Goal: Entertainment & Leisure: Consume media (video, audio)

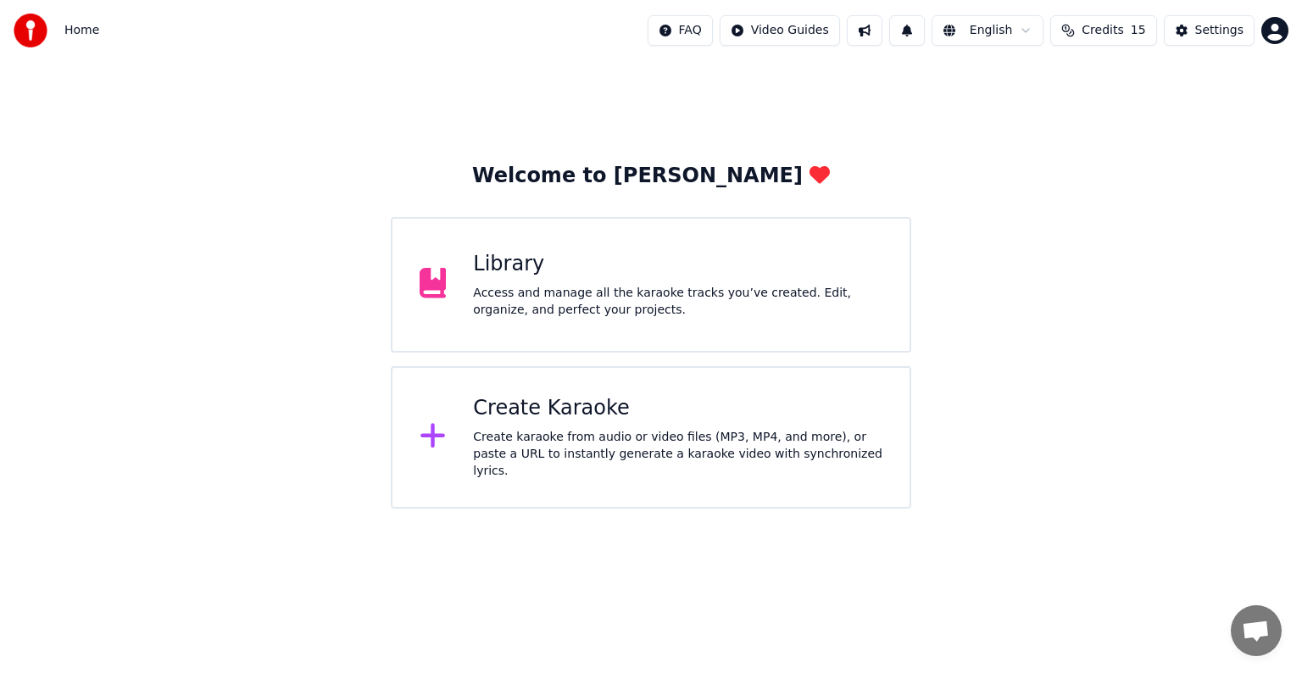
click at [584, 417] on div "Create Karaoke" at bounding box center [677, 408] width 409 height 27
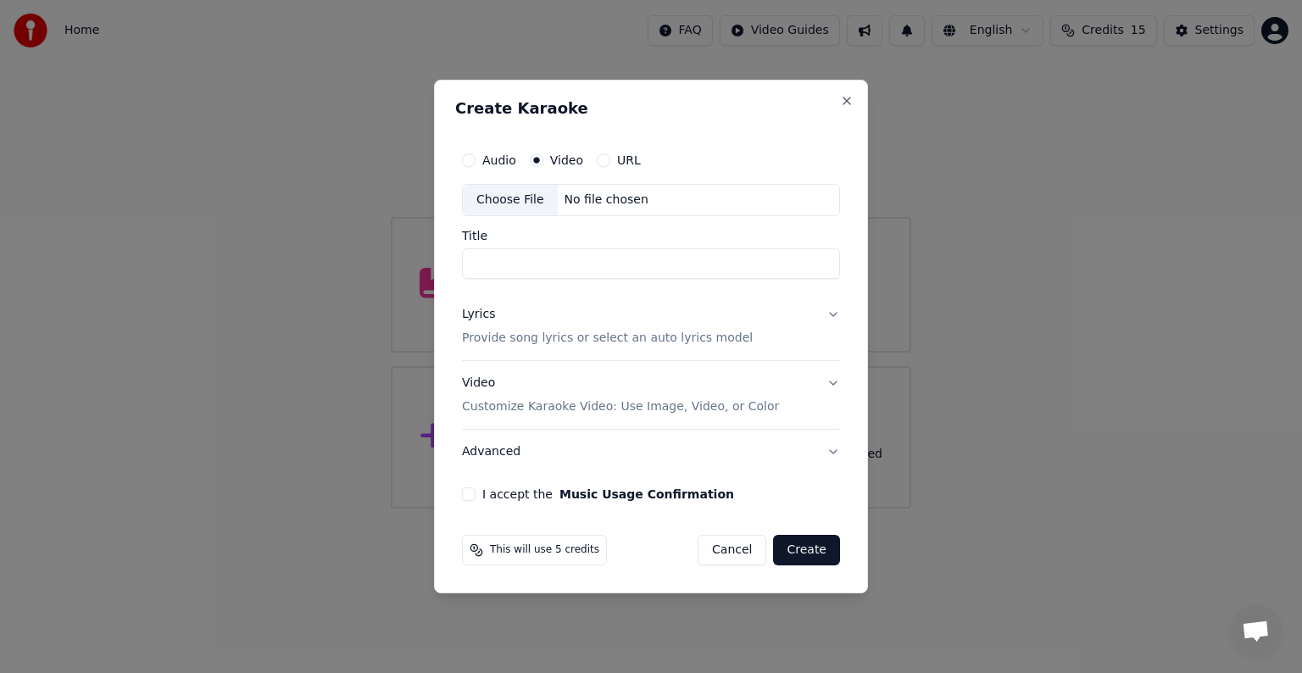
click at [682, 185] on div "Choose File No file chosen" at bounding box center [651, 200] width 378 height 32
type input "**********"
click at [520, 341] on p "Provide song lyrics or select an auto lyrics model" at bounding box center [607, 338] width 291 height 17
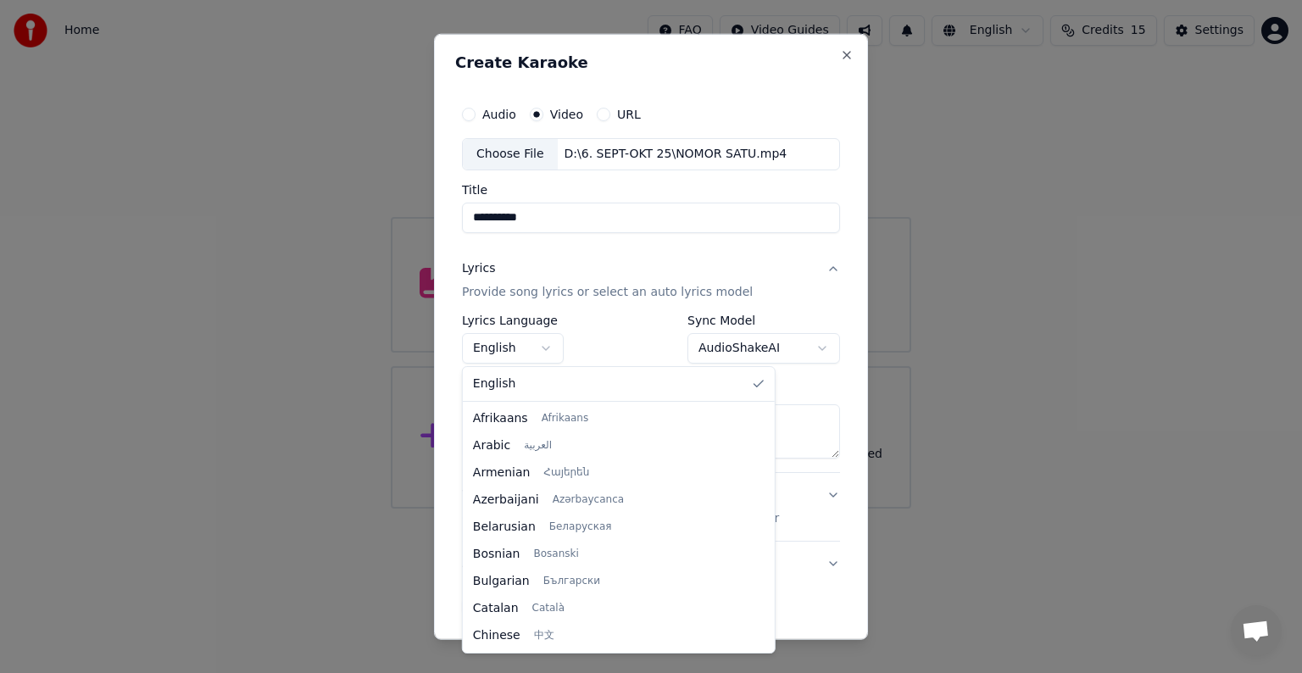
click at [526, 341] on body "**********" at bounding box center [651, 254] width 1302 height 509
select select "**"
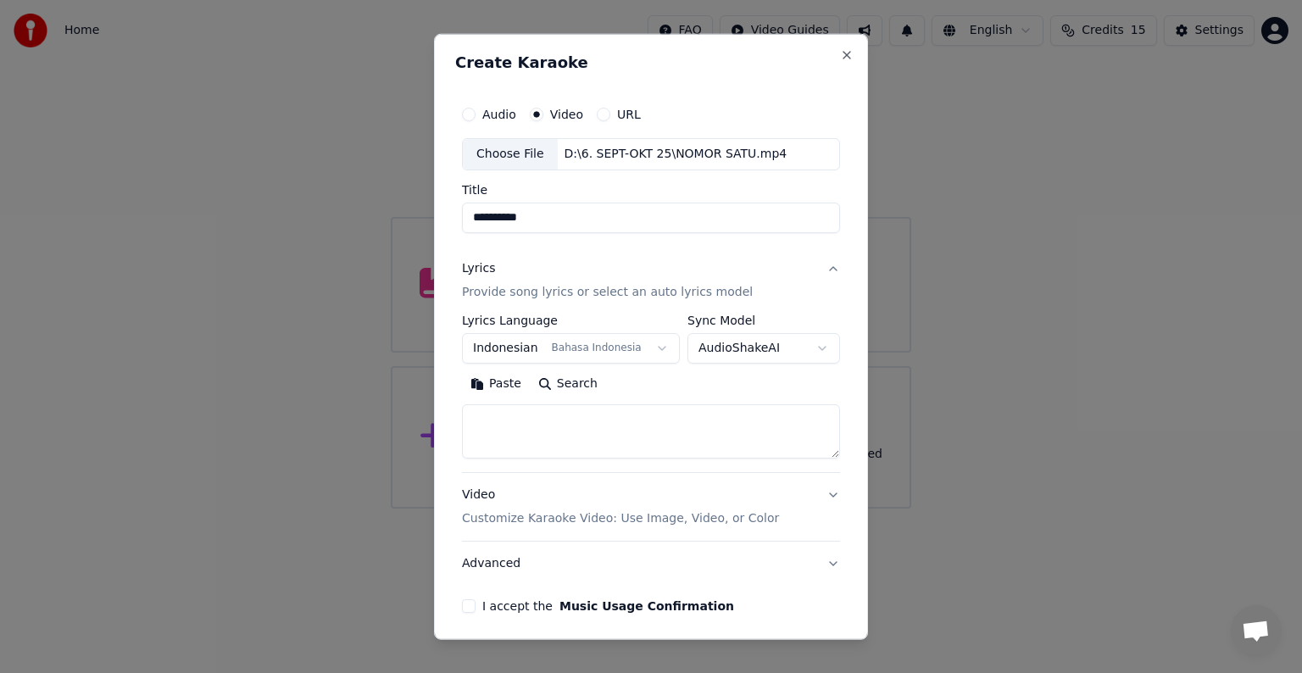
click at [611, 427] on textarea at bounding box center [651, 431] width 378 height 54
paste textarea "**********"
type textarea "**********"
click at [682, 516] on p "Customize Karaoke Video: Use Image, Video, or Color" at bounding box center [620, 518] width 317 height 17
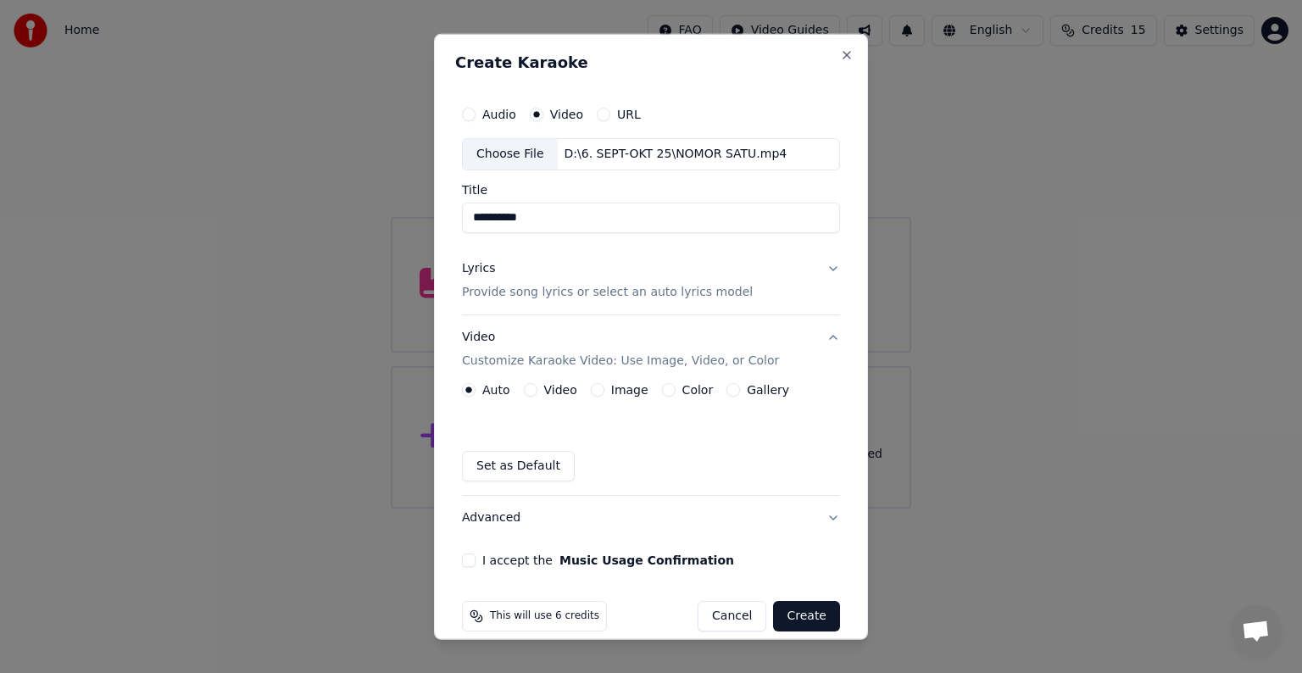
click at [553, 391] on label "Video" at bounding box center [560, 390] width 33 height 12
click at [537, 391] on button "Video" at bounding box center [531, 390] width 14 height 14
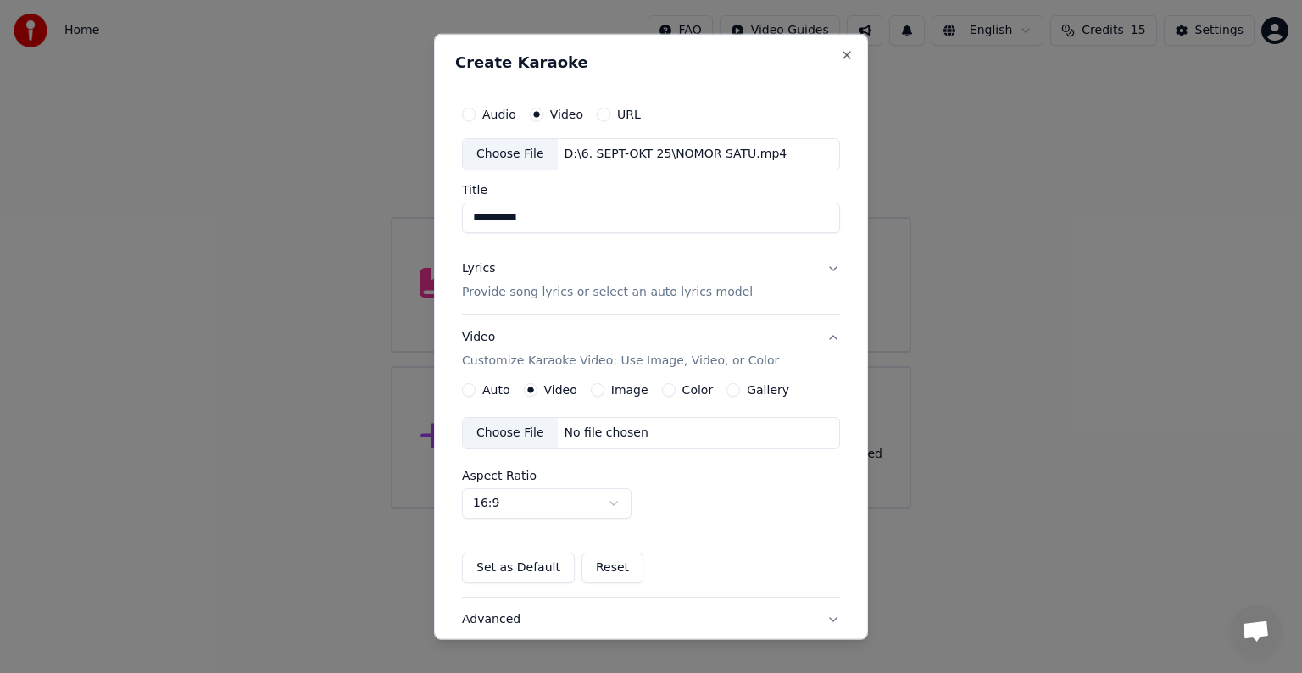
click at [619, 434] on div "No file chosen" at bounding box center [606, 433] width 97 height 17
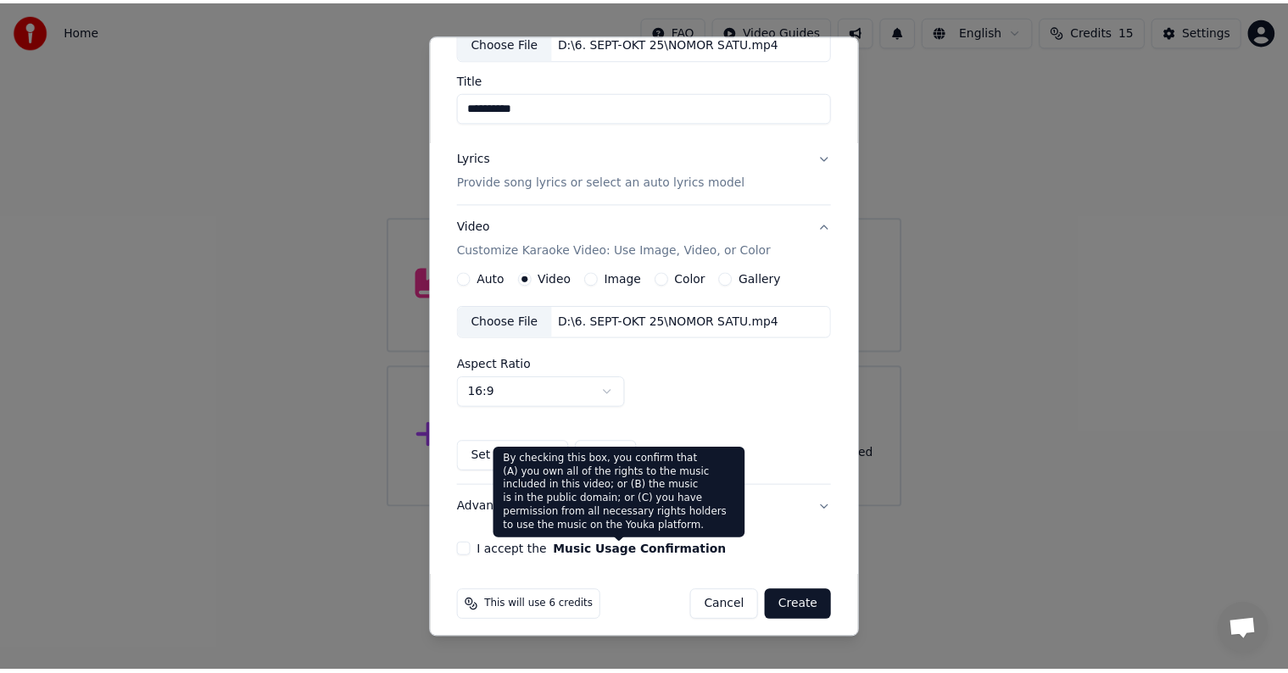
scroll to position [120, 0]
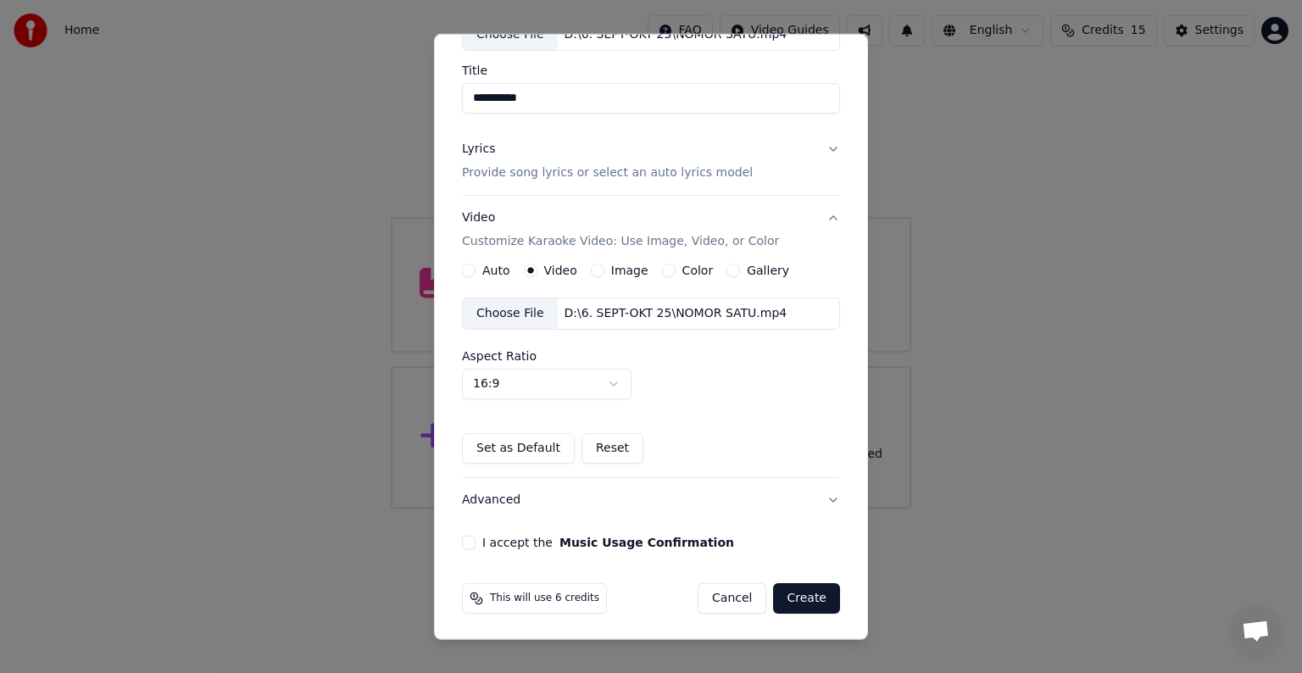
click at [471, 539] on button "I accept the Music Usage Confirmation" at bounding box center [469, 543] width 14 height 14
click at [797, 599] on button "Create" at bounding box center [806, 598] width 67 height 31
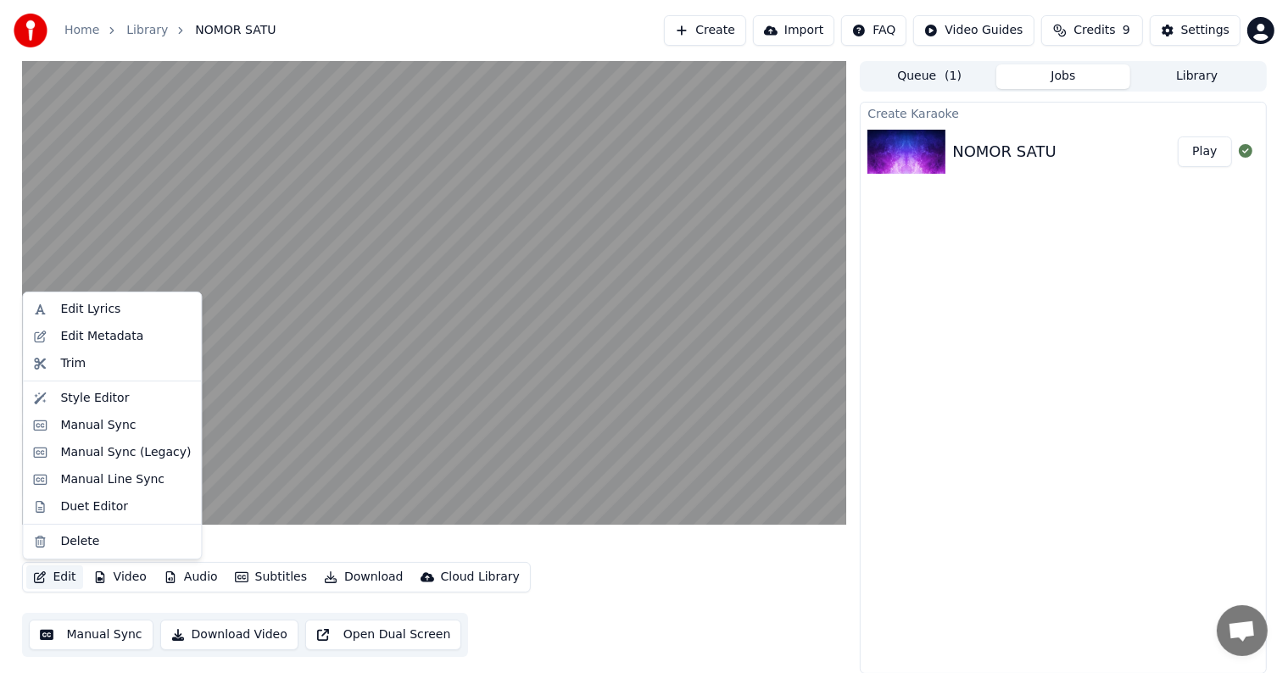
click at [46, 572] on button "Edit" at bounding box center [54, 577] width 57 height 24
click at [120, 498] on div "Duet Editor" at bounding box center [125, 506] width 131 height 17
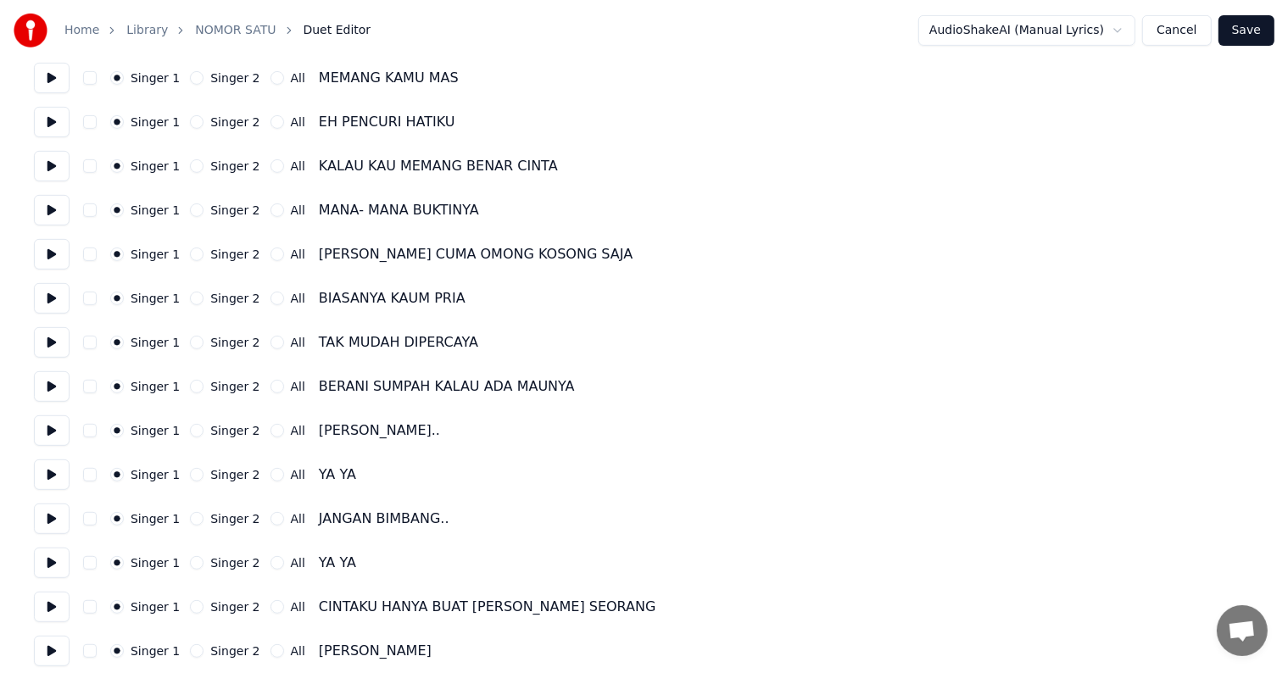
scroll to position [678, 0]
click at [190, 427] on button "Singer 2" at bounding box center [197, 429] width 14 height 14
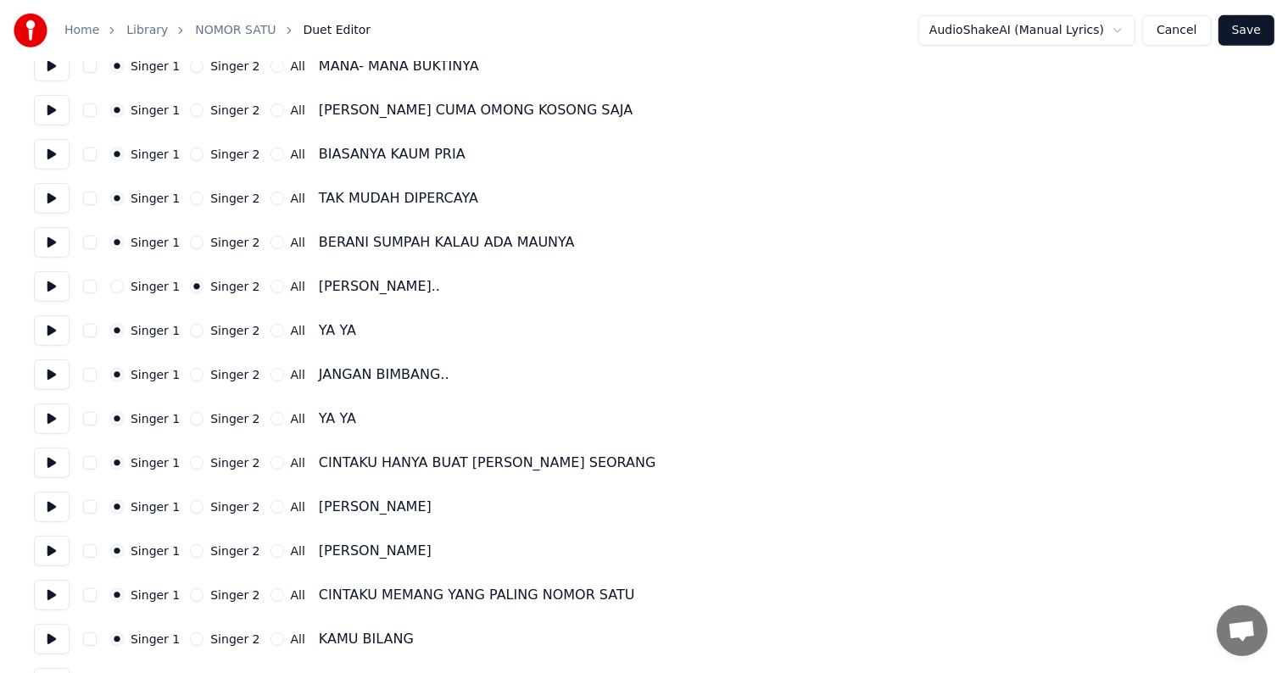
scroll to position [848, 0]
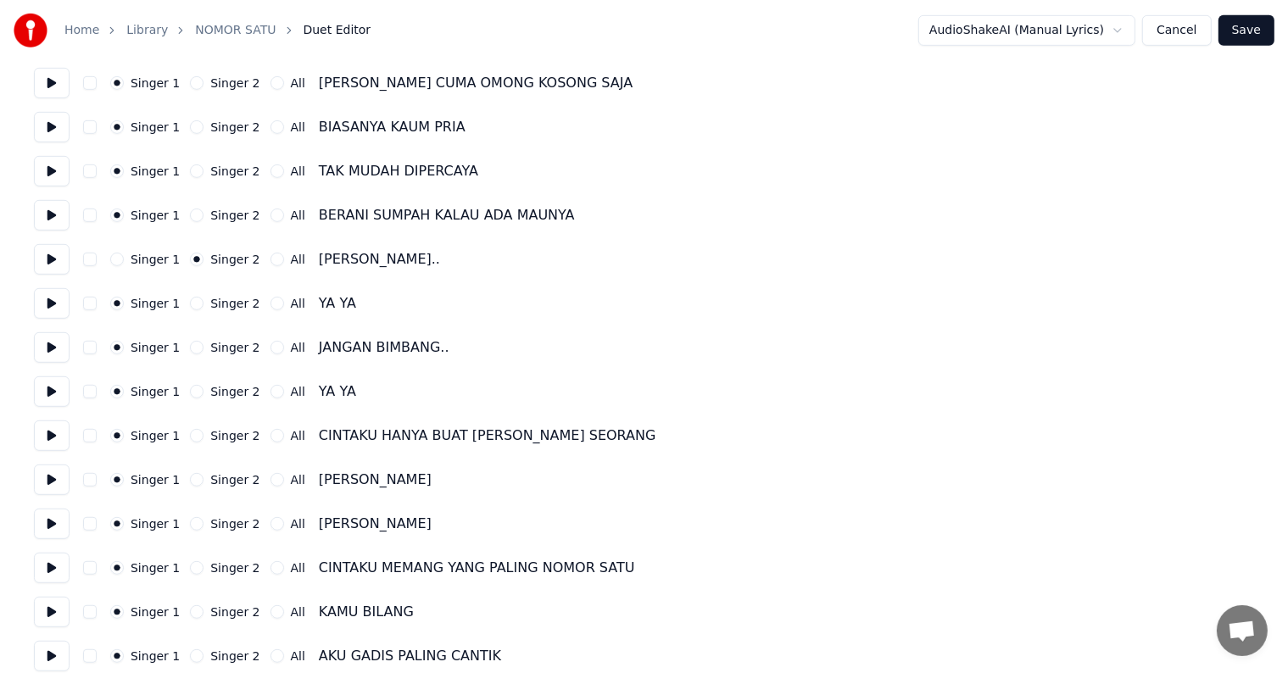
click at [190, 348] on button "Singer 2" at bounding box center [197, 348] width 14 height 14
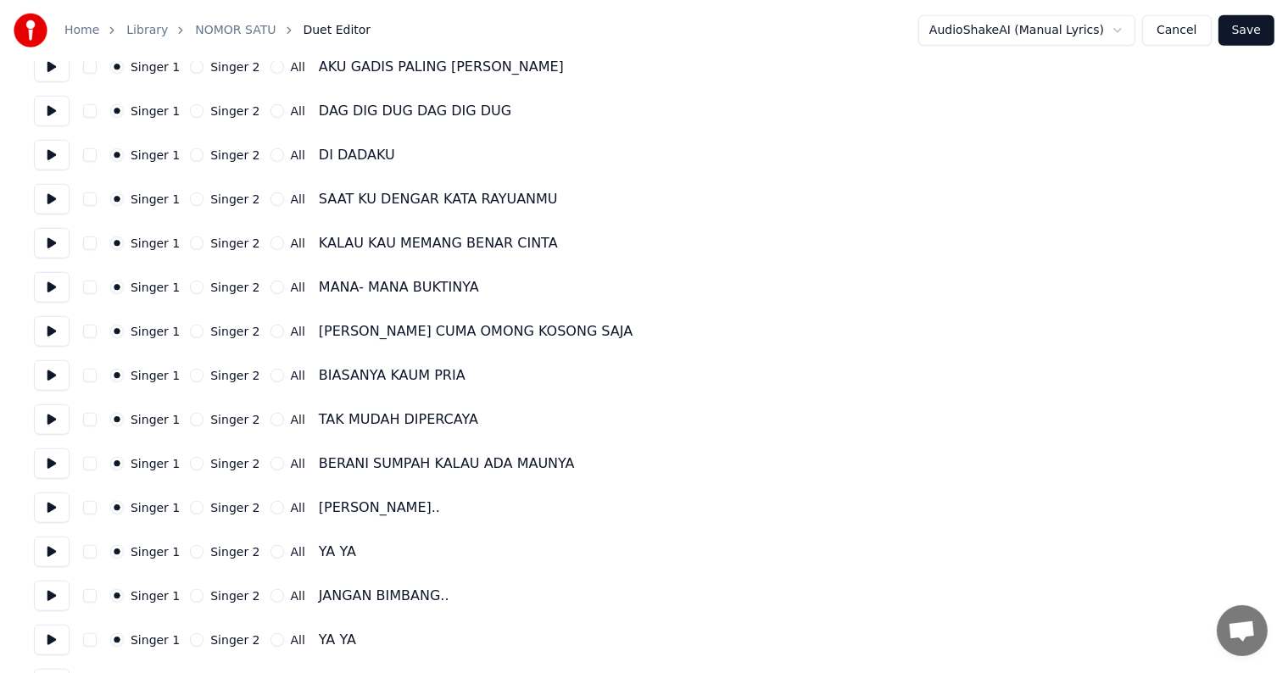
scroll to position [1526, 0]
click at [190, 509] on button "Singer 2" at bounding box center [197, 507] width 14 height 14
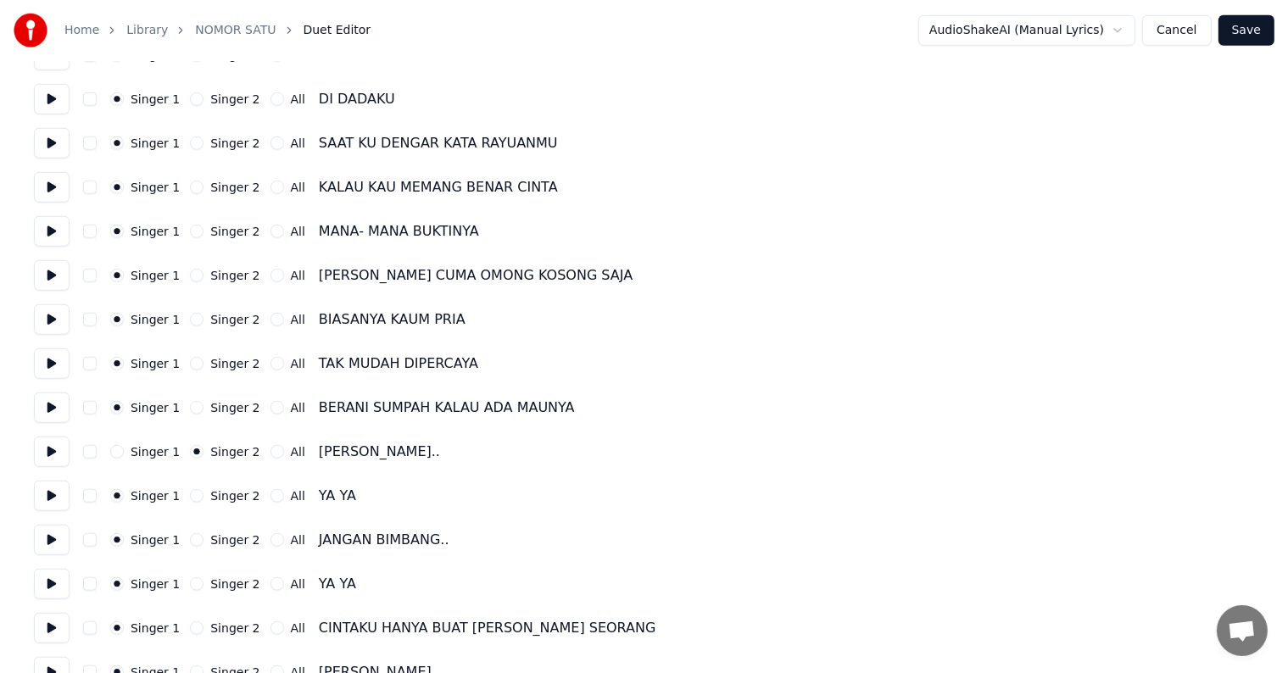
scroll to position [1611, 0]
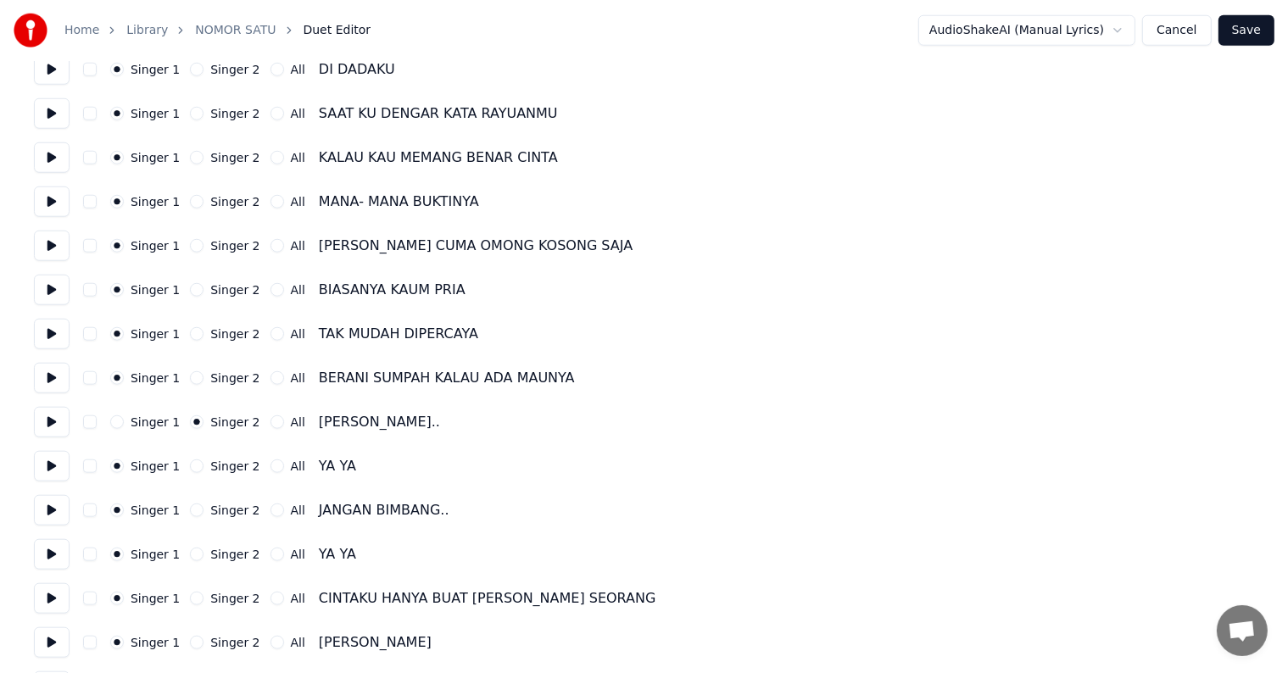
click at [190, 507] on button "Singer 2" at bounding box center [197, 511] width 14 height 14
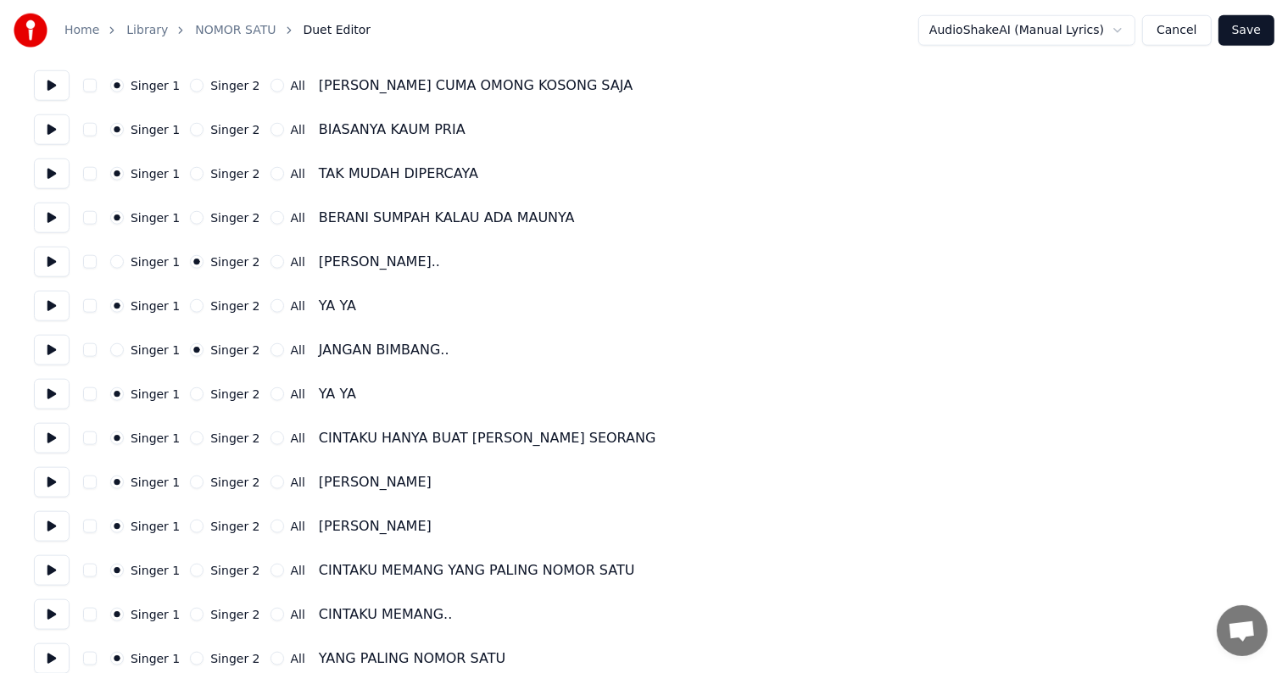
scroll to position [1789, 0]
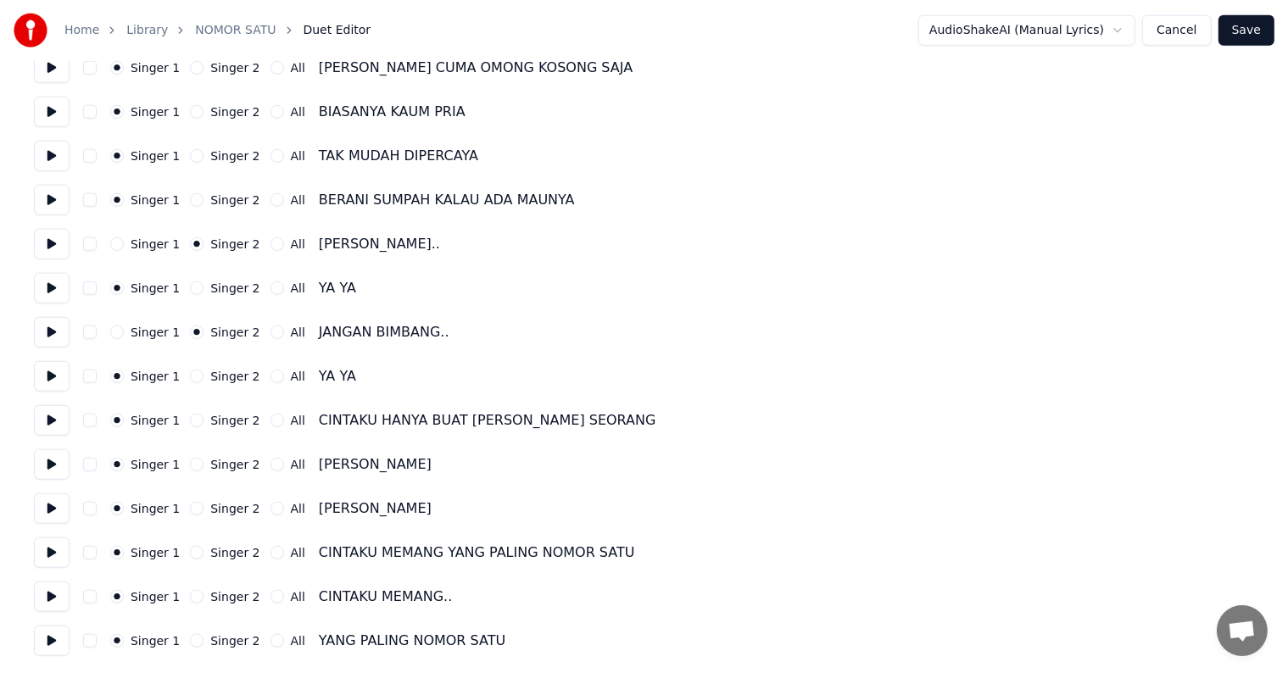
click at [1255, 27] on button "Save" at bounding box center [1246, 30] width 56 height 31
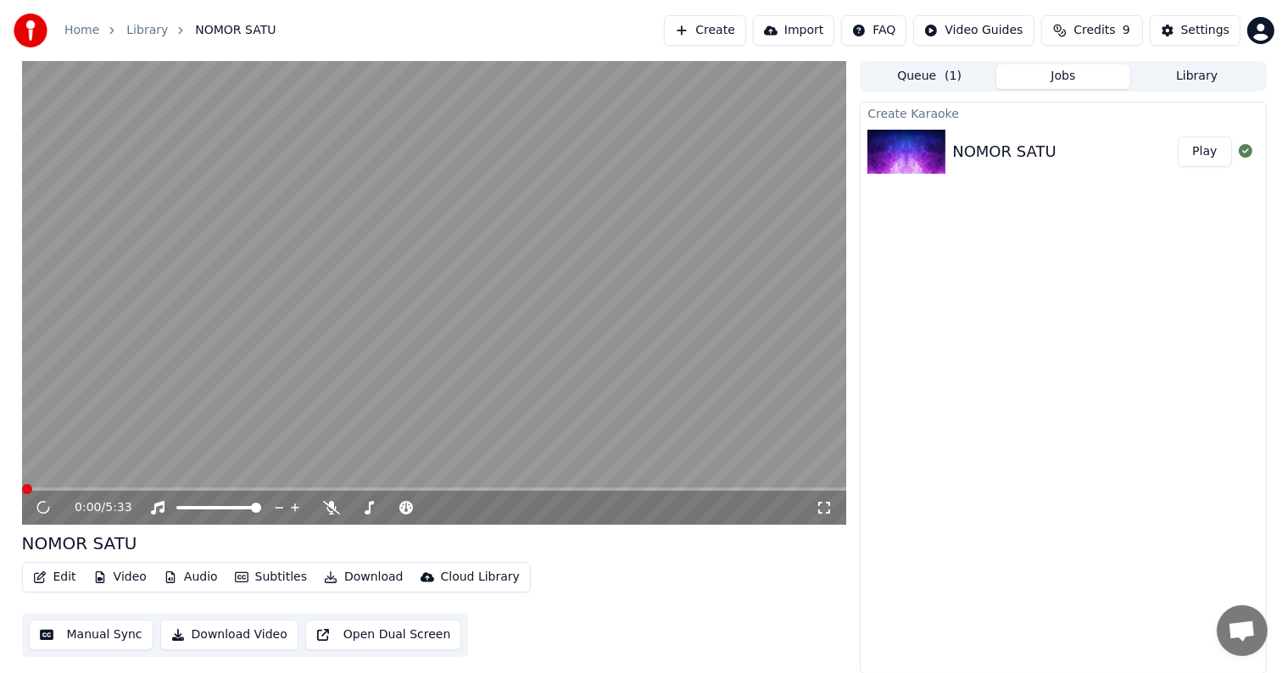
click at [112, 637] on button "Manual Sync" at bounding box center [91, 635] width 125 height 31
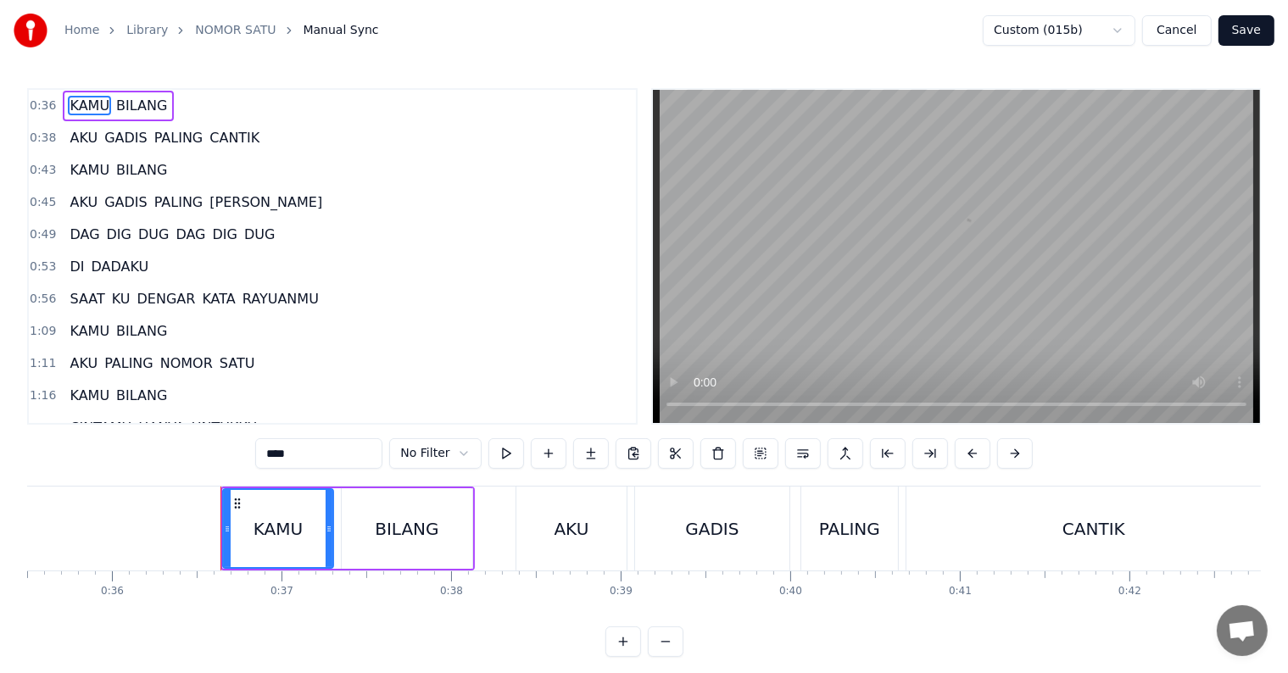
scroll to position [0, 6127]
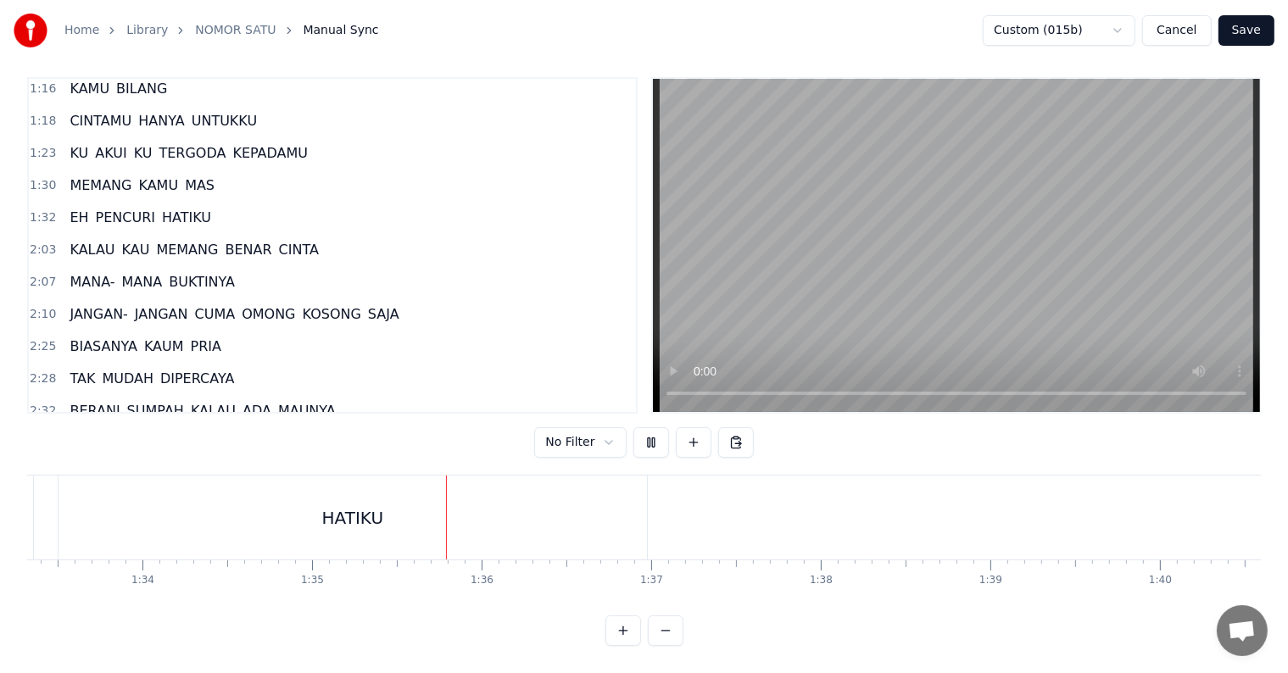
scroll to position [339, 0]
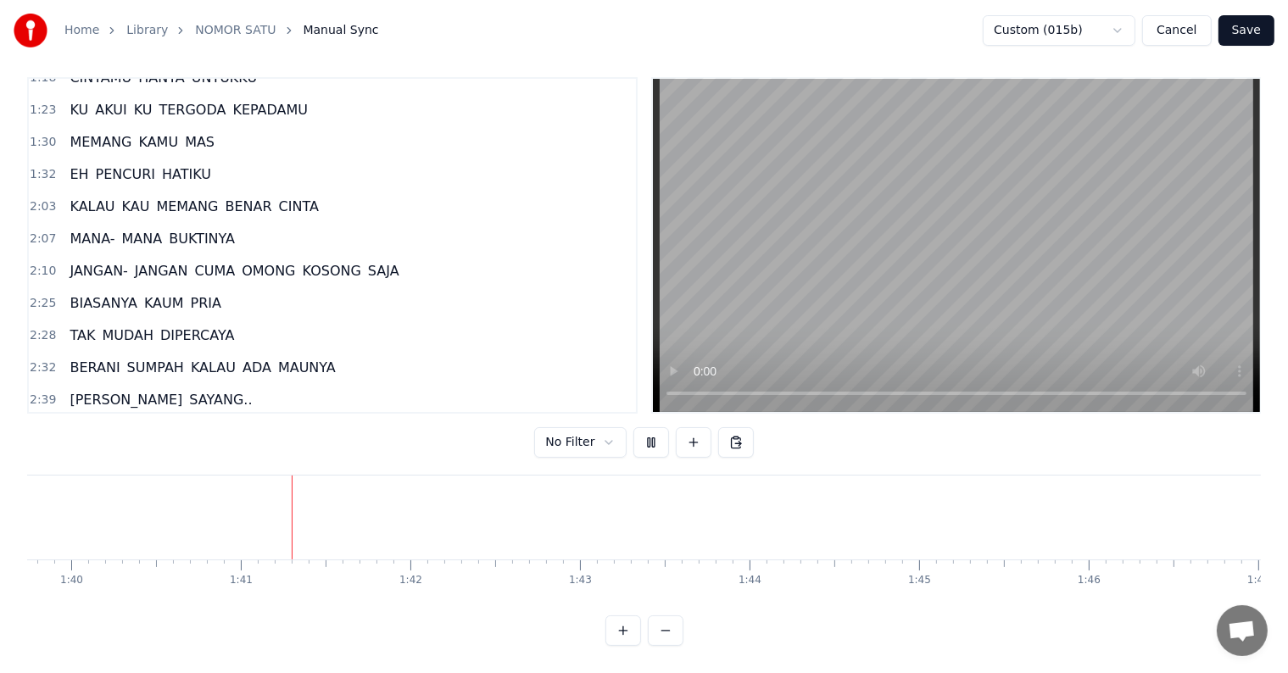
click at [75, 197] on span "KALAU" at bounding box center [92, 206] width 48 height 19
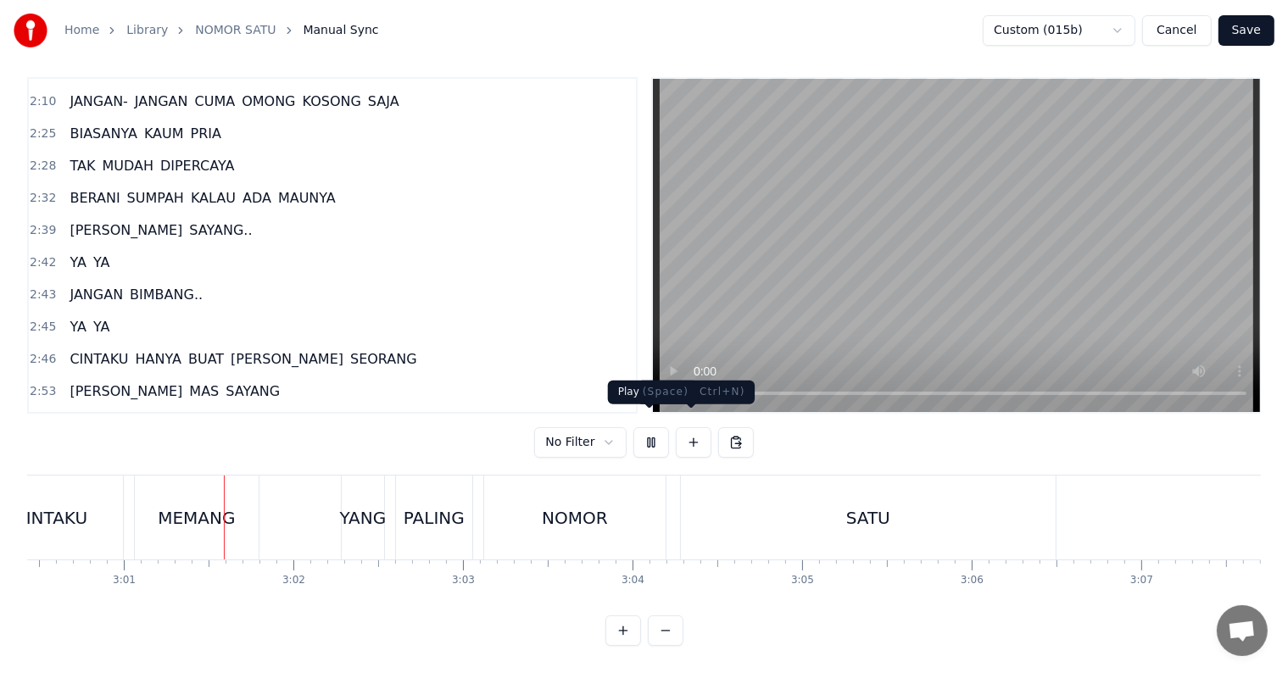
scroll to position [0, 30603]
click at [649, 428] on button at bounding box center [651, 442] width 36 height 31
click at [653, 431] on button at bounding box center [651, 442] width 36 height 31
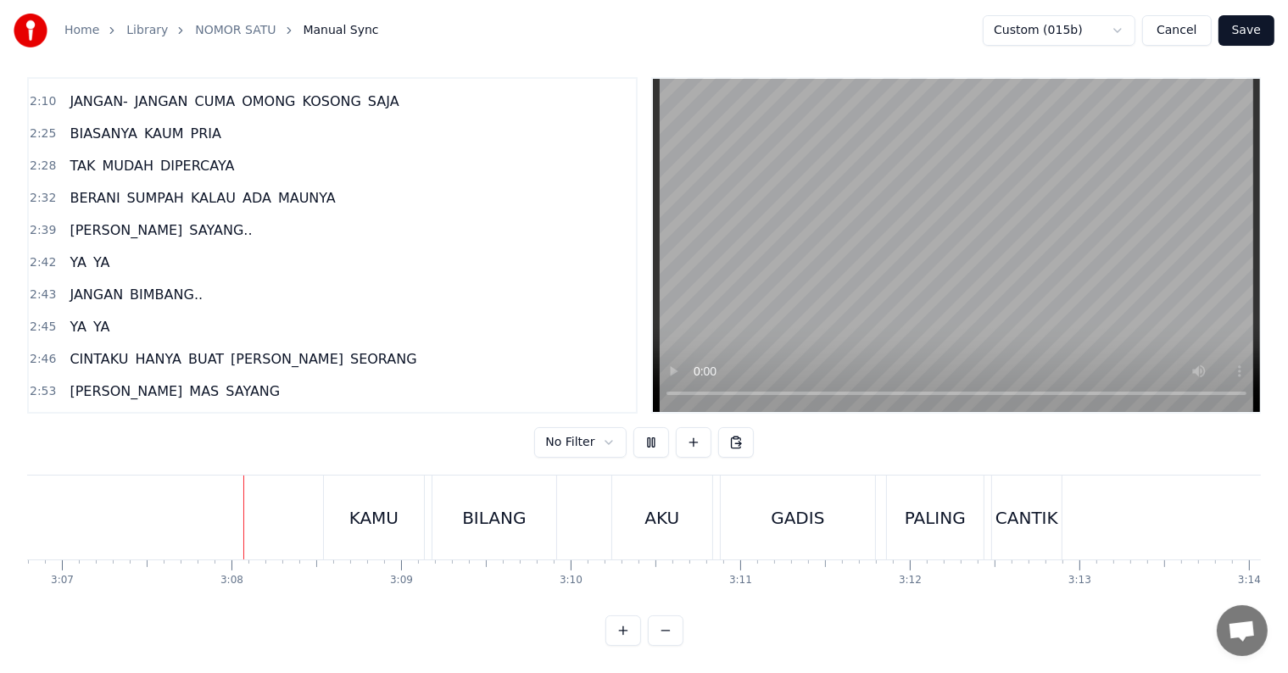
scroll to position [0, 31692]
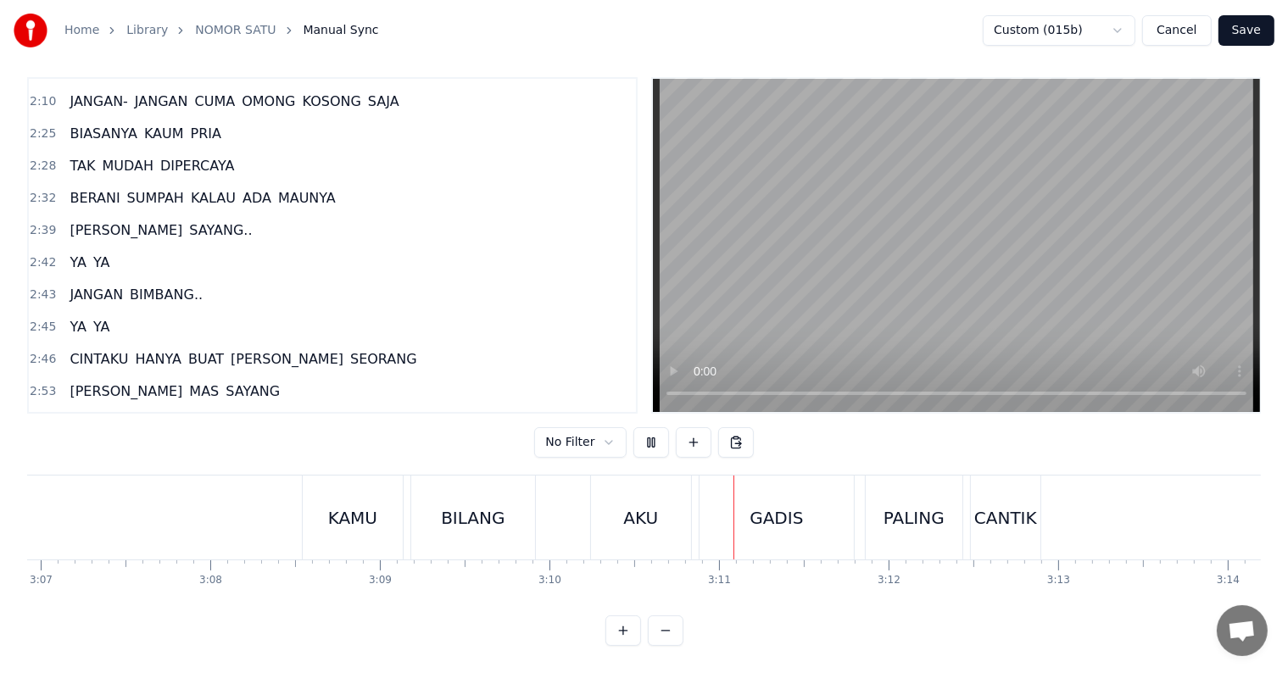
click at [653, 431] on button at bounding box center [651, 442] width 36 height 31
click at [1242, 30] on button "Save" at bounding box center [1246, 30] width 56 height 31
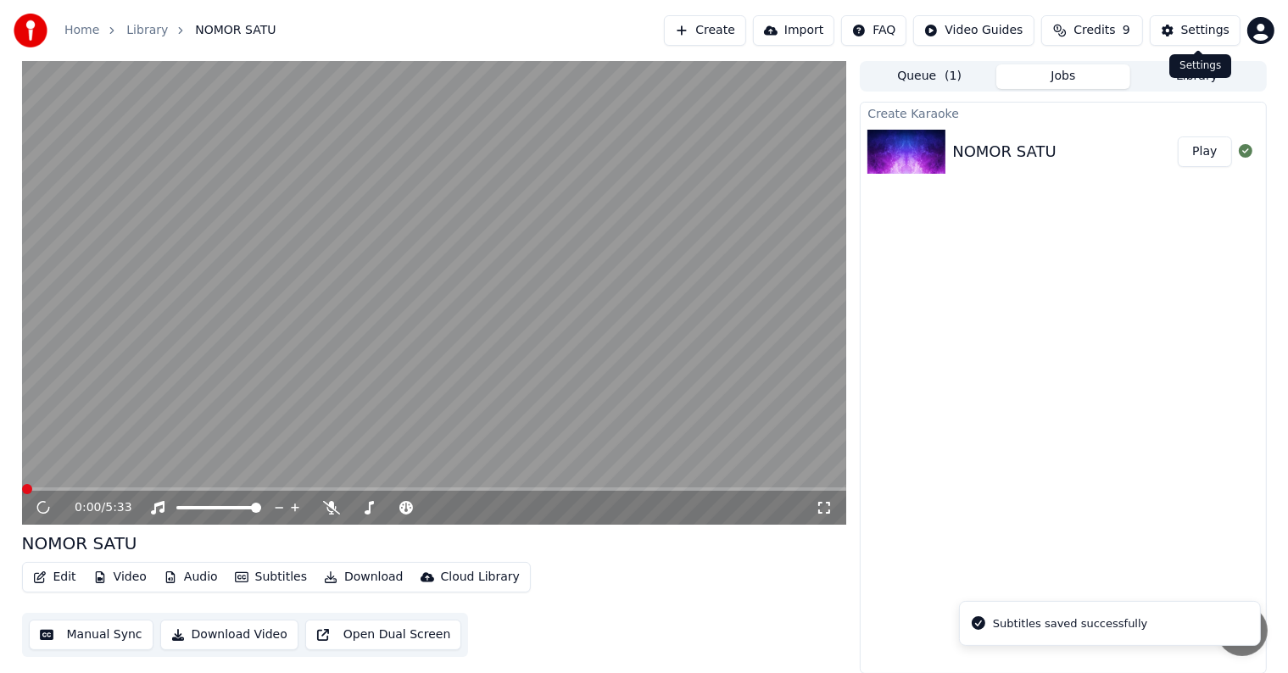
click at [1208, 36] on div "Settings" at bounding box center [1205, 30] width 48 height 17
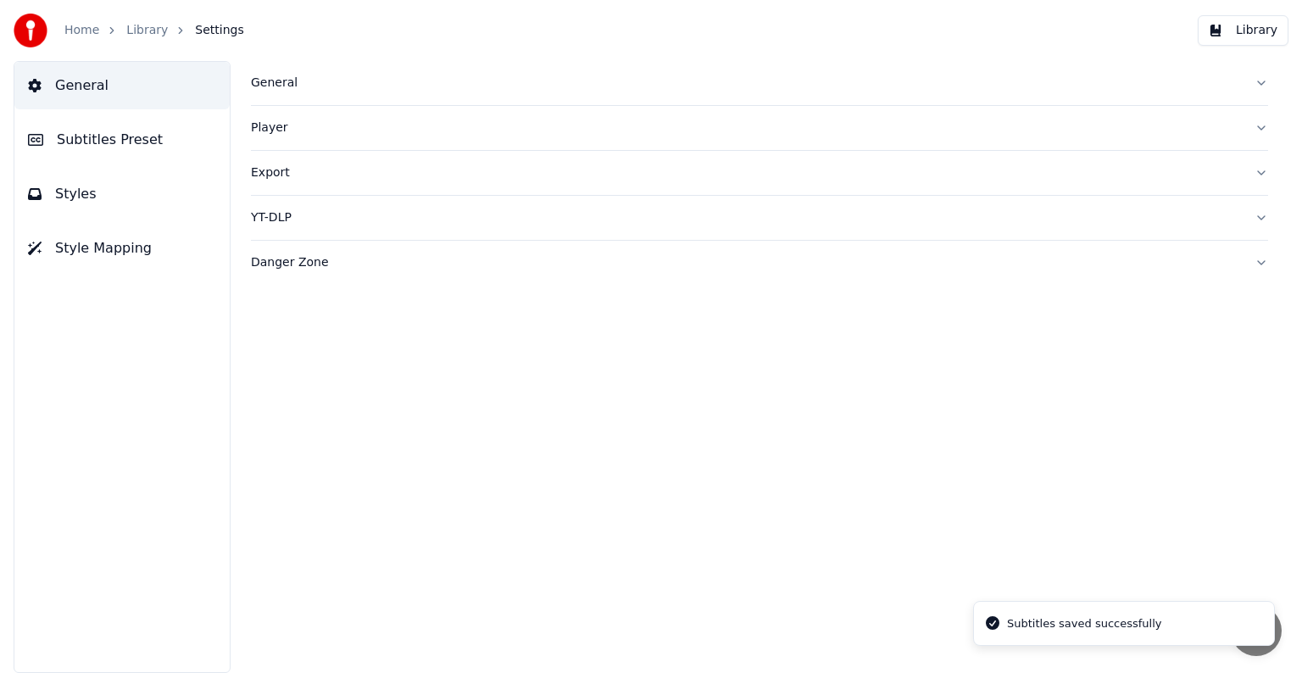
click at [106, 248] on span "Style Mapping" at bounding box center [103, 248] width 97 height 20
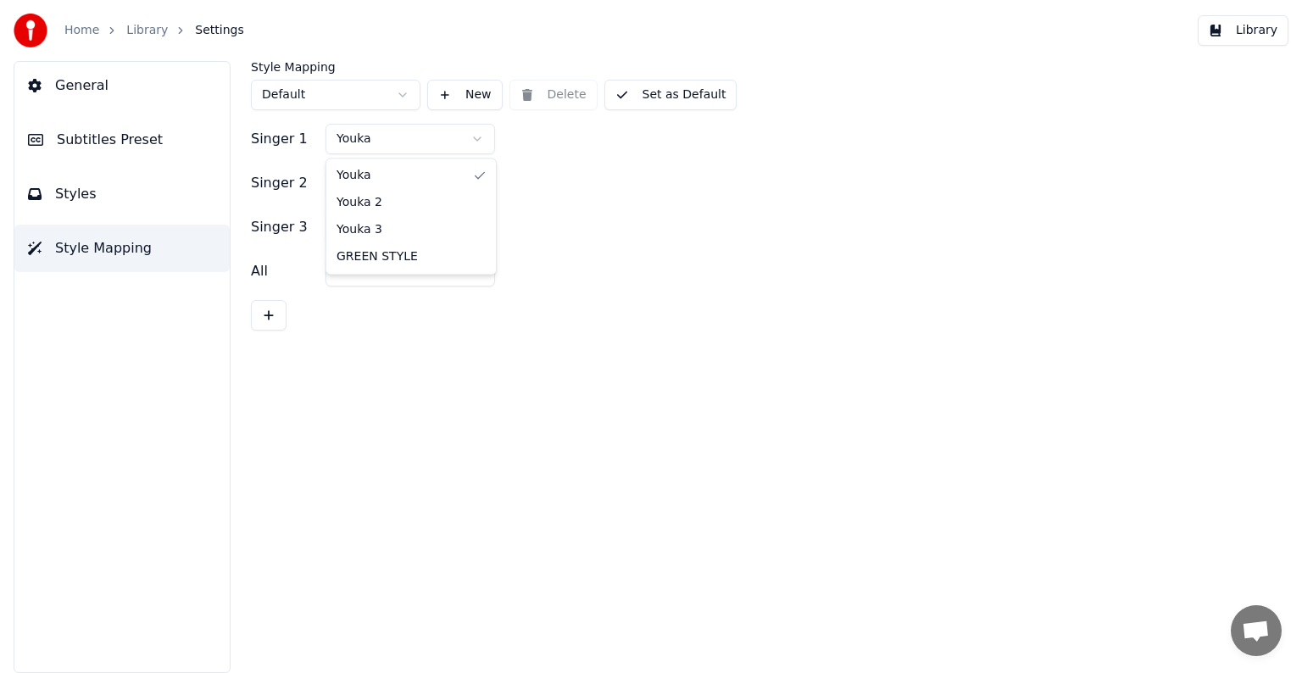
click at [479, 142] on html "Home Library Settings Library General Subtitles Preset Styles Style Mapping Sty…" at bounding box center [651, 336] width 1302 height 673
click at [448, 181] on html "Home Library Settings Library General Subtitles Preset Styles Style Mapping Sty…" at bounding box center [651, 336] width 1302 height 673
click at [699, 89] on button "Set as Default" at bounding box center [670, 95] width 133 height 31
click at [1272, 30] on button "Library" at bounding box center [1243, 30] width 91 height 31
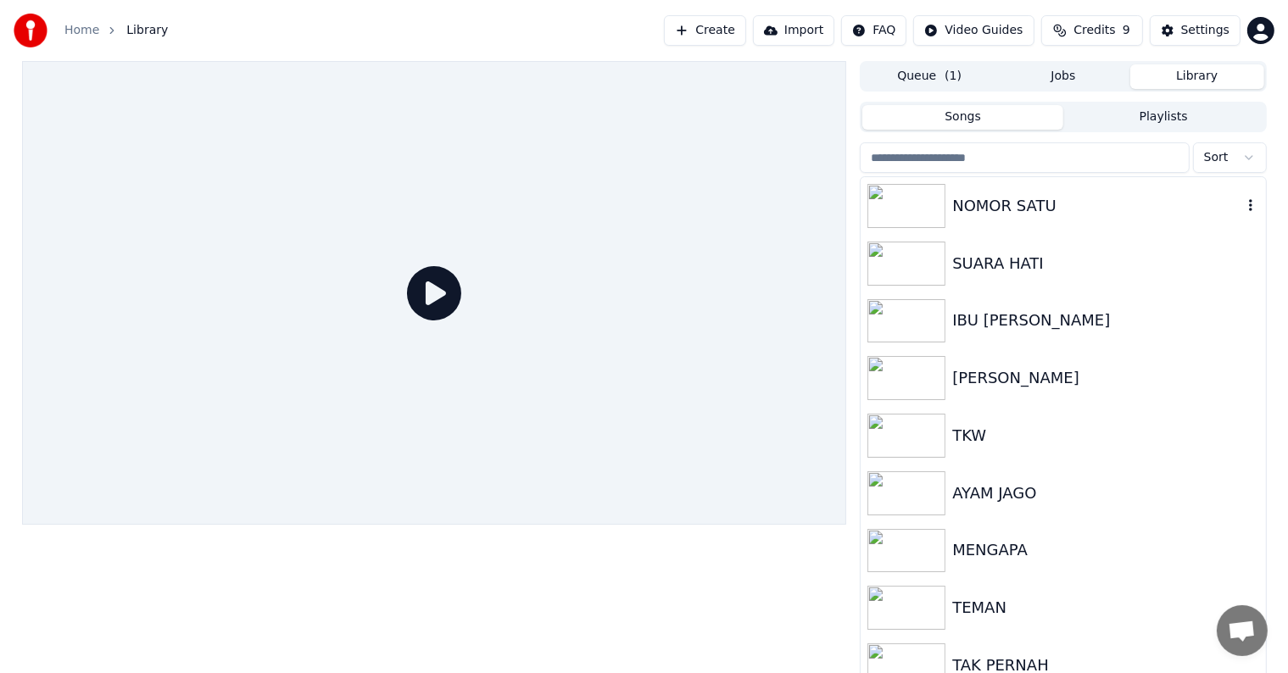
click at [1055, 213] on div "NOMOR SATU" at bounding box center [1096, 206] width 289 height 24
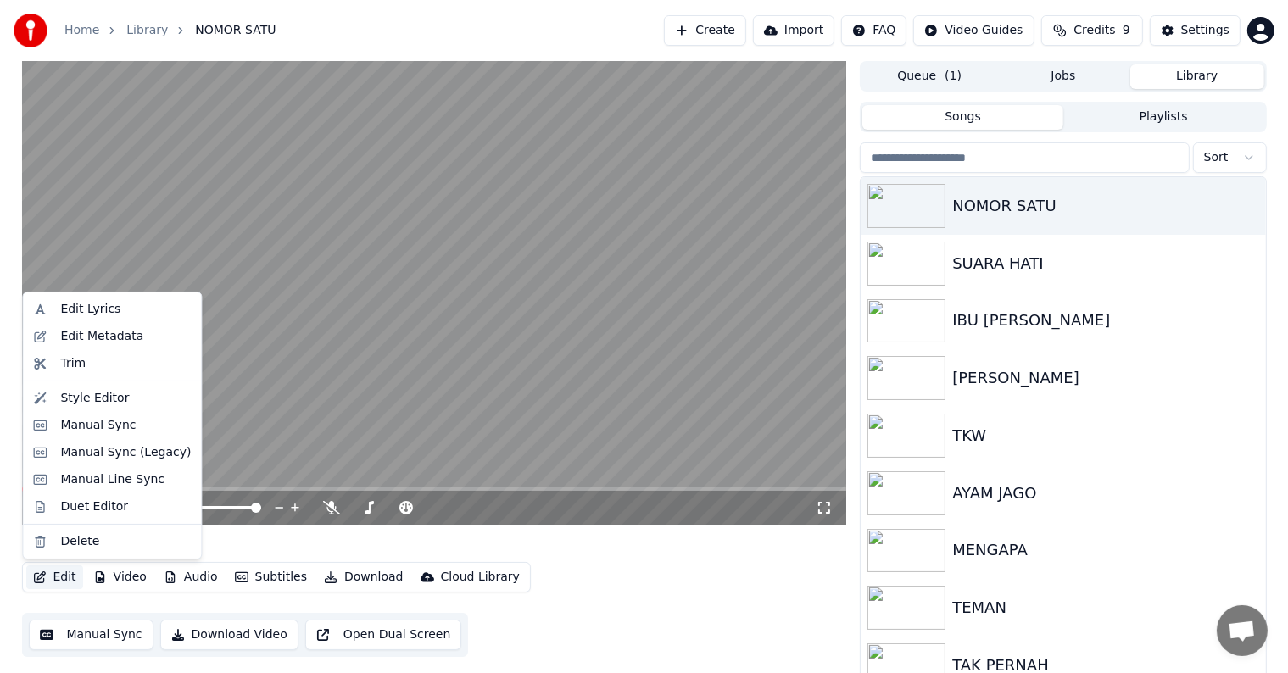
click at [57, 580] on button "Edit" at bounding box center [54, 577] width 57 height 24
click at [92, 510] on div "Duet Editor" at bounding box center [94, 506] width 68 height 17
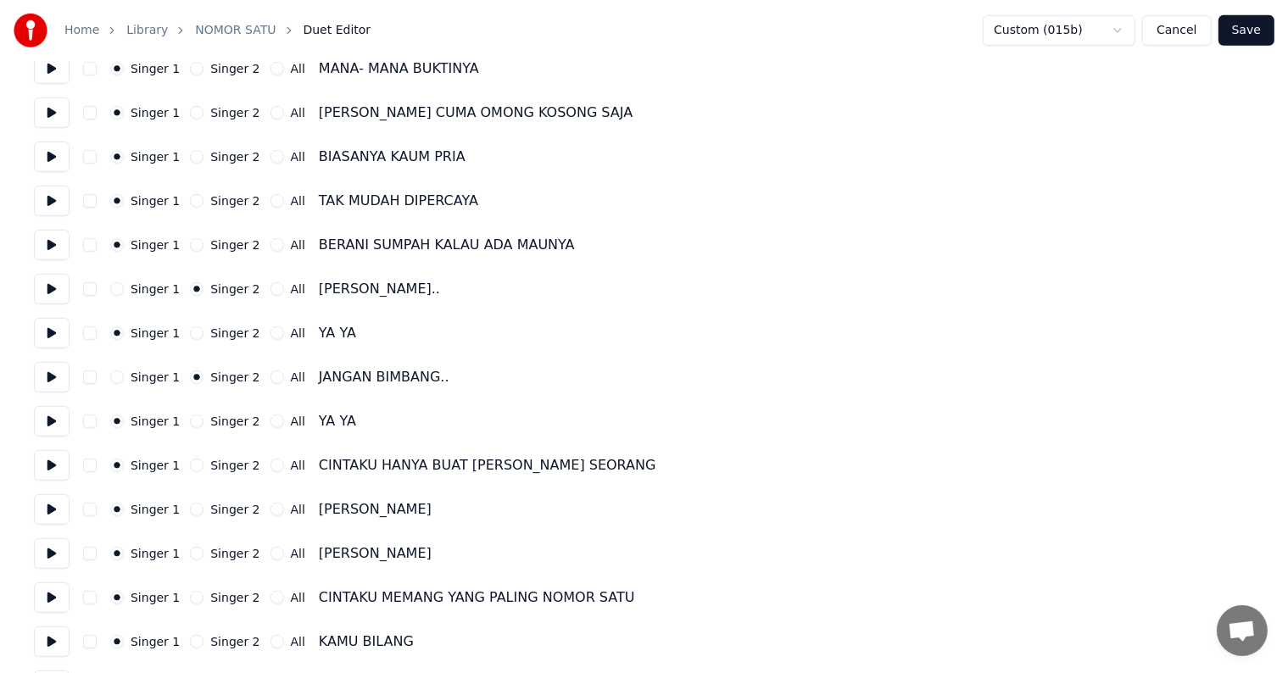
scroll to position [848, 0]
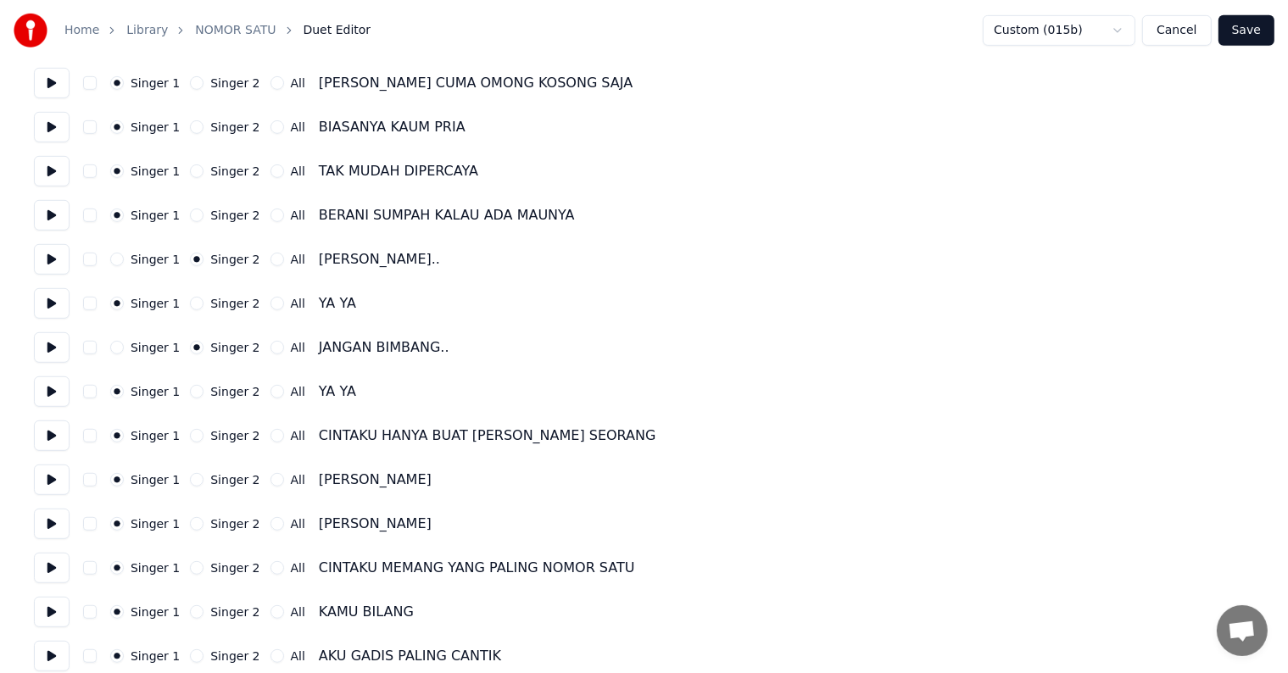
click at [1227, 33] on button "Save" at bounding box center [1246, 30] width 56 height 31
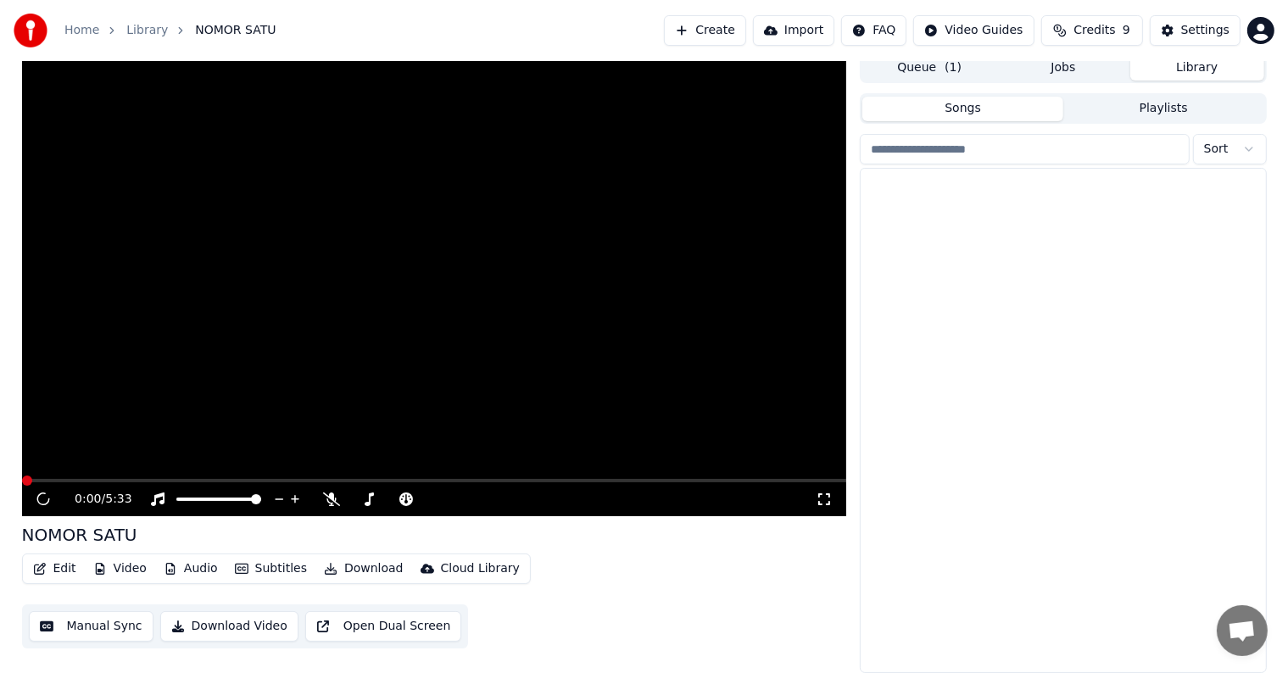
scroll to position [8, 0]
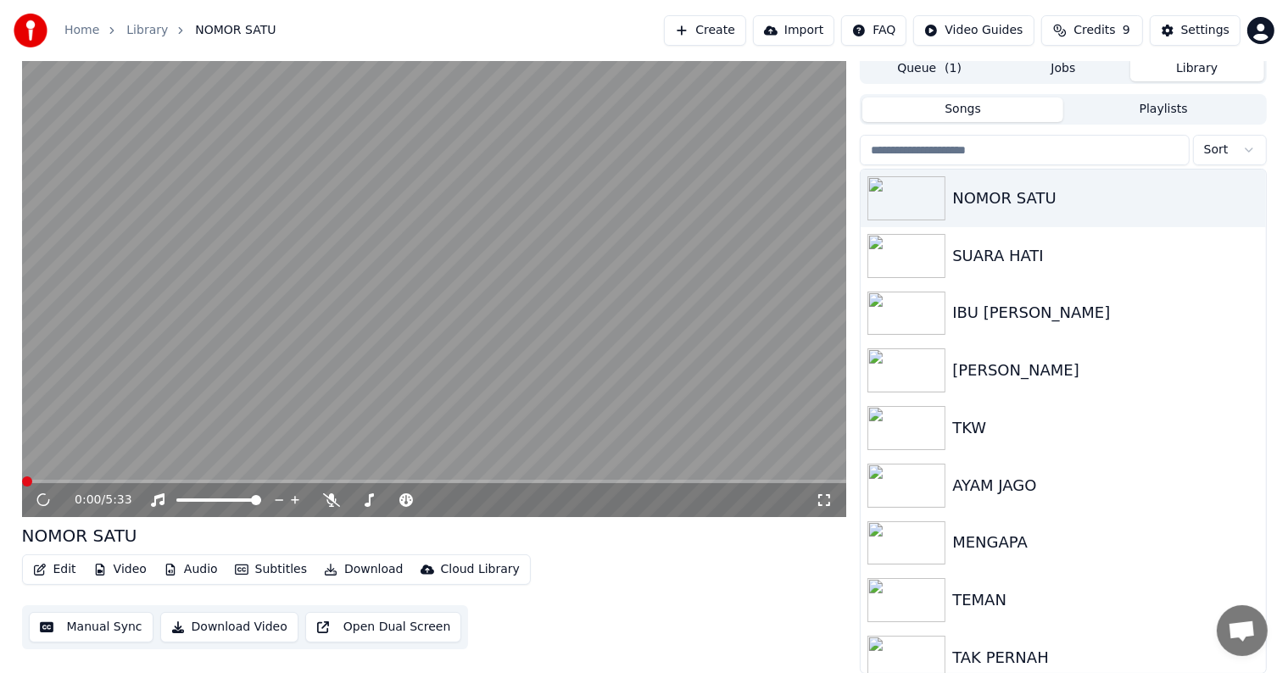
click at [121, 624] on button "Manual Sync" at bounding box center [91, 627] width 125 height 31
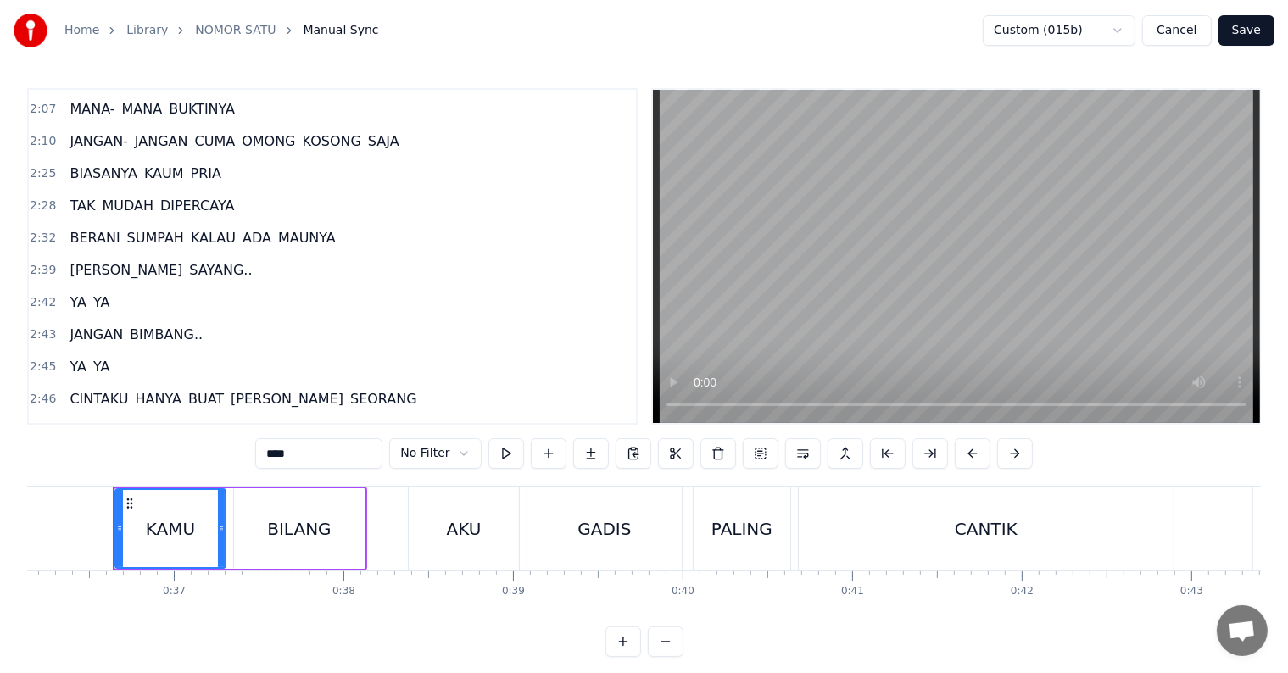
scroll to position [509, 0]
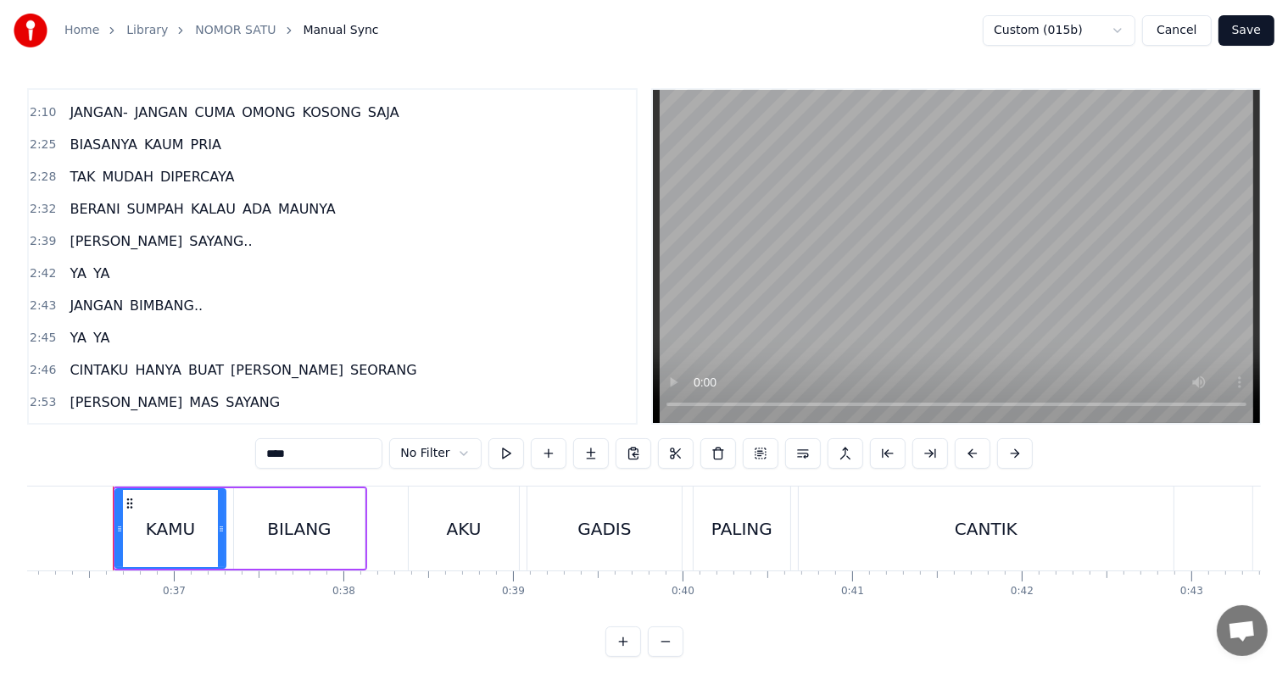
click at [85, 231] on span "[PERSON_NAME]" at bounding box center [126, 240] width 116 height 19
type input "*****"
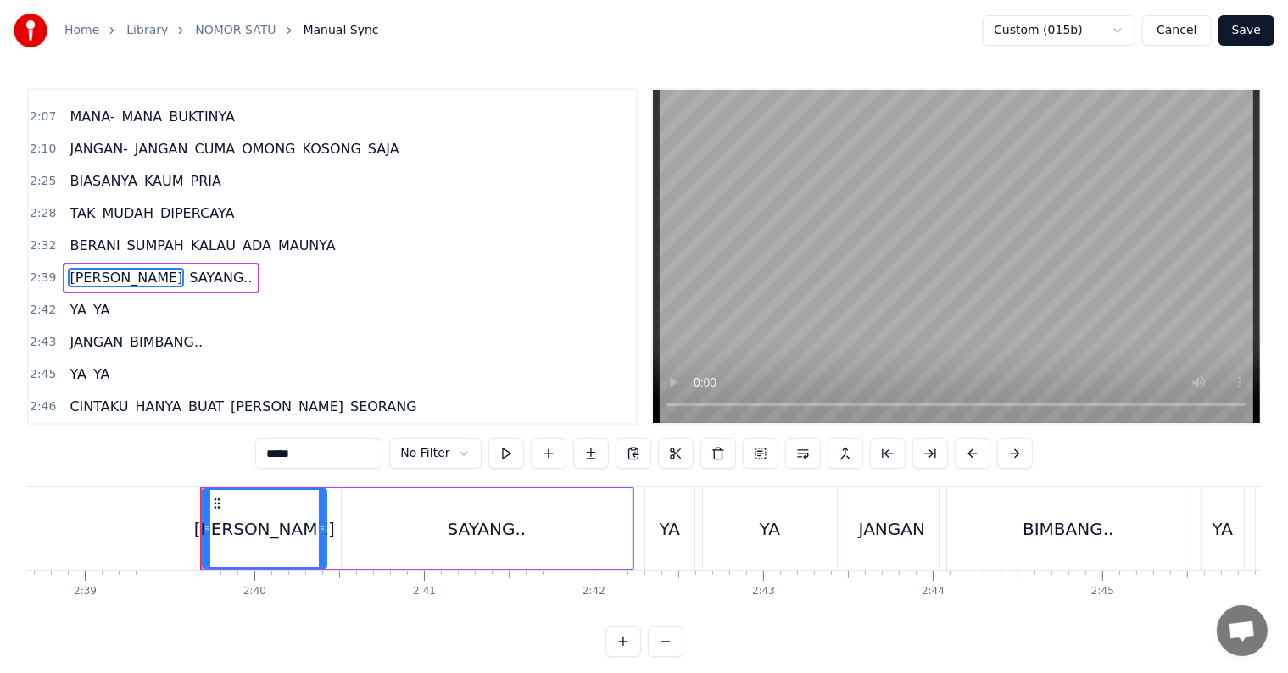
scroll to position [0, 26988]
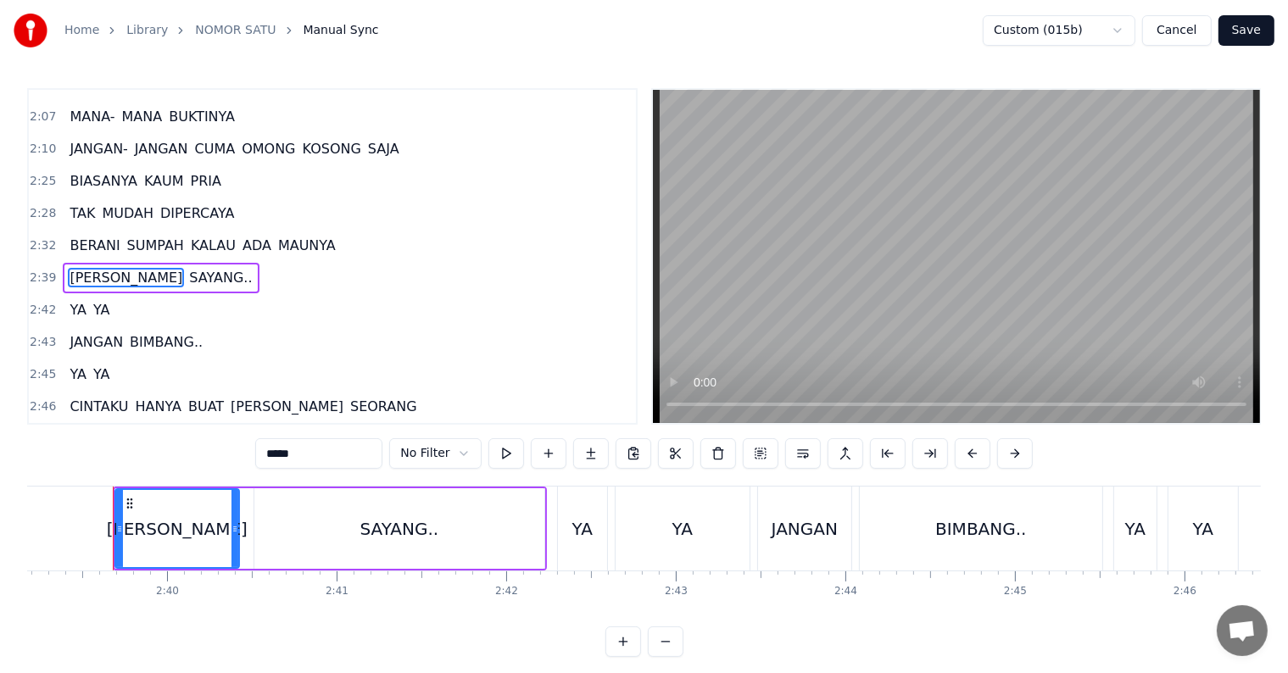
click at [60, 532] on div at bounding box center [1290, 529] width 56500 height 84
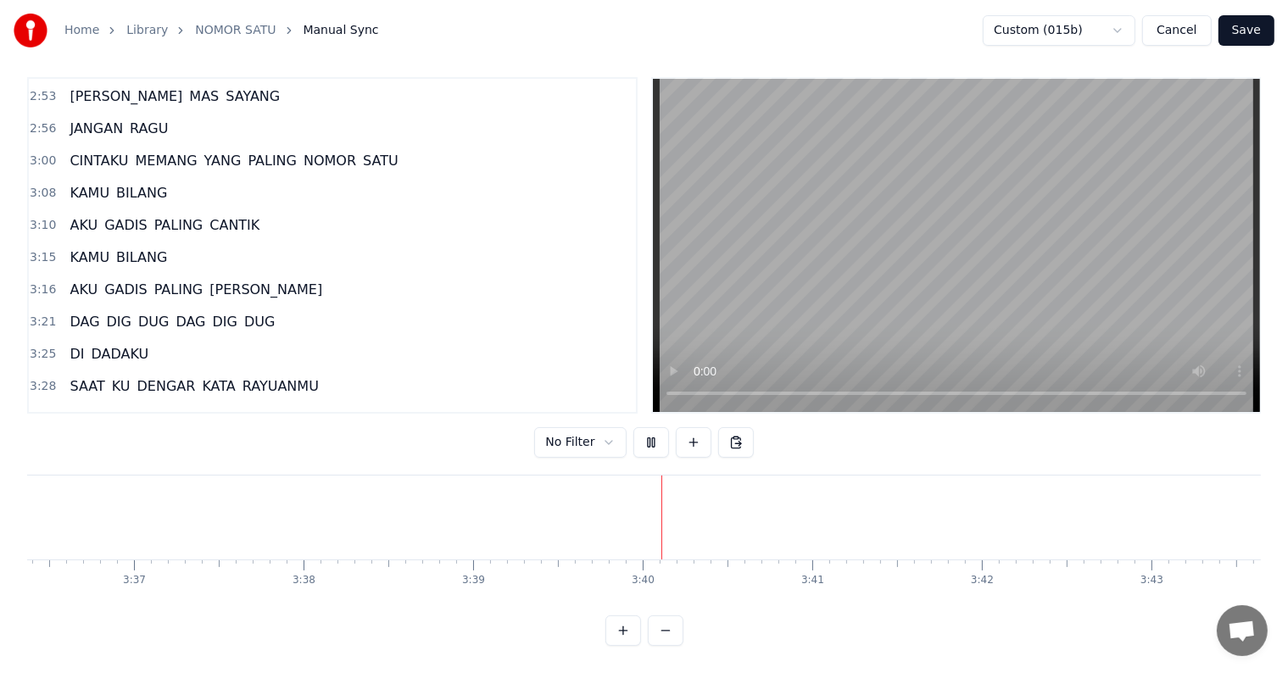
scroll to position [811, 0]
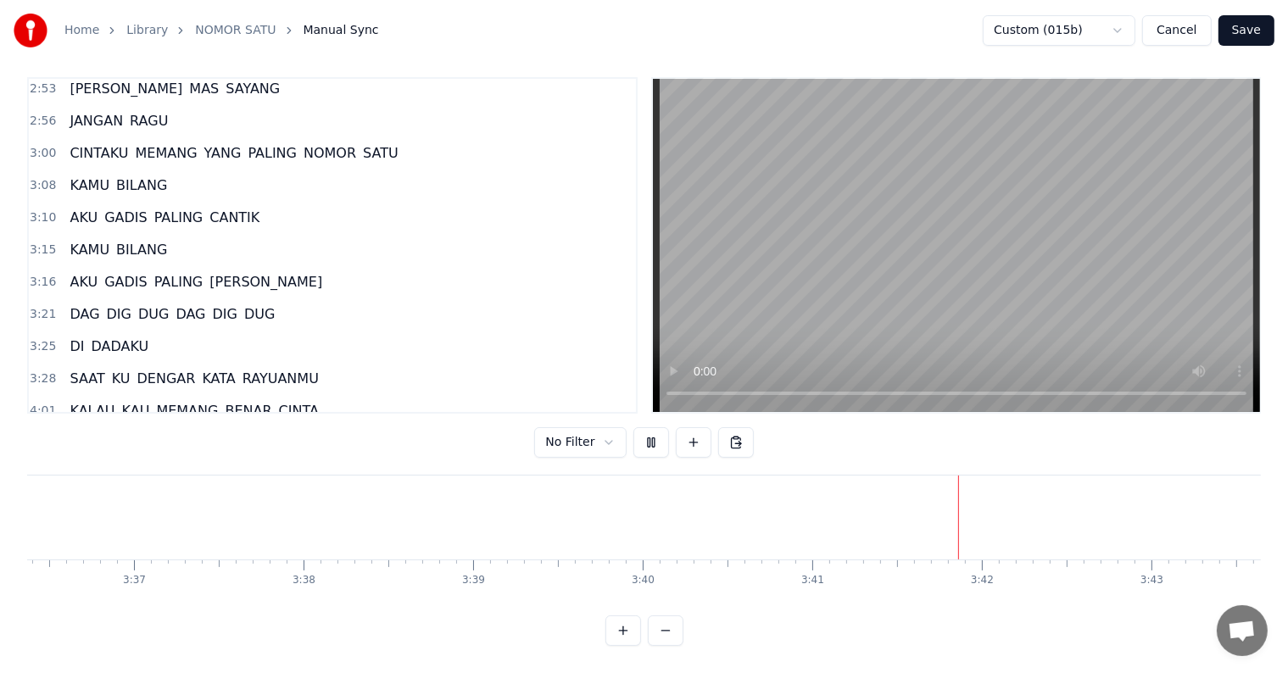
click at [102, 401] on span "KALAU" at bounding box center [92, 410] width 48 height 19
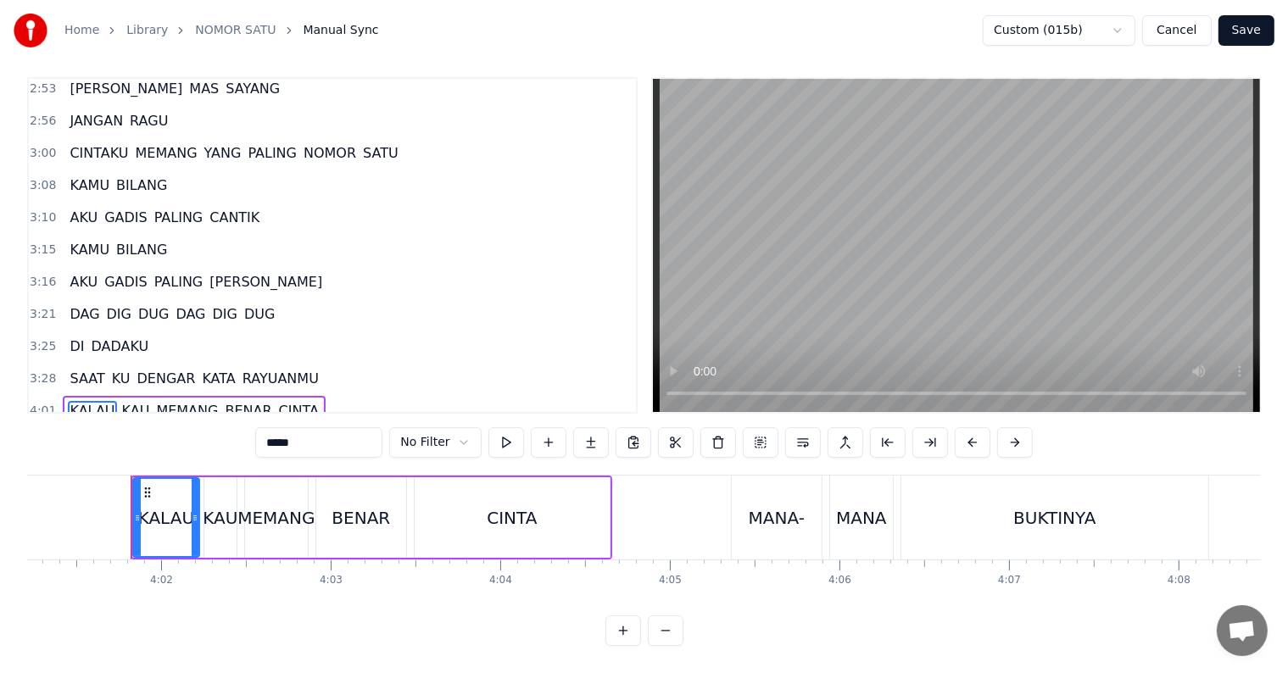
scroll to position [0, 40914]
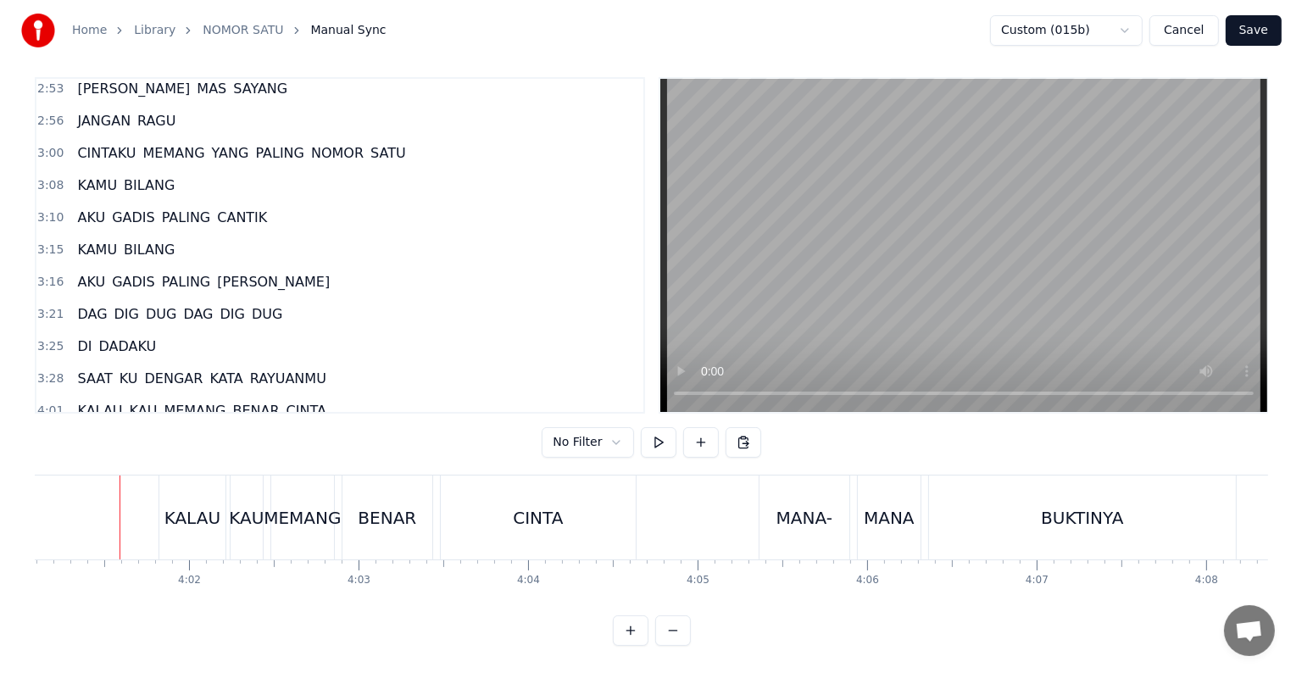
scroll to position [0, 40875]
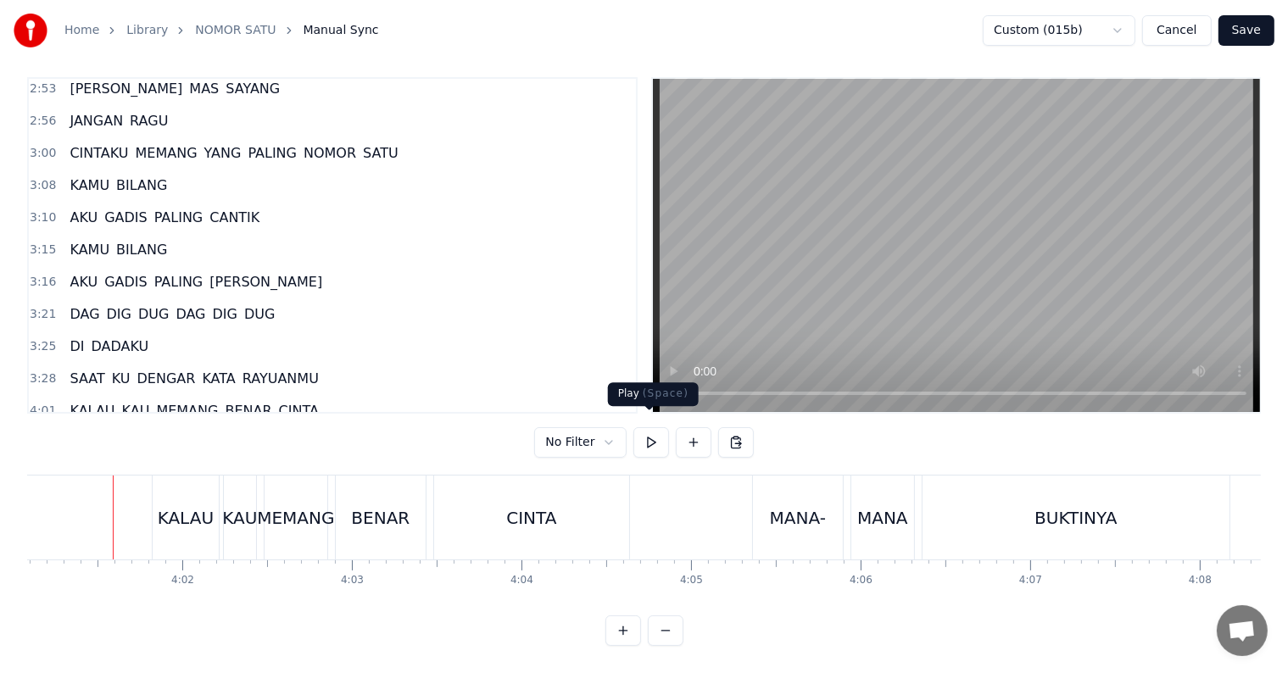
click at [651, 427] on button at bounding box center [651, 442] width 36 height 31
click at [606, 432] on html "Home Library NOMOR SATU Manual Sync Custom (015b) Cancel Save 0:36 KAMU BILANG …" at bounding box center [644, 331] width 1288 height 684
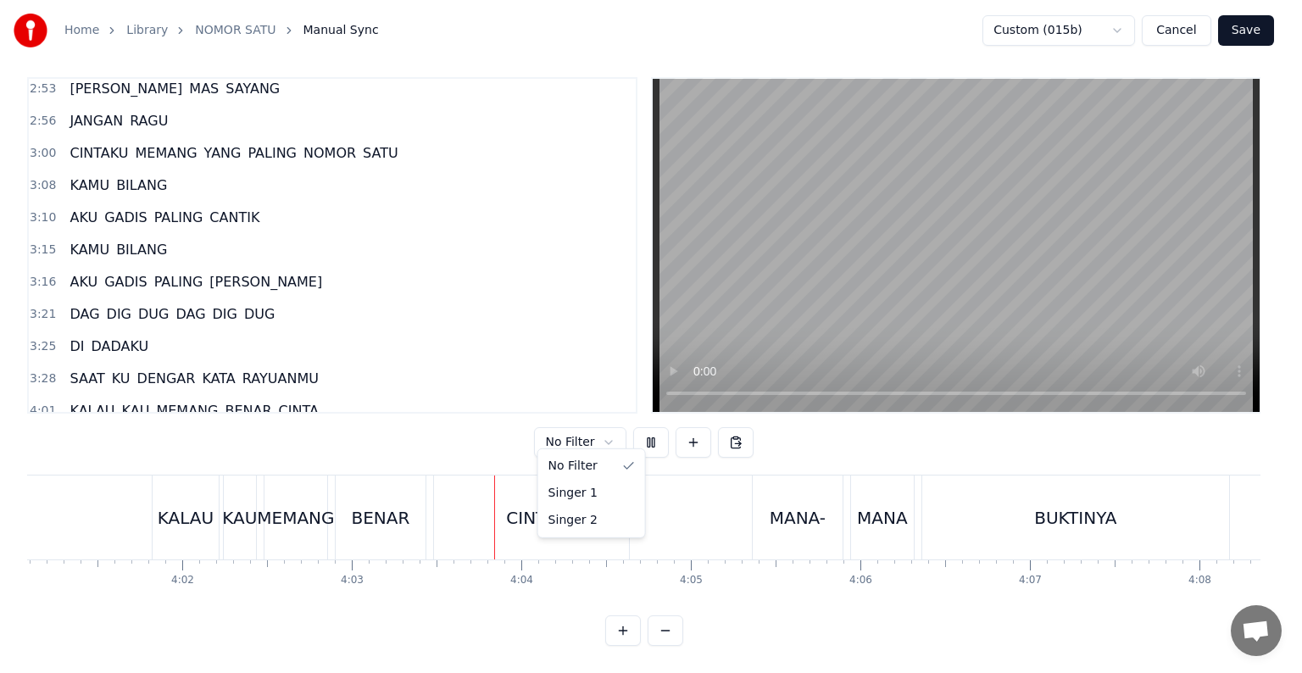
click at [606, 432] on html "Home Library NOMOR SATU Manual Sync Custom (015b) Cancel Save 0:36 KAMU BILANG …" at bounding box center [651, 331] width 1302 height 684
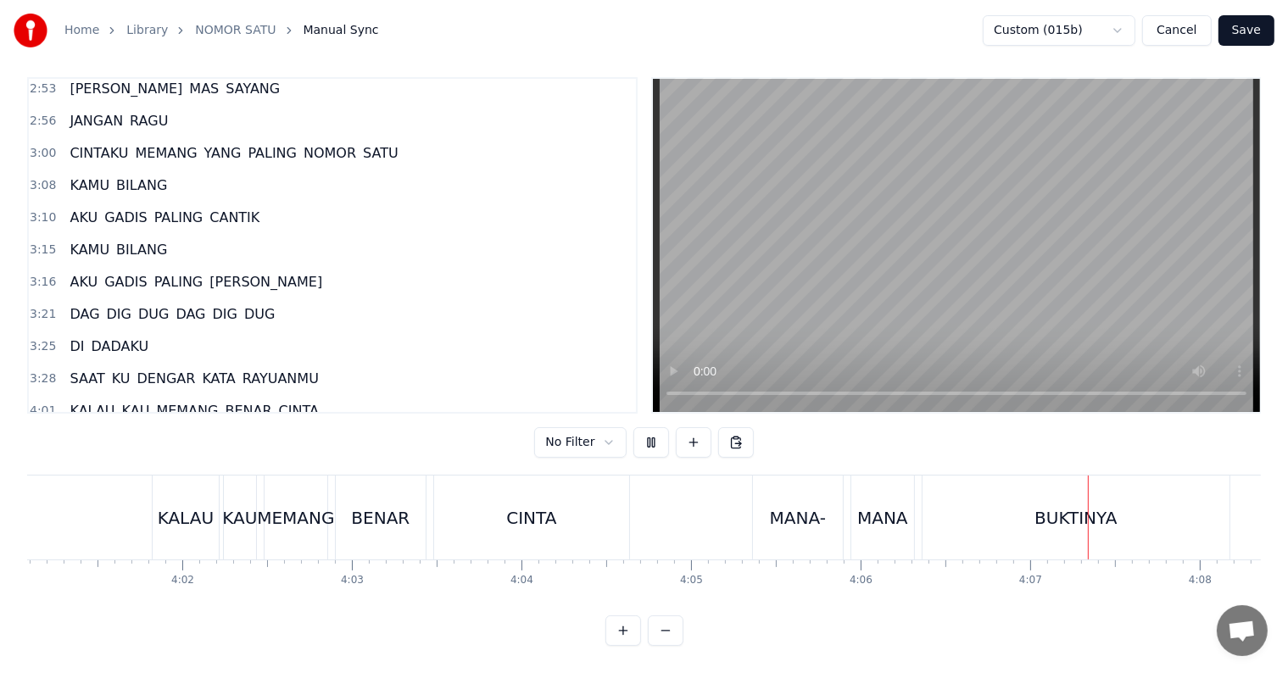
click at [611, 430] on html "Home Library NOMOR SATU Manual Sync Custom (015b) Cancel Save 0:36 KAMU BILANG …" at bounding box center [644, 331] width 1288 height 684
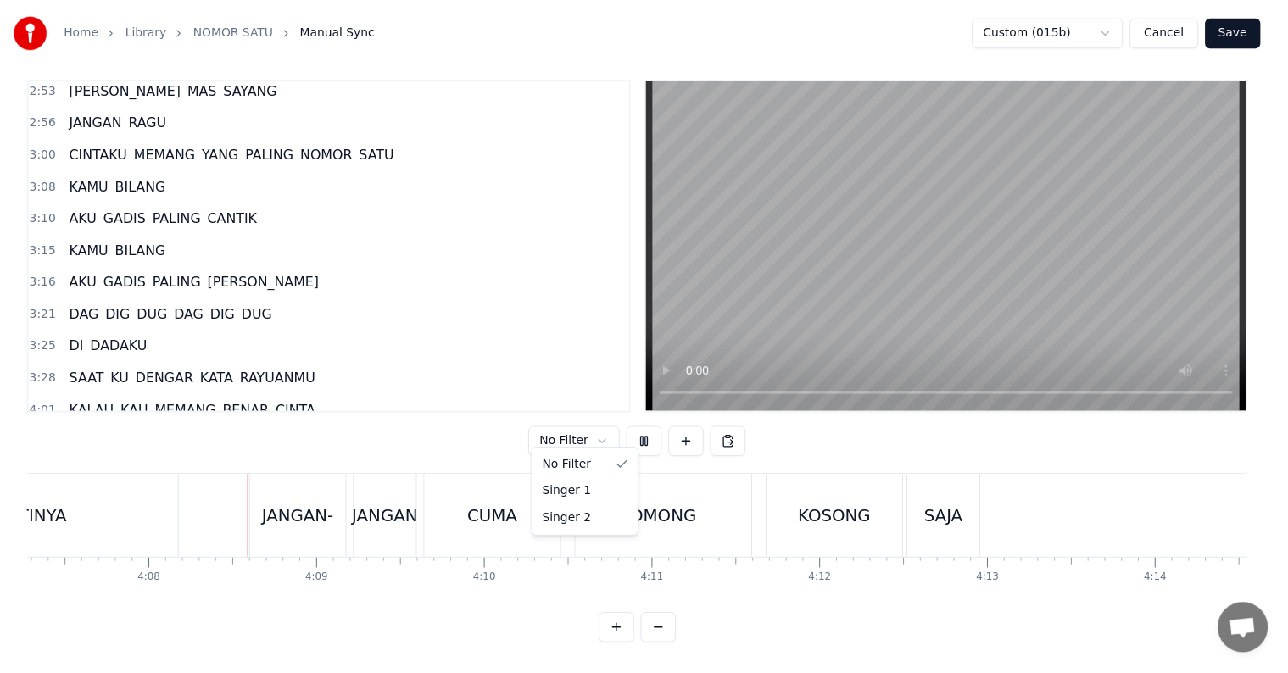
scroll to position [0, 41957]
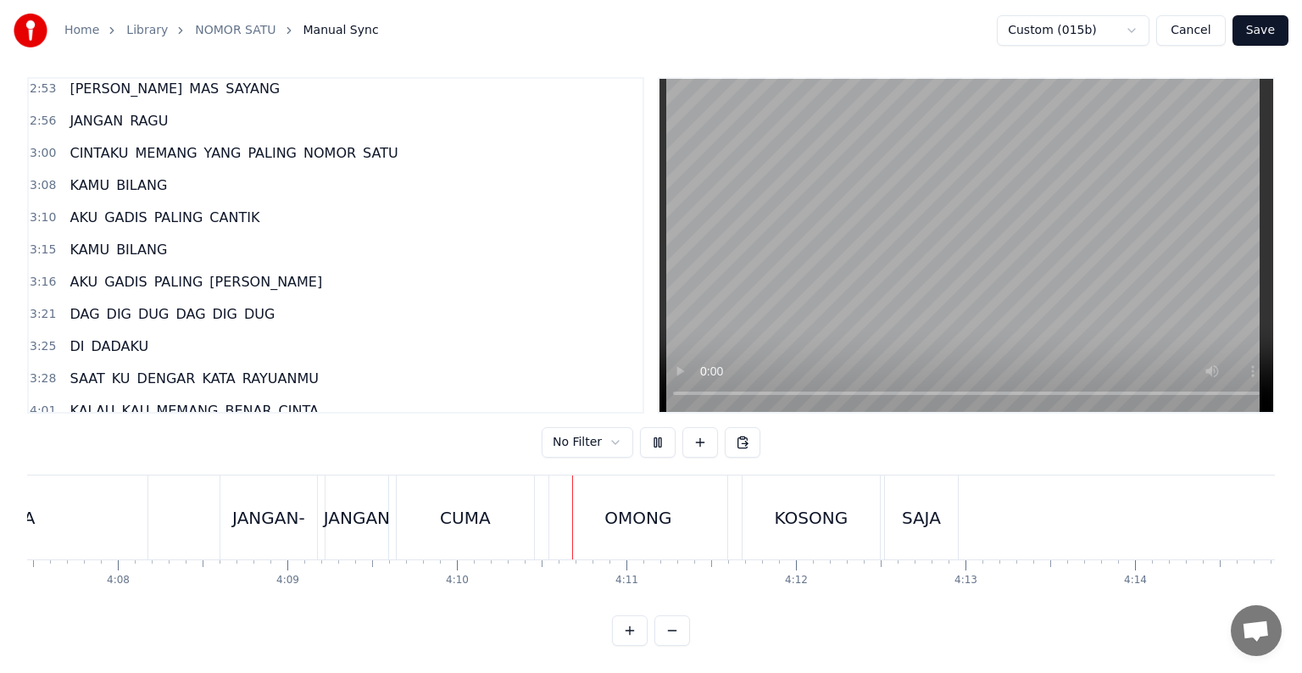
click at [611, 430] on html "Home Library NOMOR SATU Manual Sync Custom (015b) Cancel Save 0:36 KAMU BILANG …" at bounding box center [651, 331] width 1302 height 684
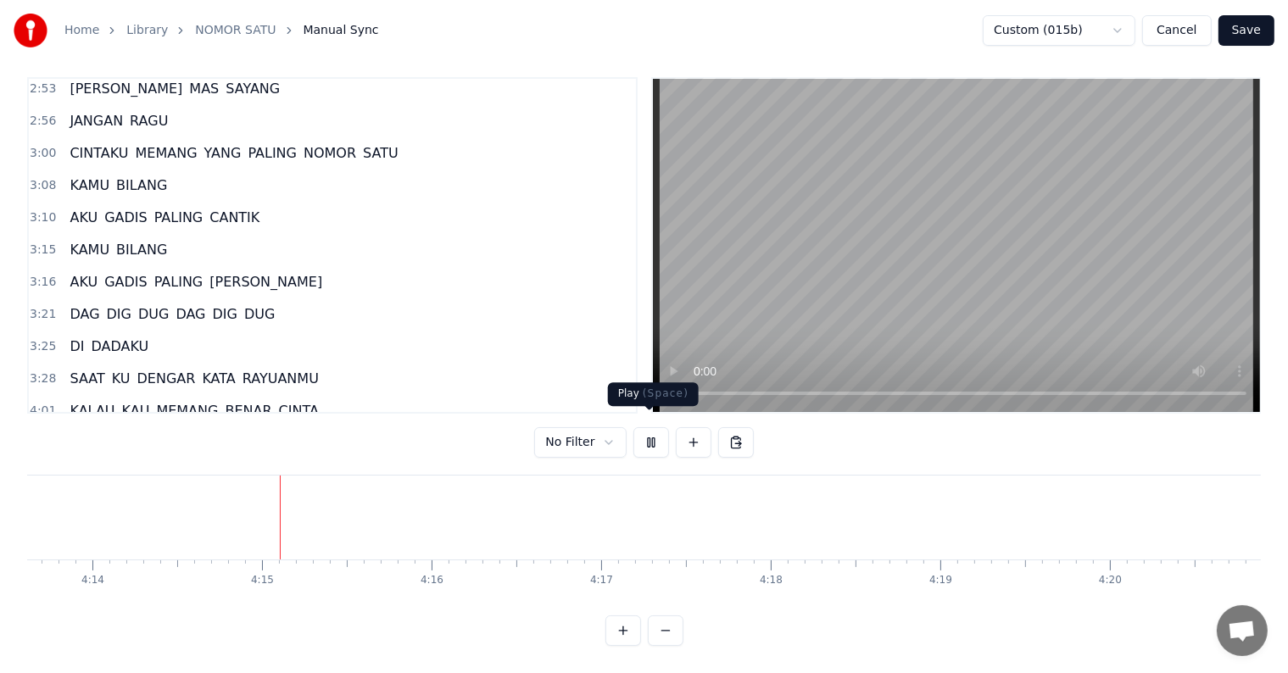
scroll to position [0, 43050]
click at [636, 436] on button at bounding box center [651, 442] width 36 height 31
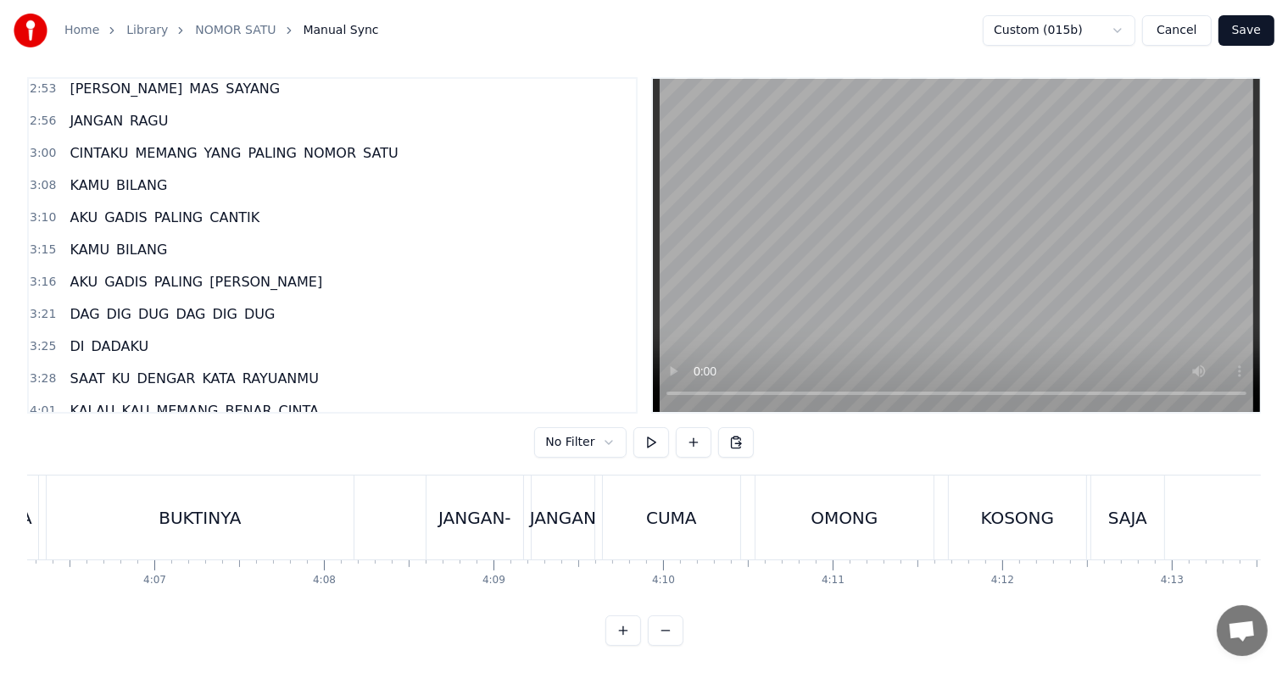
click at [1123, 524] on div "SAJA" at bounding box center [1127, 518] width 73 height 84
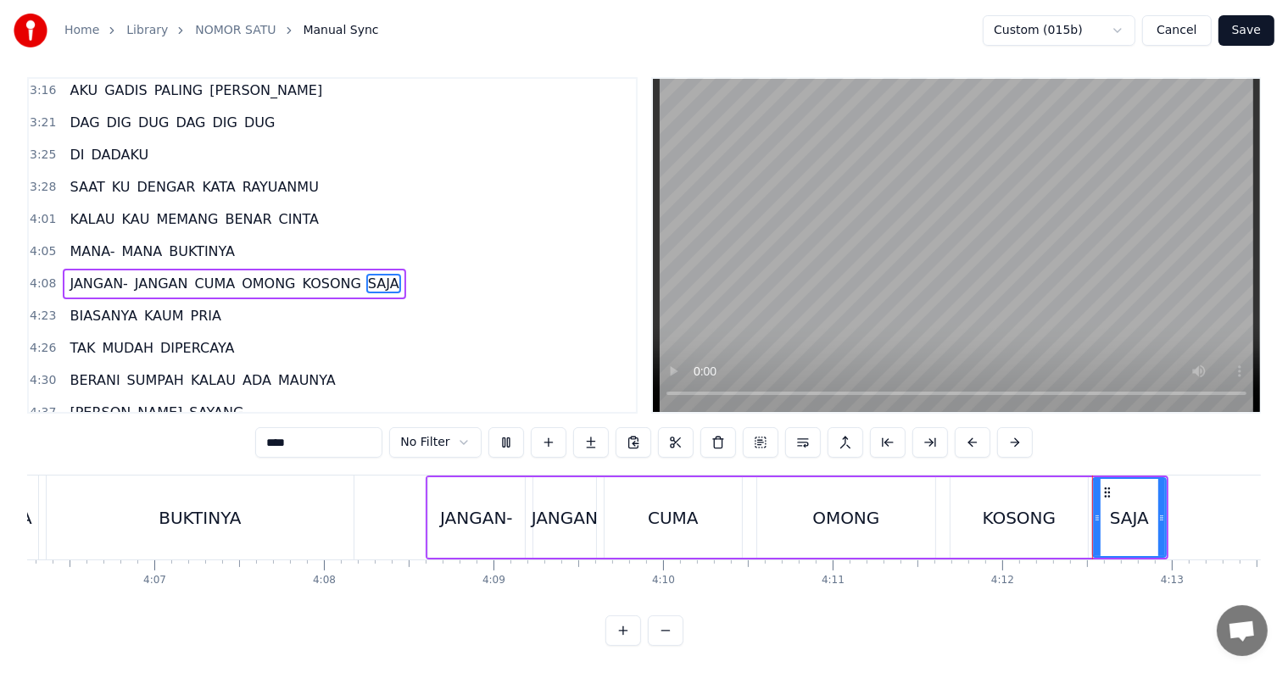
scroll to position [25, 0]
drag, startPoint x: 1161, startPoint y: 515, endPoint x: 1258, endPoint y: 508, distance: 97.8
click at [1258, 508] on div at bounding box center [1258, 517] width 7 height 77
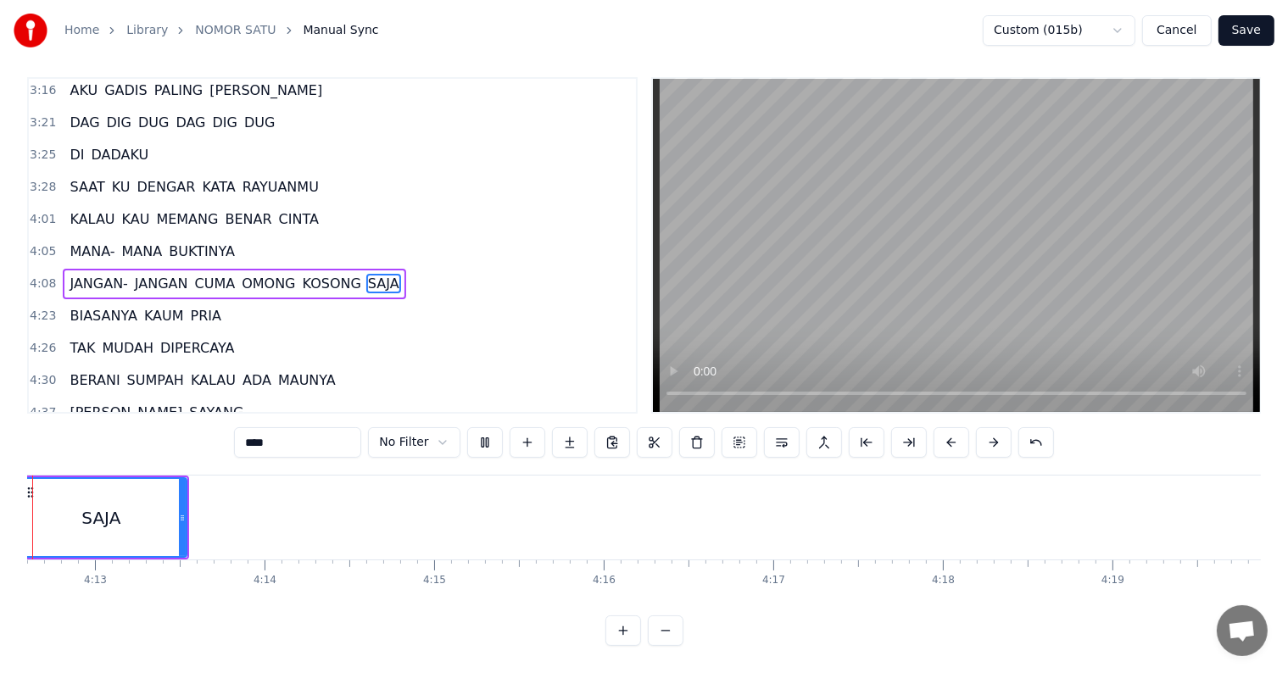
scroll to position [0, 42728]
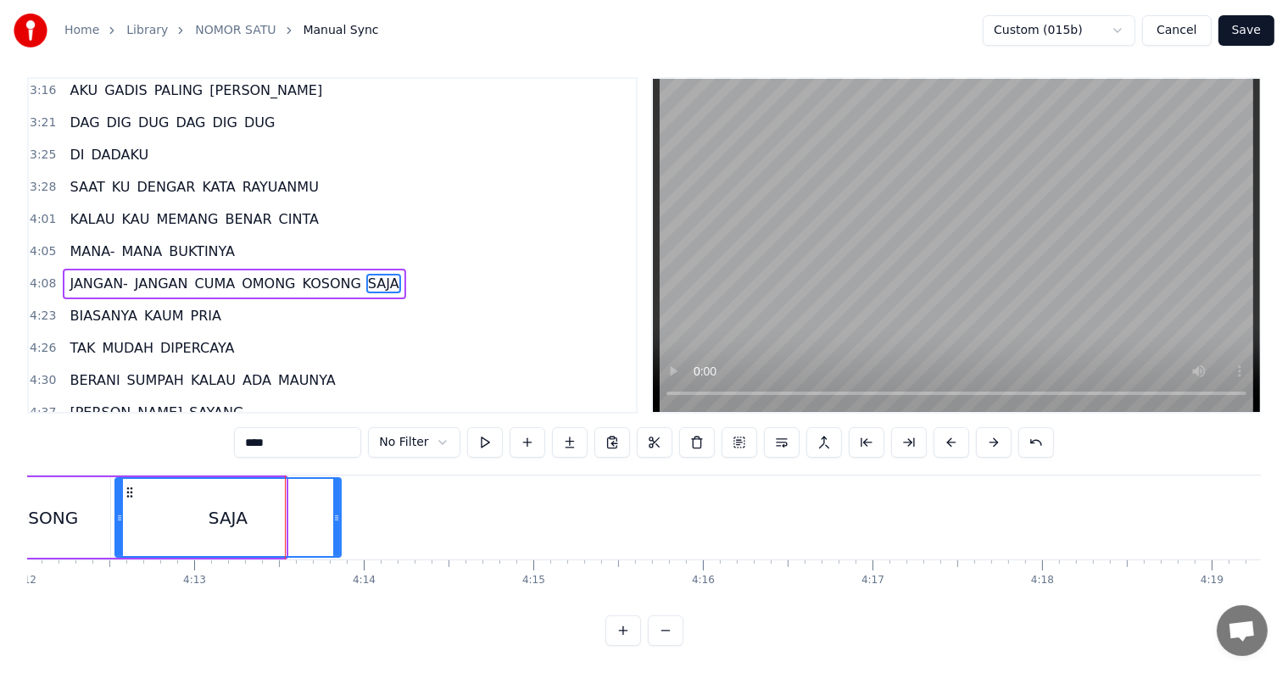
drag, startPoint x: 280, startPoint y: 515, endPoint x: 336, endPoint y: 514, distance: 56.0
click at [336, 514] on div at bounding box center [336, 517] width 7 height 77
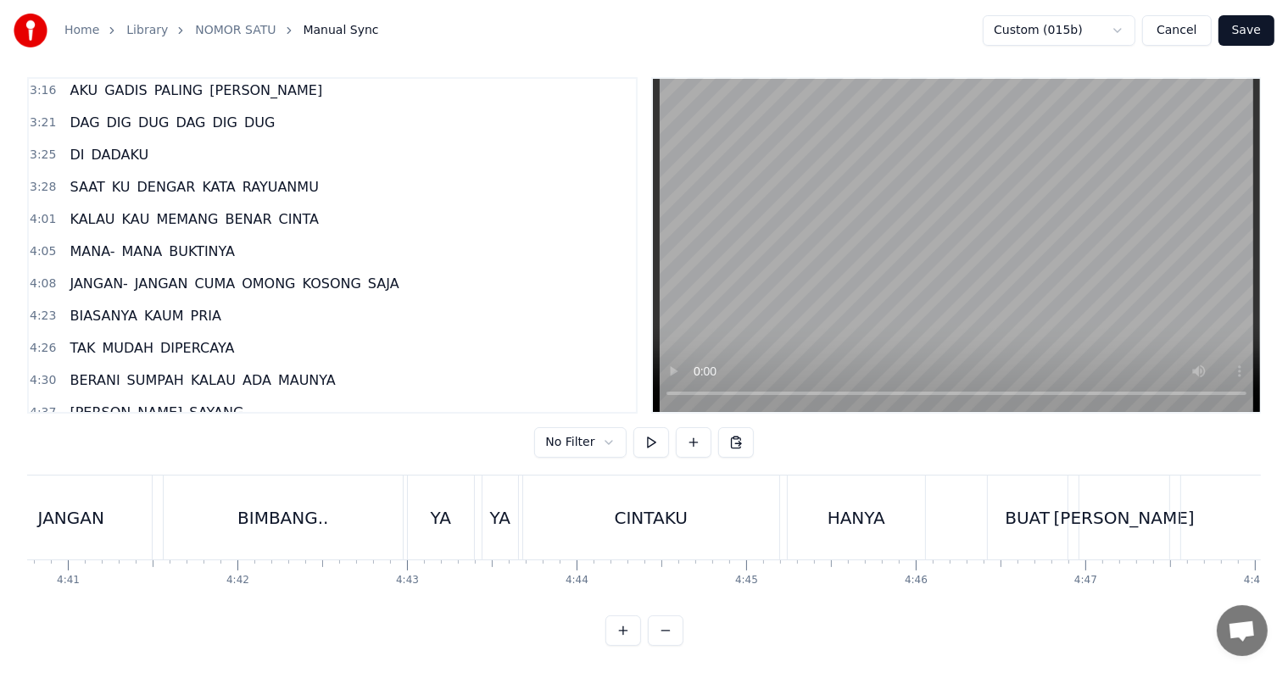
scroll to position [0, 47538]
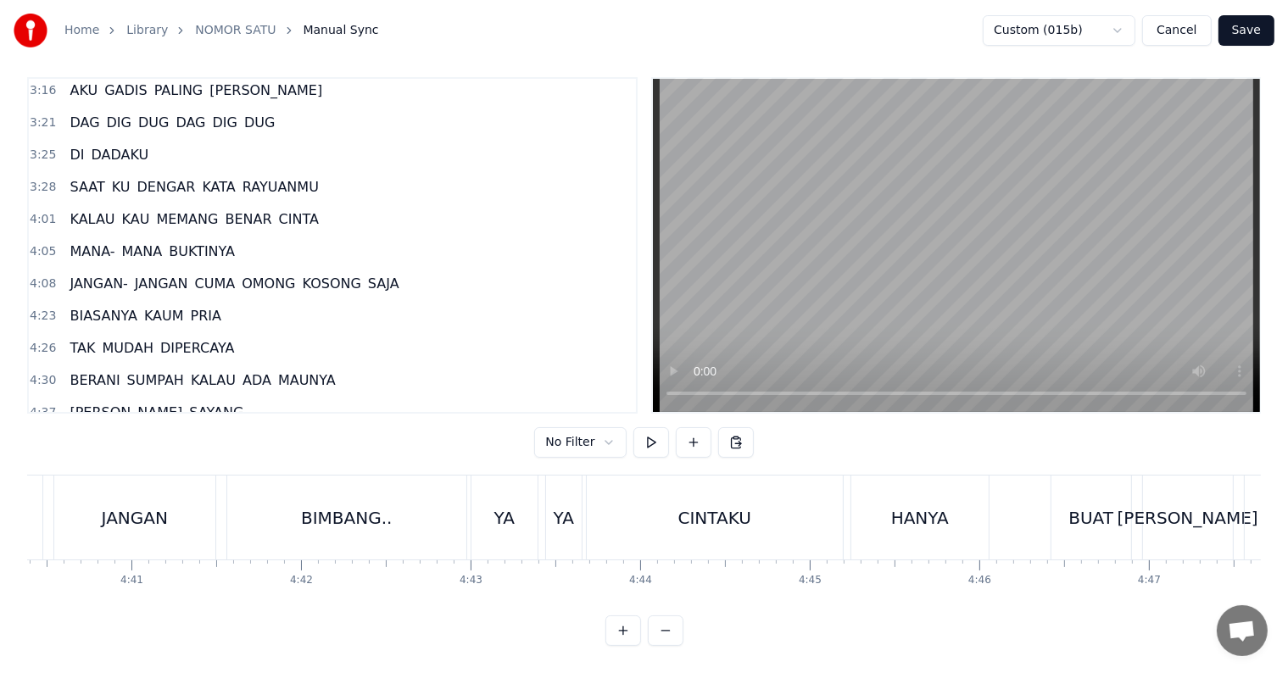
click at [745, 505] on div "CINTAKU" at bounding box center [714, 517] width 73 height 25
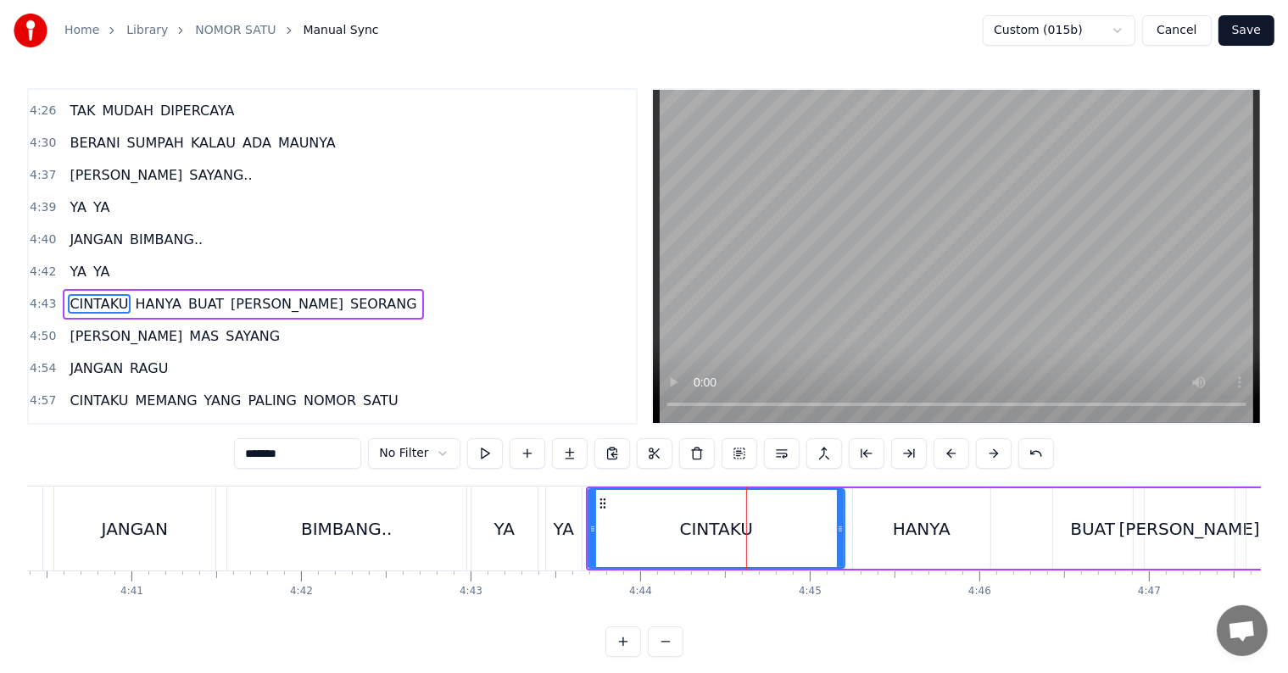
scroll to position [1252, 0]
click at [446, 450] on html "Home Library NOMOR SATU Manual Sync Custom (015b) Cancel Save 0:36 KAMU BILANG …" at bounding box center [644, 342] width 1288 height 684
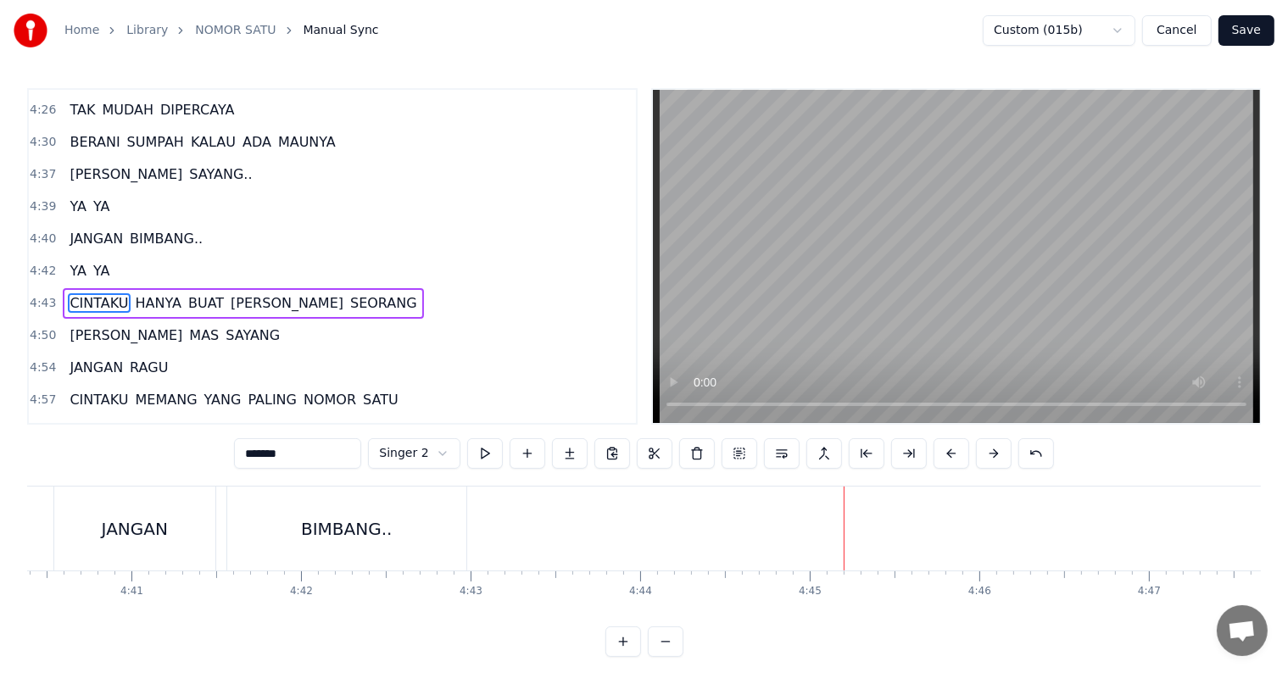
click at [443, 459] on html "Home Library NOMOR SATU Manual Sync Custom (015b) Cancel Save 0:36 KAMU BILANG …" at bounding box center [644, 342] width 1288 height 684
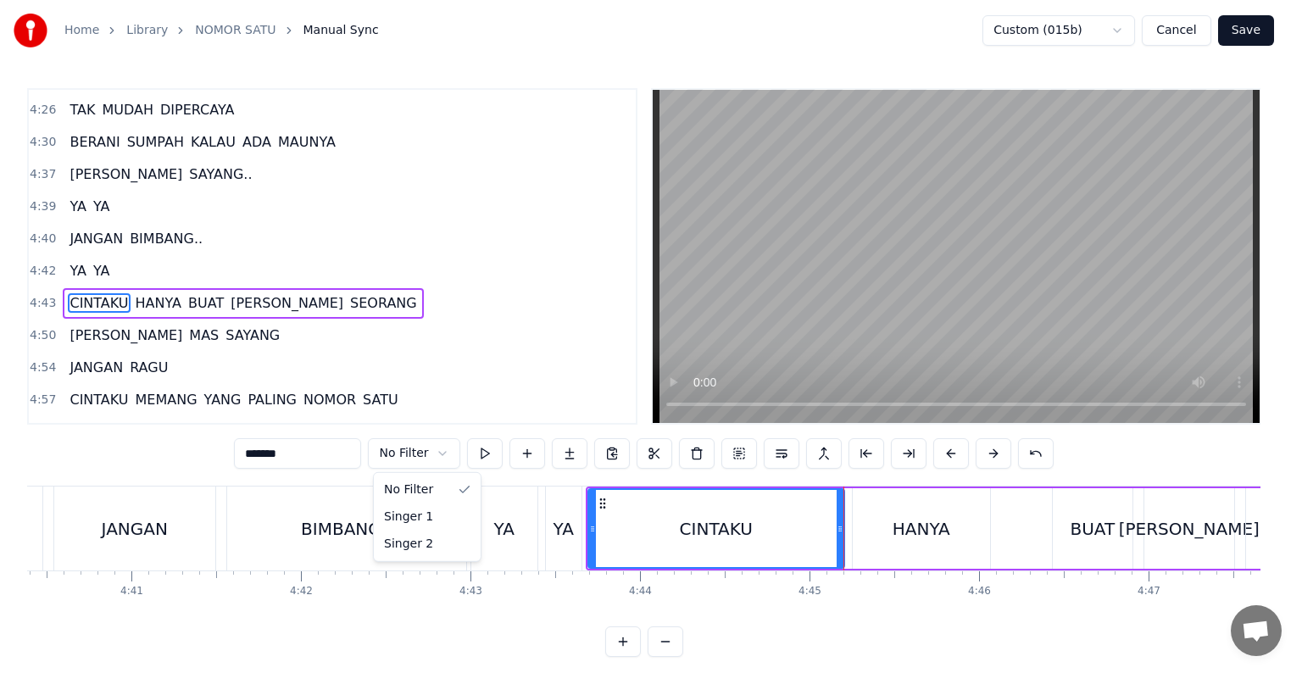
click at [850, 554] on html "Home Library NOMOR SATU Manual Sync Custom (015b) Cancel Save 0:36 KAMU BILANG …" at bounding box center [651, 342] width 1302 height 684
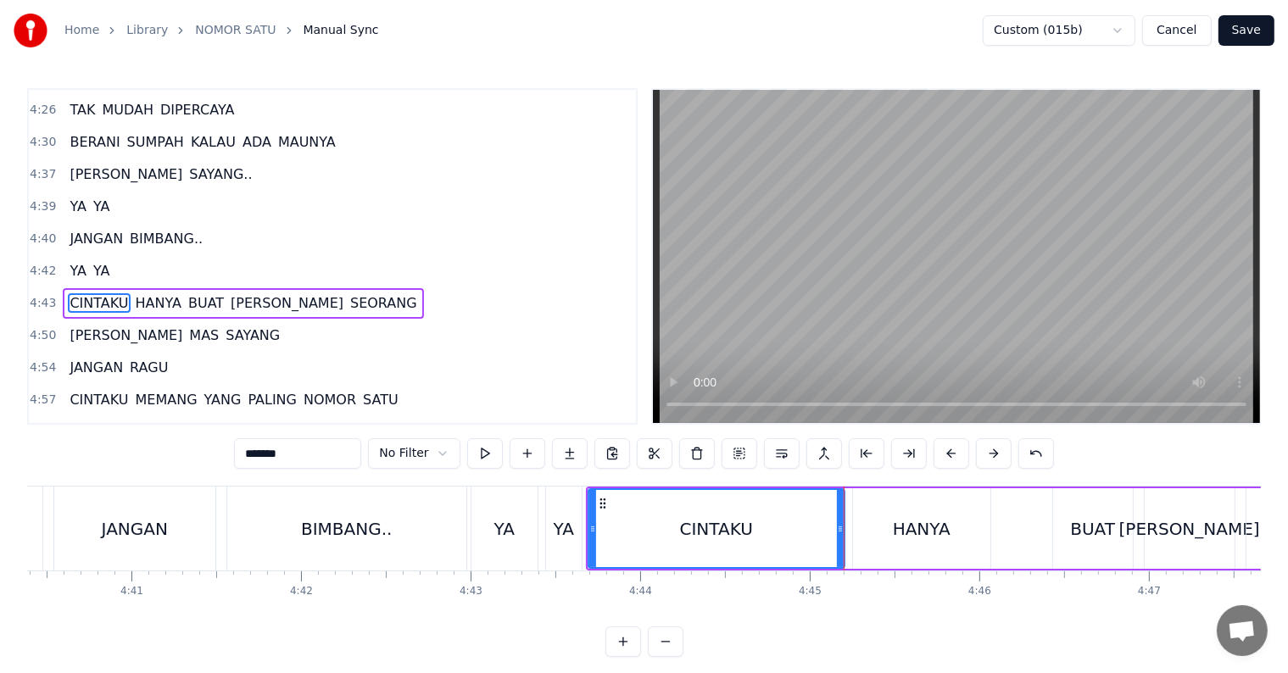
click at [848, 554] on div "CINTAKU HANYA BUAT [PERSON_NAME] SEORANG" at bounding box center [1154, 529] width 1136 height 84
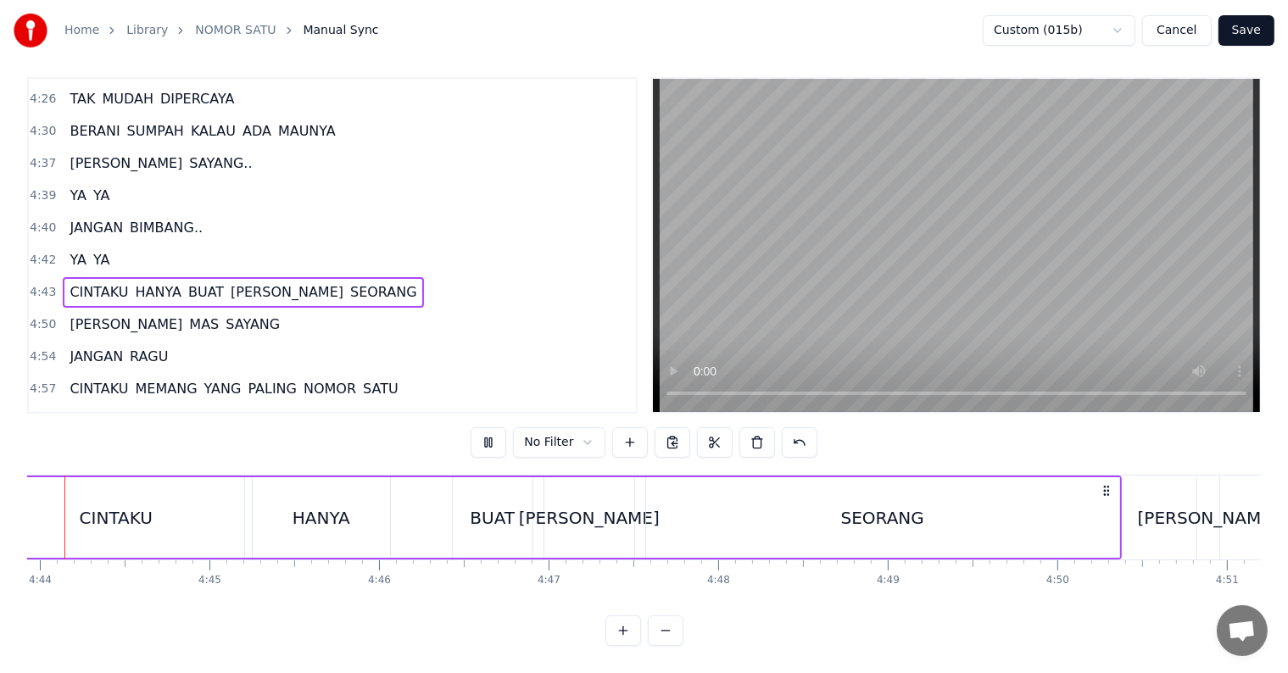
scroll to position [0, 48094]
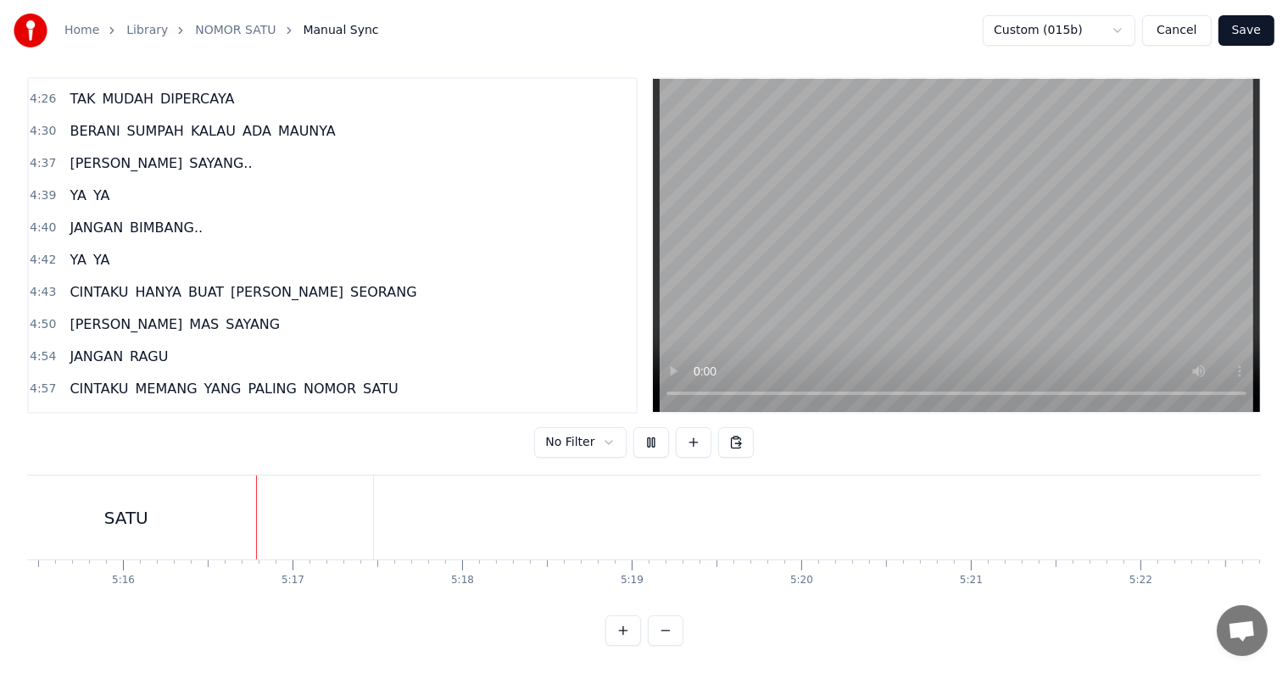
scroll to position [0, 53500]
click at [230, 522] on div "SATU" at bounding box center [106, 518] width 493 height 84
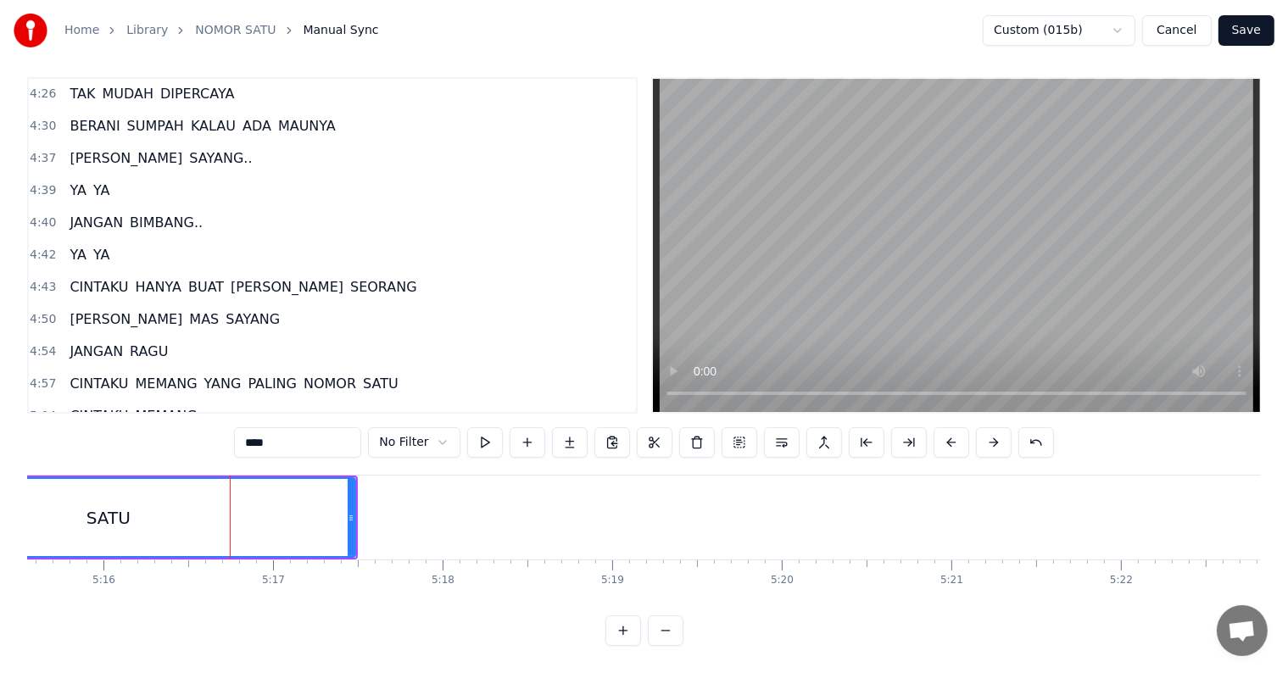
click at [303, 427] on input "****" at bounding box center [297, 442] width 127 height 31
type input "******"
click at [475, 430] on button at bounding box center [485, 442] width 36 height 31
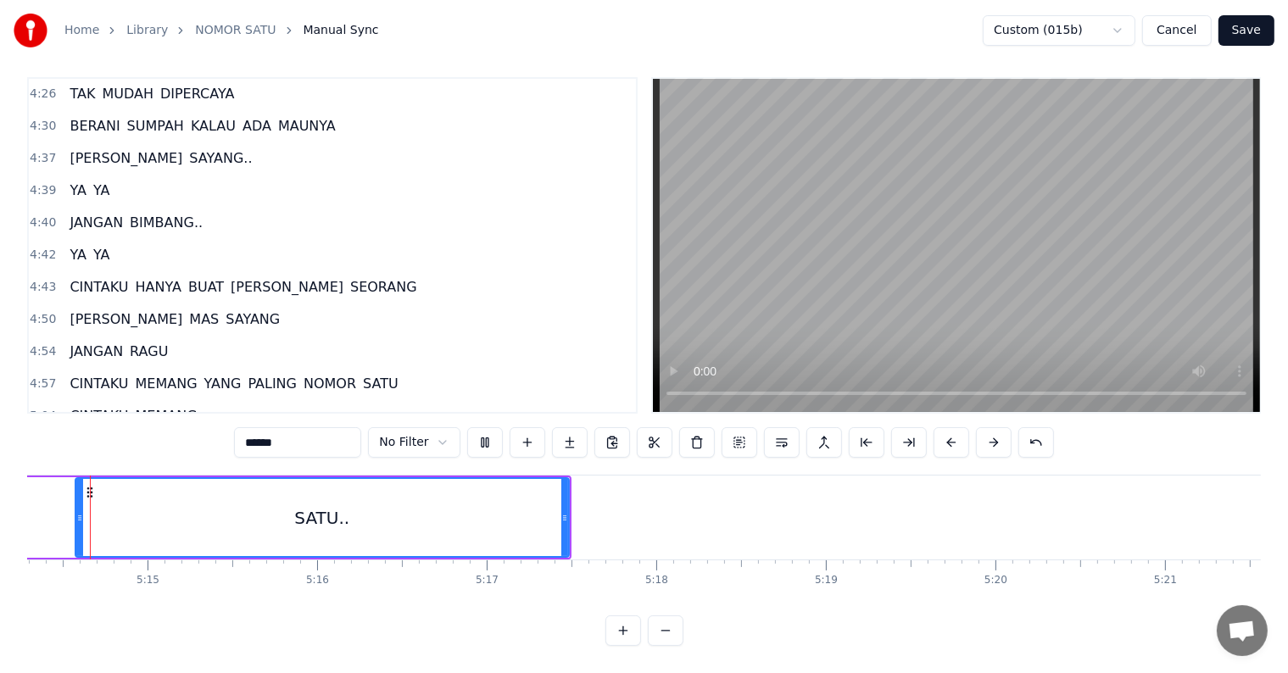
scroll to position [0, 53281]
click at [1253, 34] on button "Save" at bounding box center [1246, 30] width 56 height 31
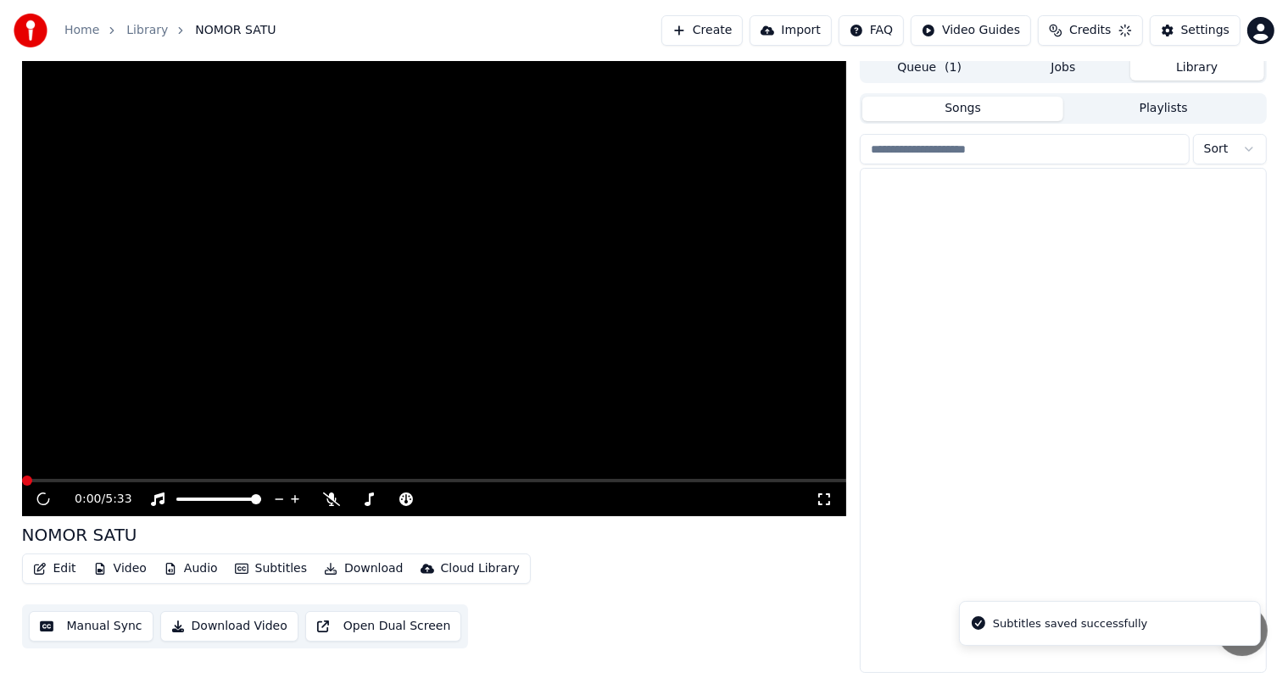
scroll to position [8, 0]
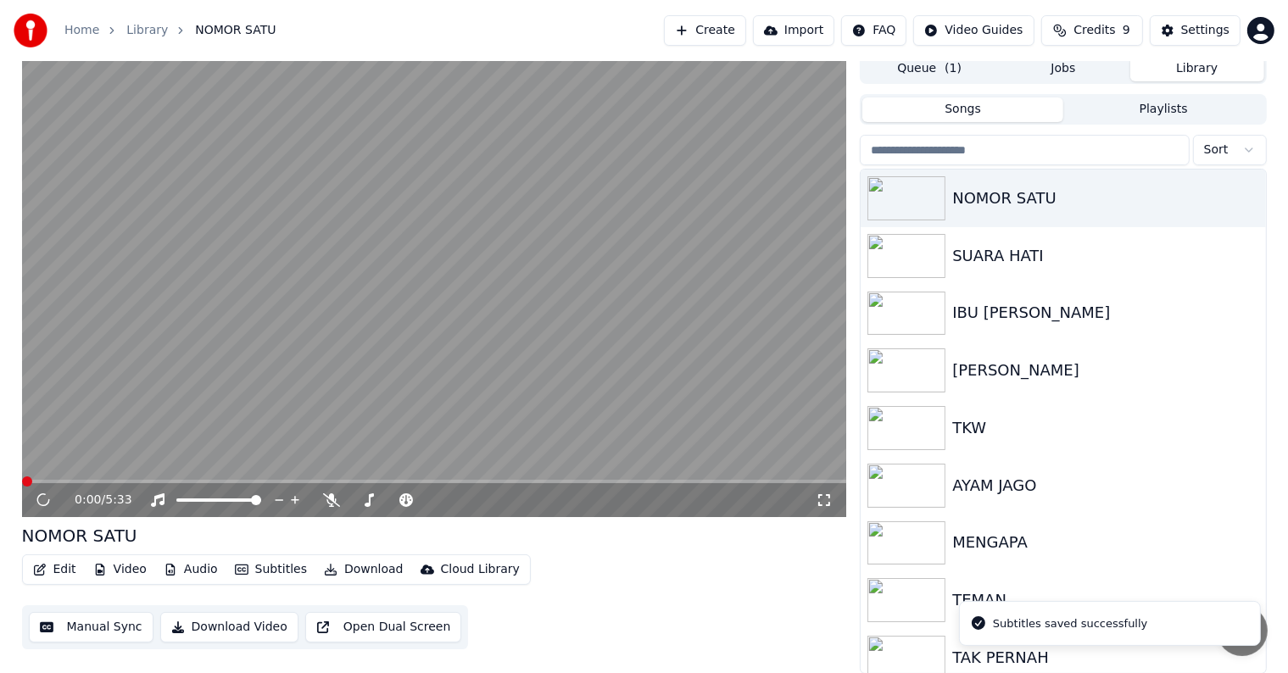
click at [74, 573] on button "Edit" at bounding box center [54, 570] width 57 height 24
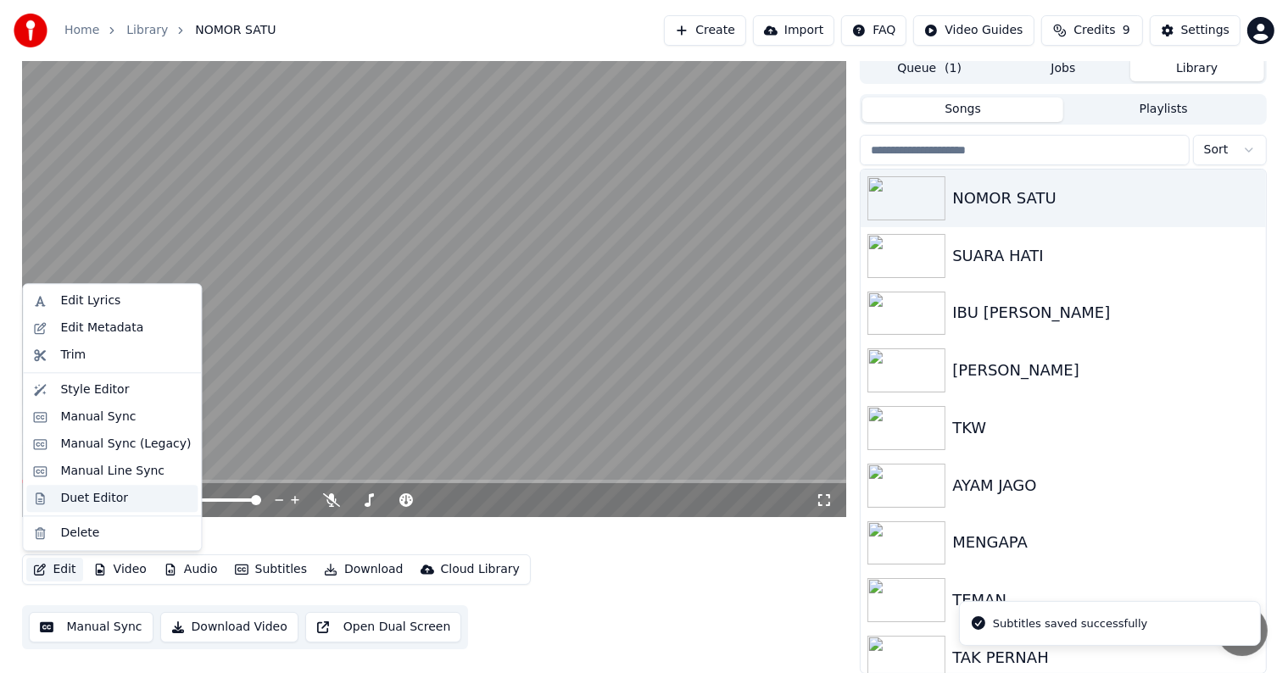
click at [81, 500] on div "Duet Editor" at bounding box center [94, 498] width 68 height 17
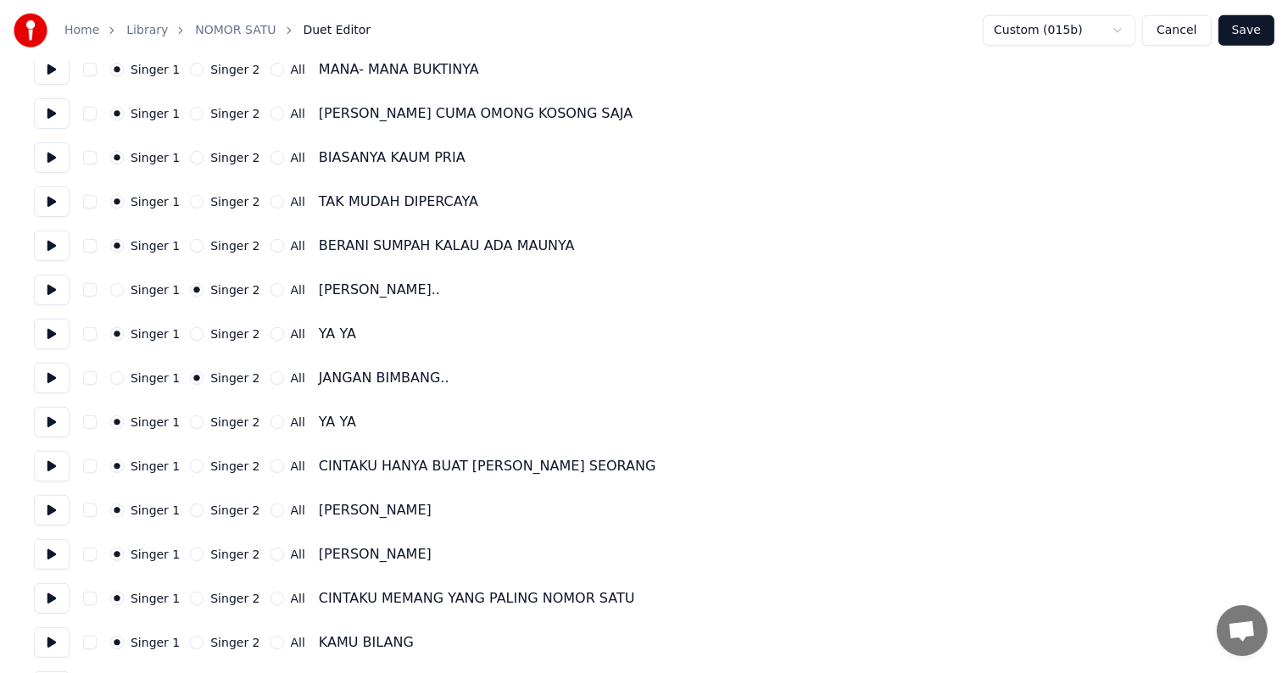
scroll to position [848, 0]
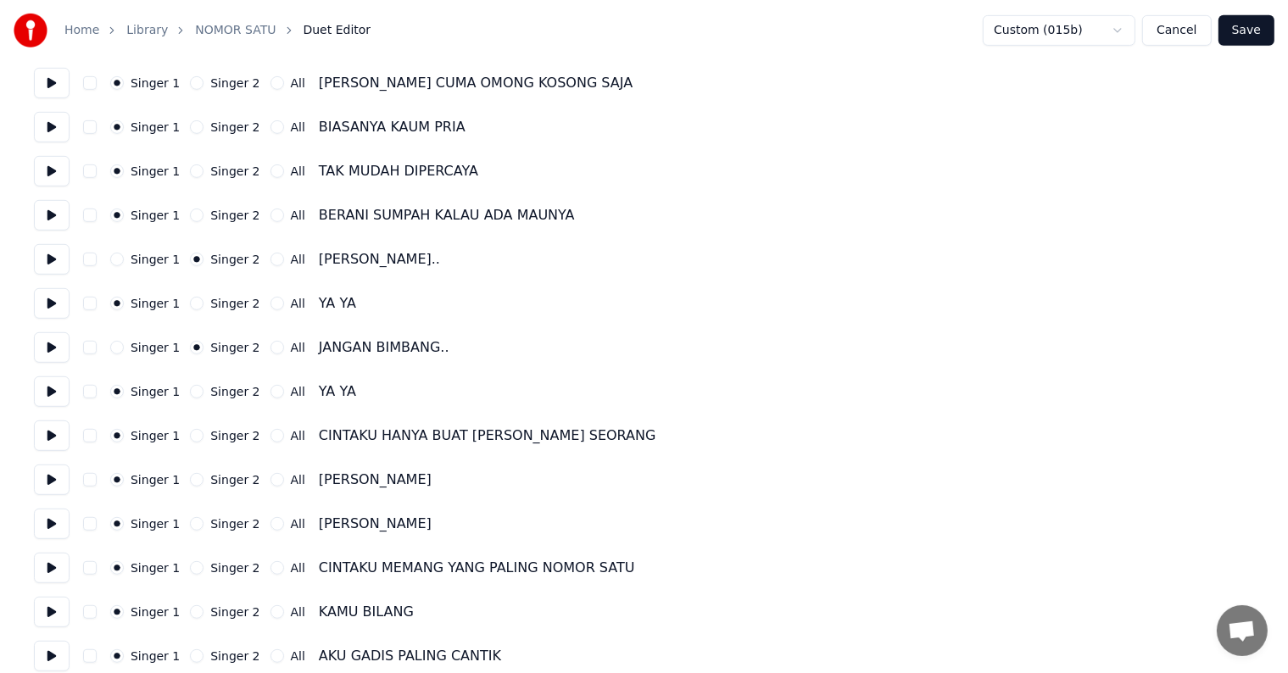
click at [190, 437] on button "Singer 2" at bounding box center [197, 436] width 14 height 14
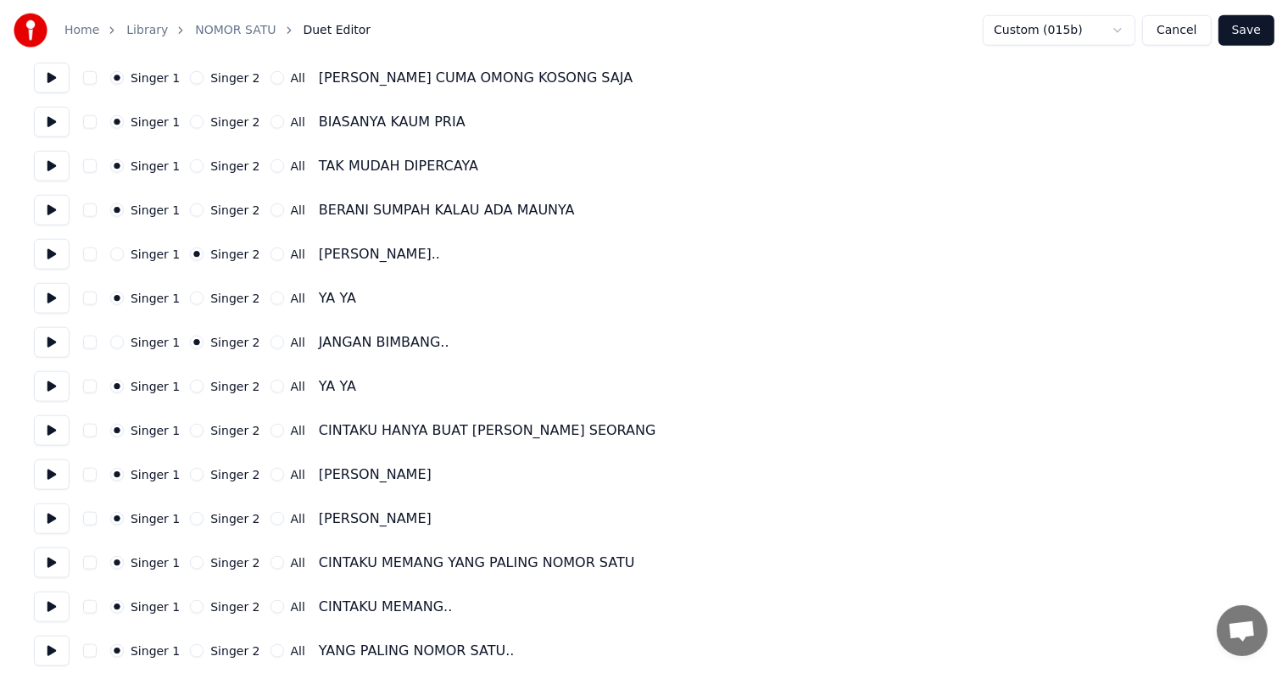
scroll to position [1780, 0]
click at [190, 431] on button "Singer 2" at bounding box center [197, 429] width 14 height 14
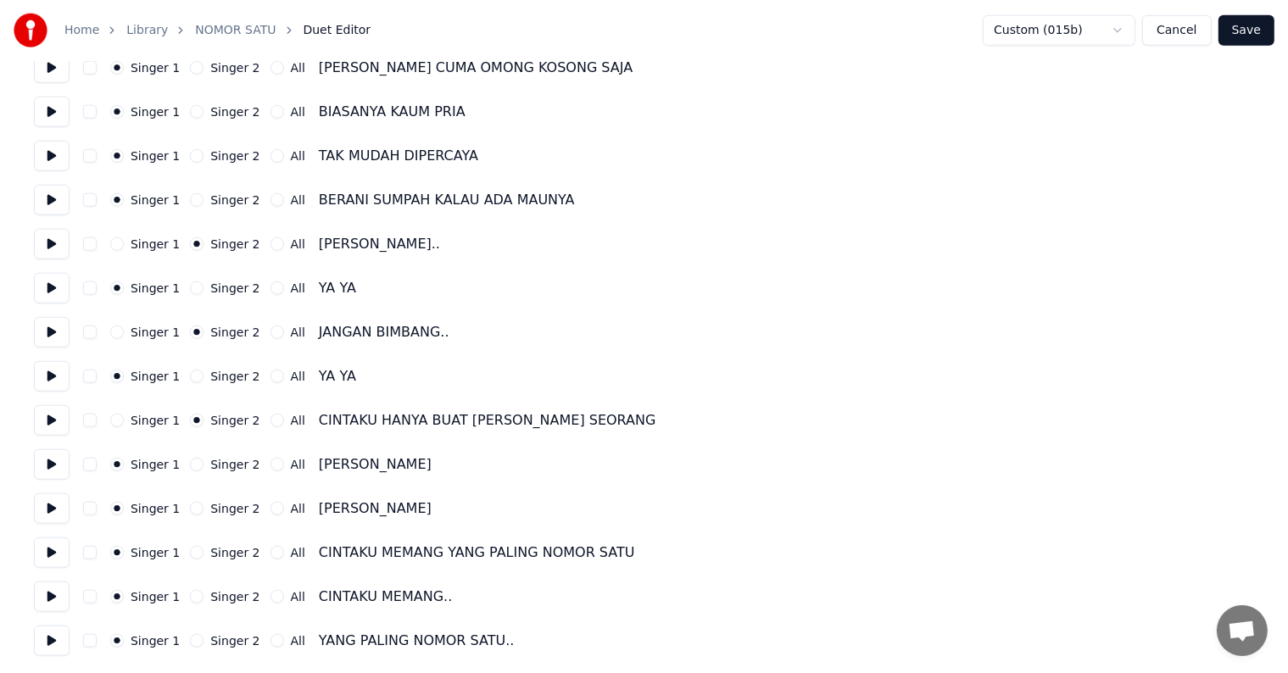
click at [1252, 34] on button "Save" at bounding box center [1246, 30] width 56 height 31
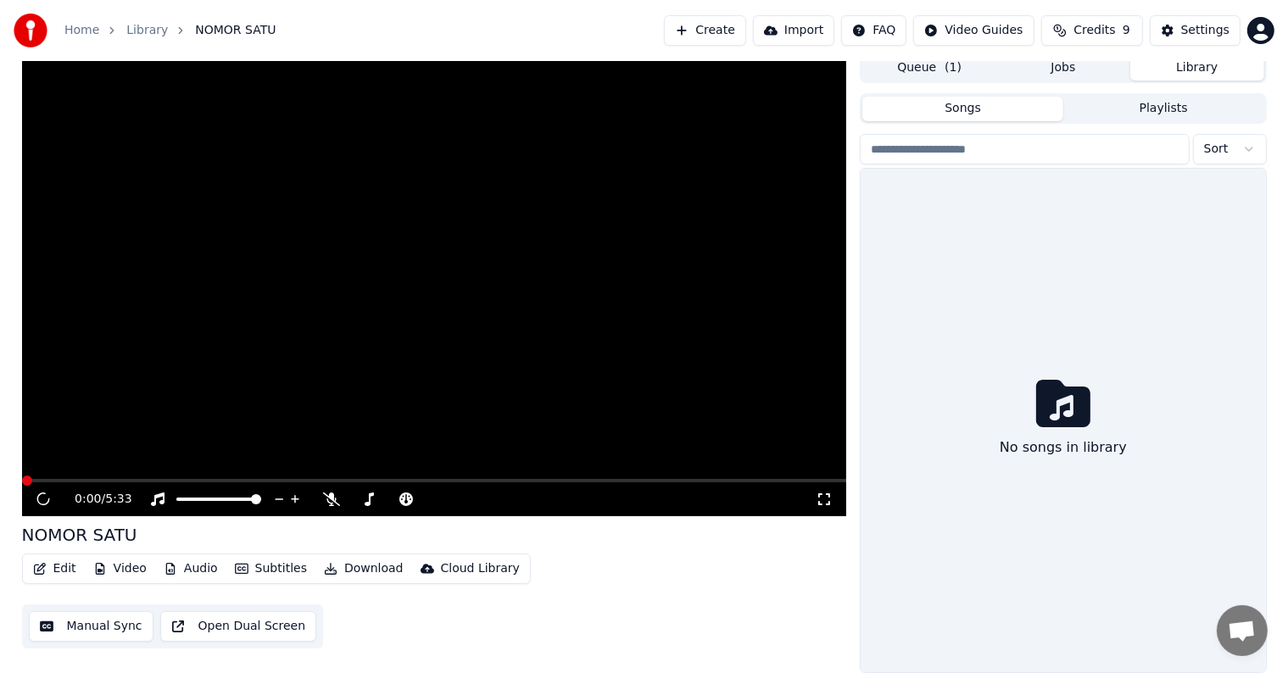
scroll to position [8, 0]
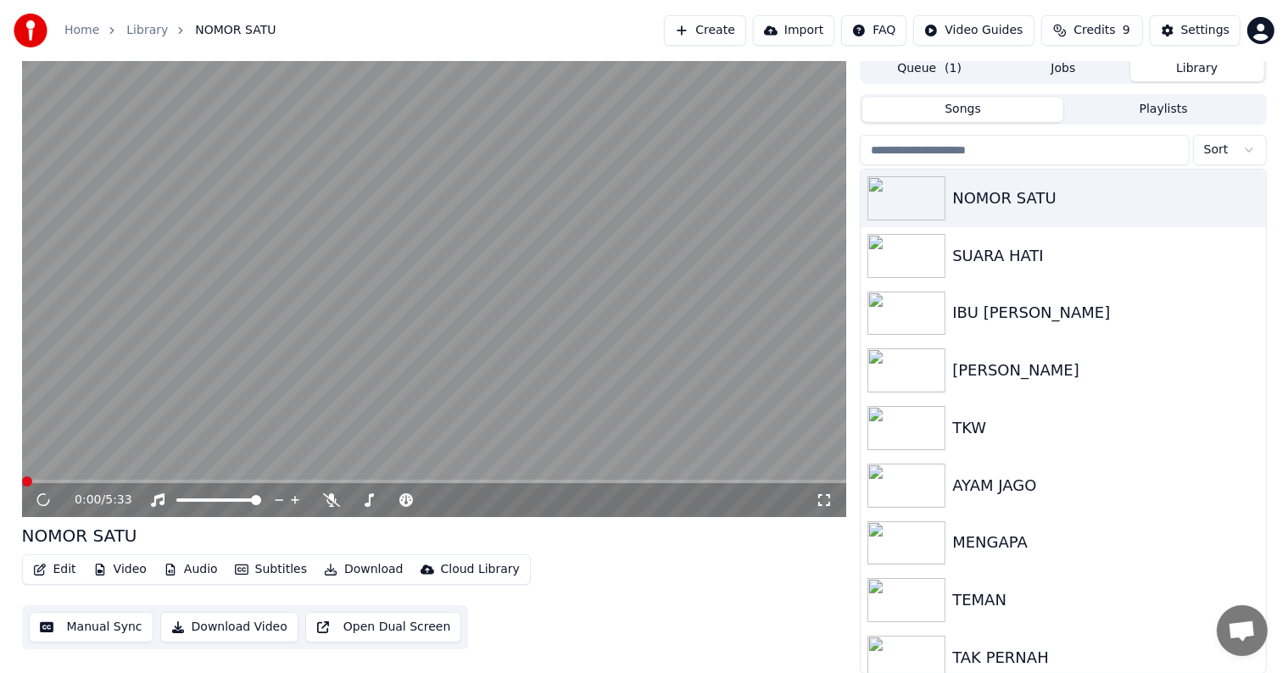
click at [224, 627] on button "Download Video" at bounding box center [229, 627] width 138 height 31
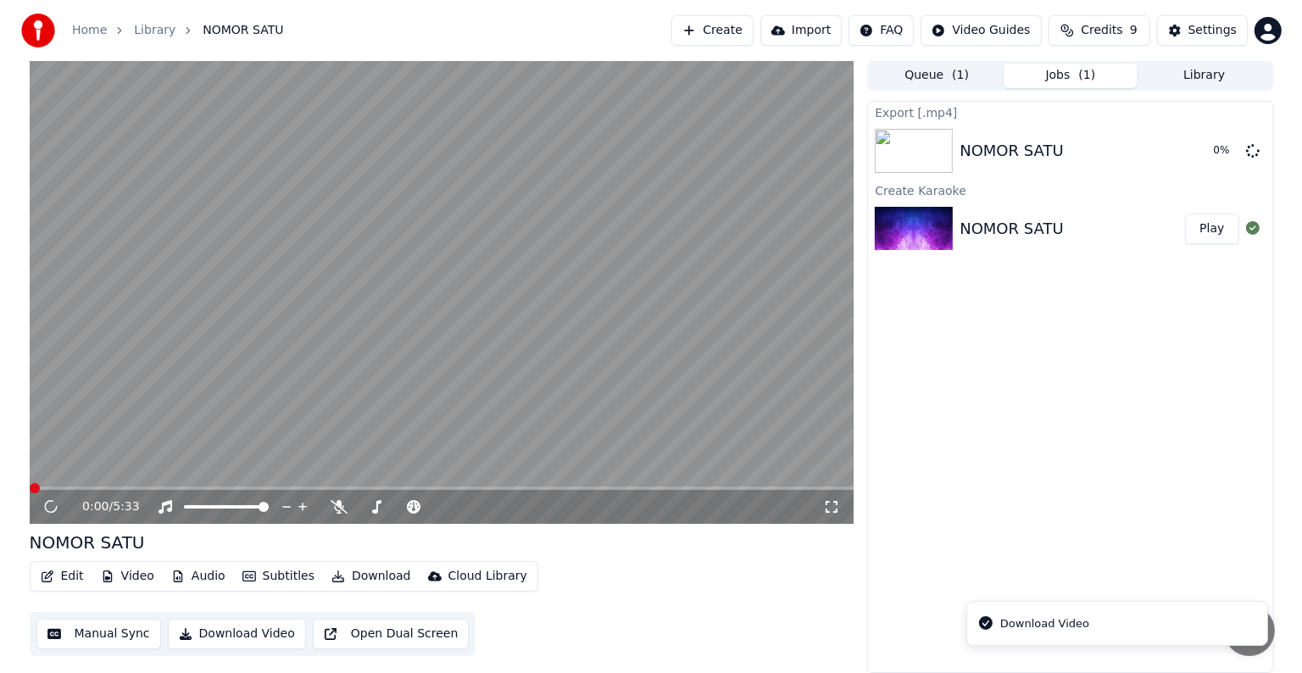
scroll to position [0, 0]
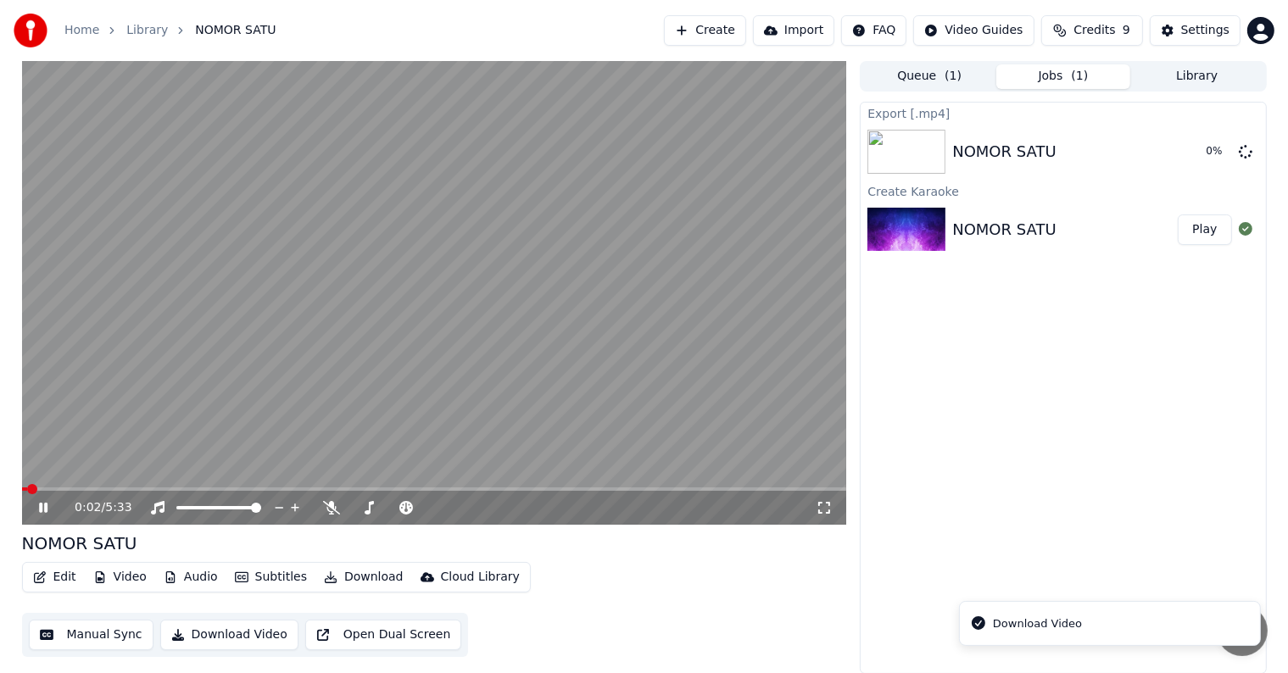
click at [39, 507] on icon at bounding box center [43, 508] width 8 height 10
click at [234, 549] on div "NOMOR SATU" at bounding box center [434, 544] width 825 height 24
click at [733, 25] on button "Create" at bounding box center [705, 30] width 82 height 31
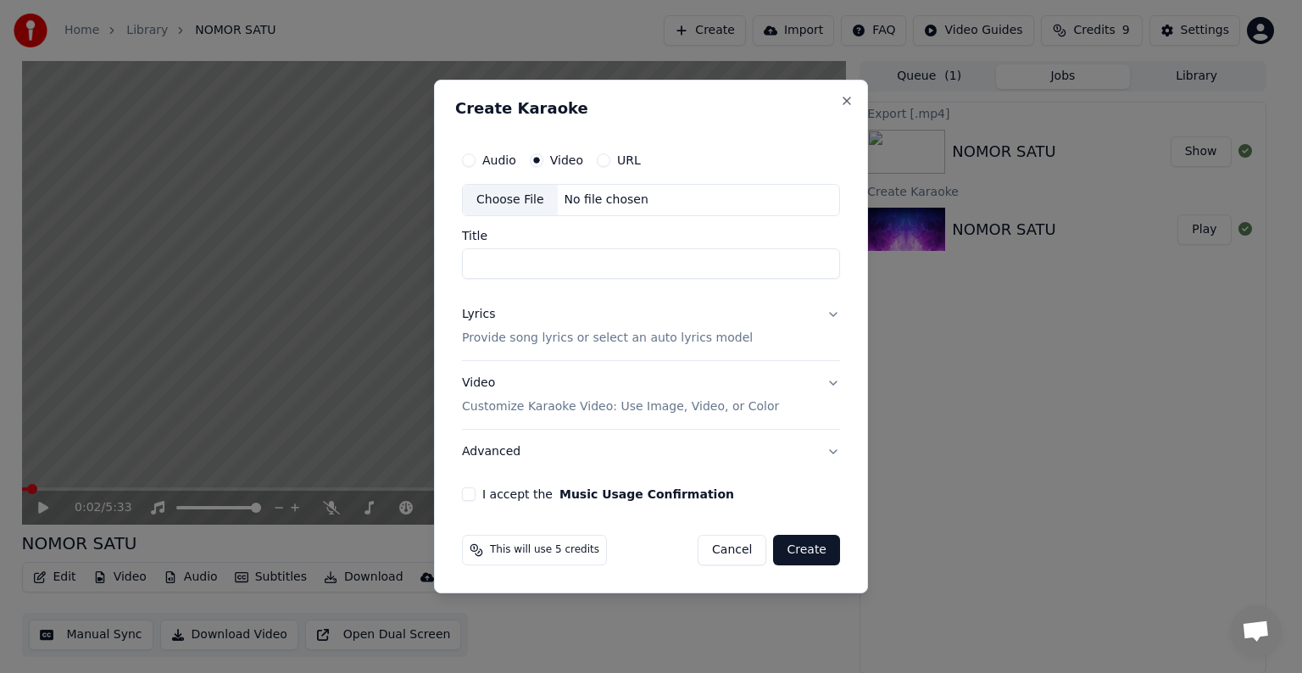
click at [667, 195] on div "Choose File No file chosen" at bounding box center [651, 200] width 378 height 32
type input "**********"
click at [702, 340] on p "Provide song lyrics or select an auto lyrics model" at bounding box center [607, 338] width 291 height 17
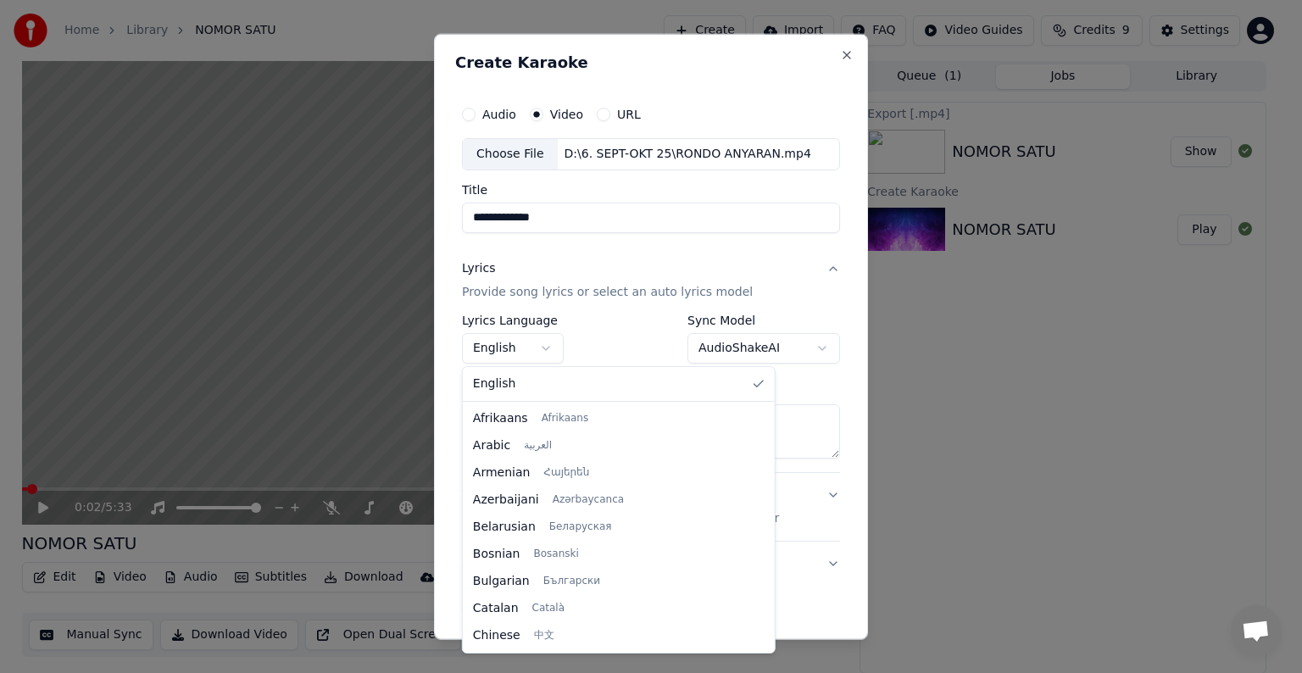
click at [536, 345] on body "**********" at bounding box center [644, 336] width 1288 height 673
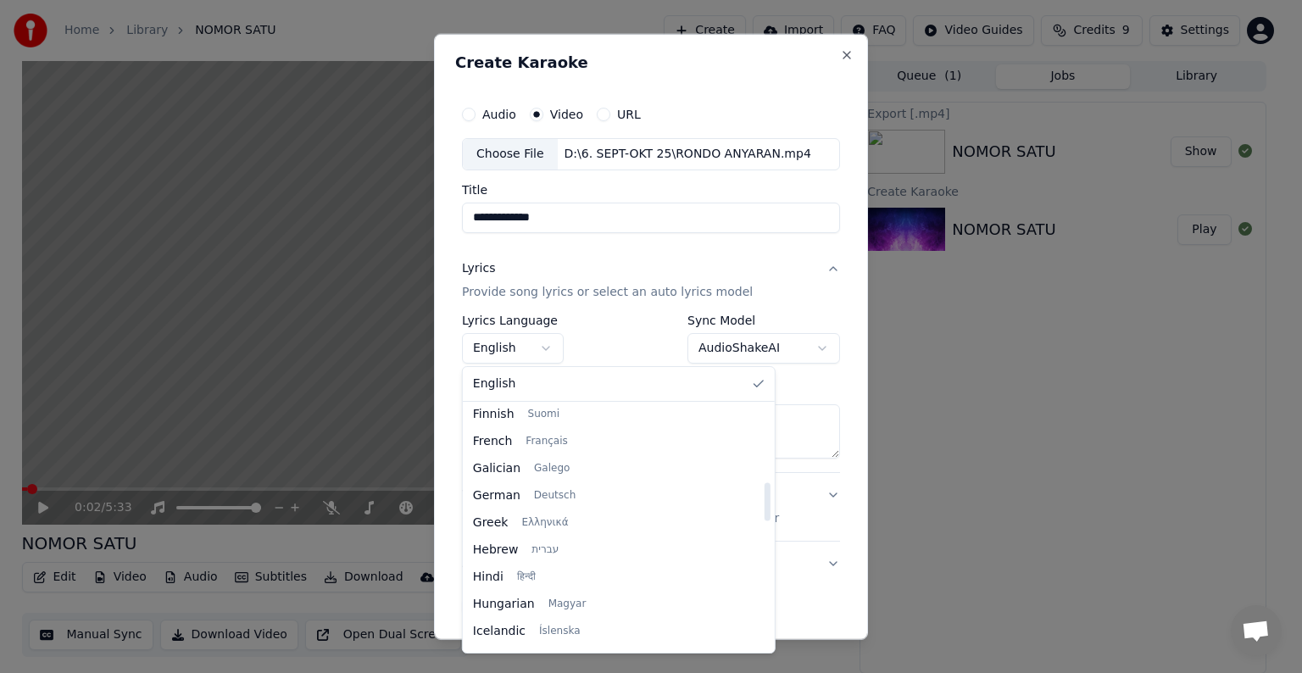
scroll to position [509, 0]
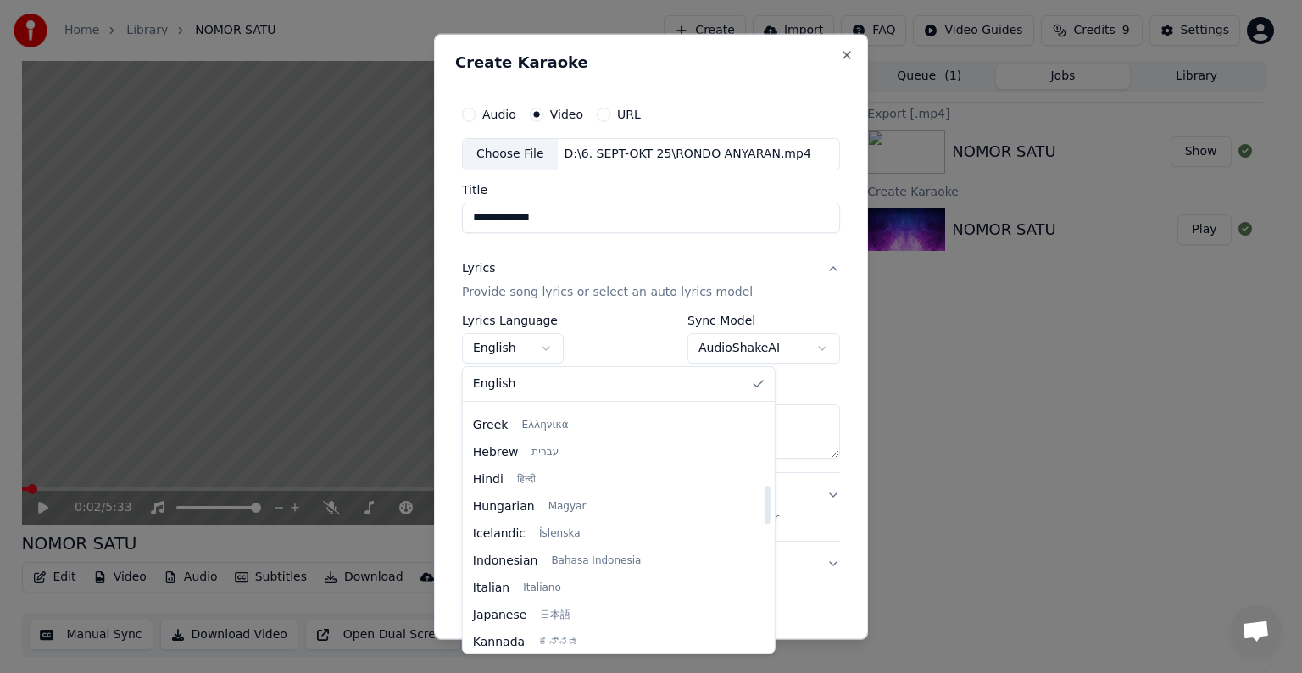
select select "**"
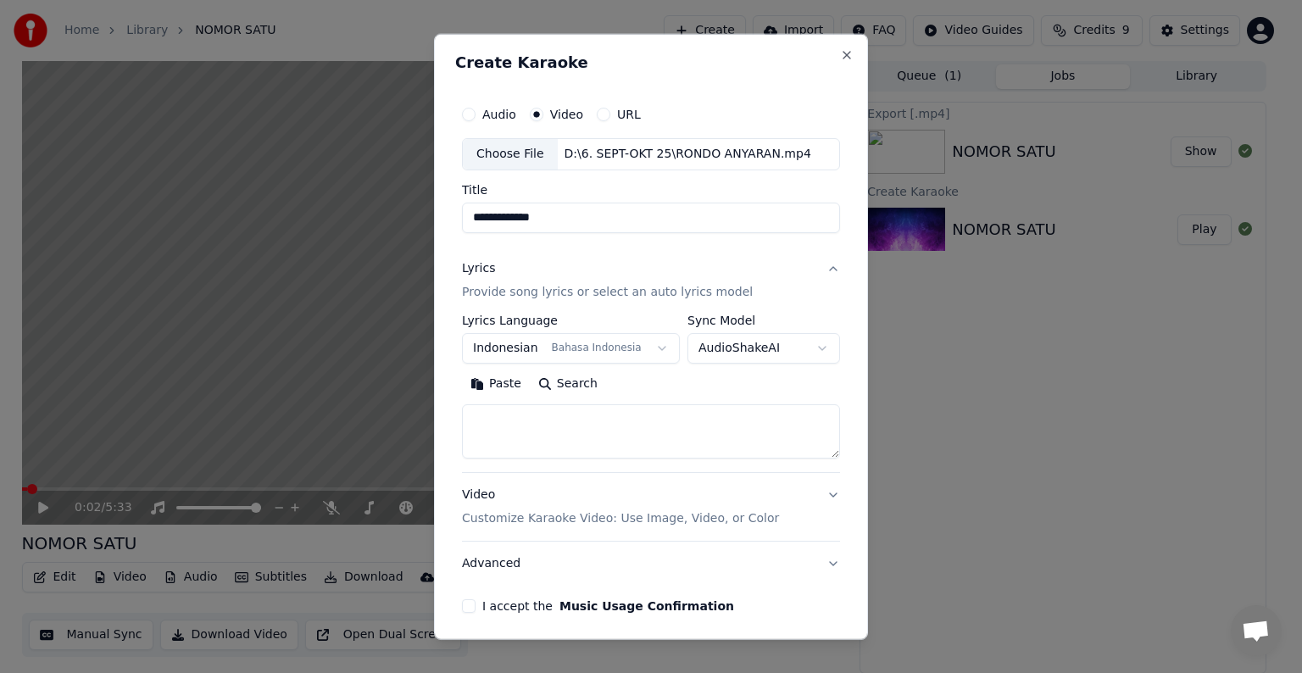
click at [738, 425] on textarea at bounding box center [651, 431] width 378 height 54
paste textarea "**********"
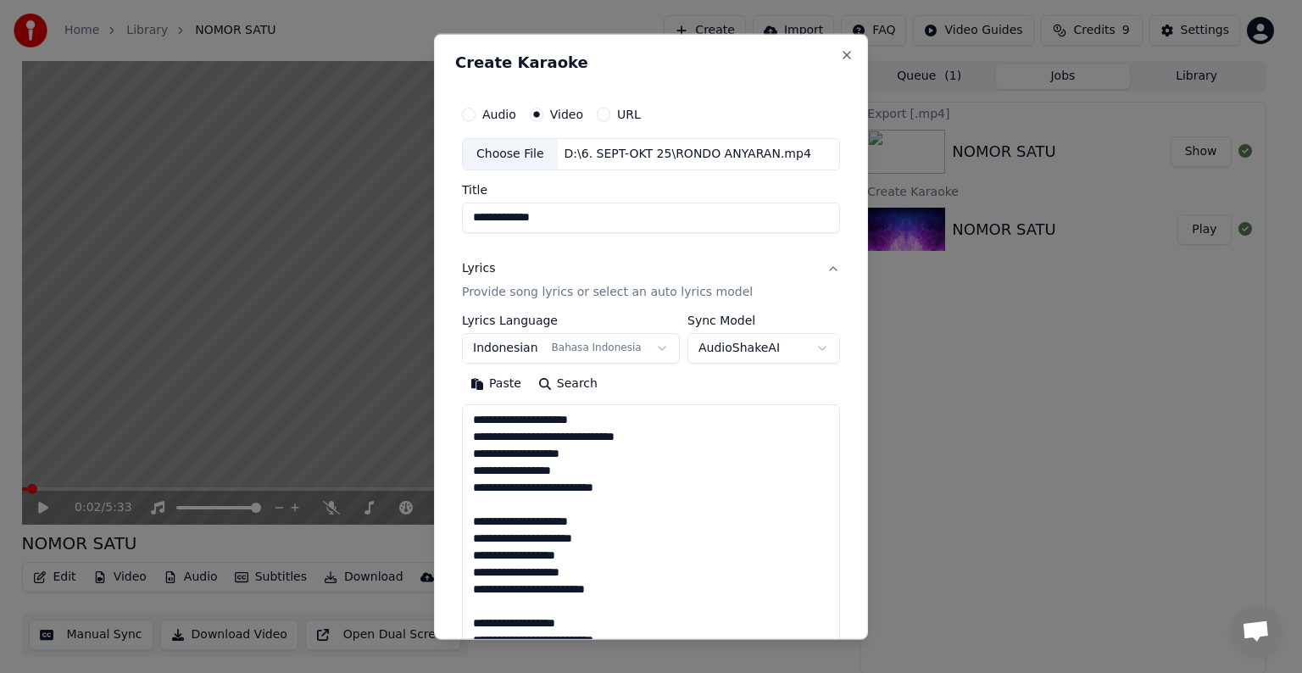
scroll to position [766, 0]
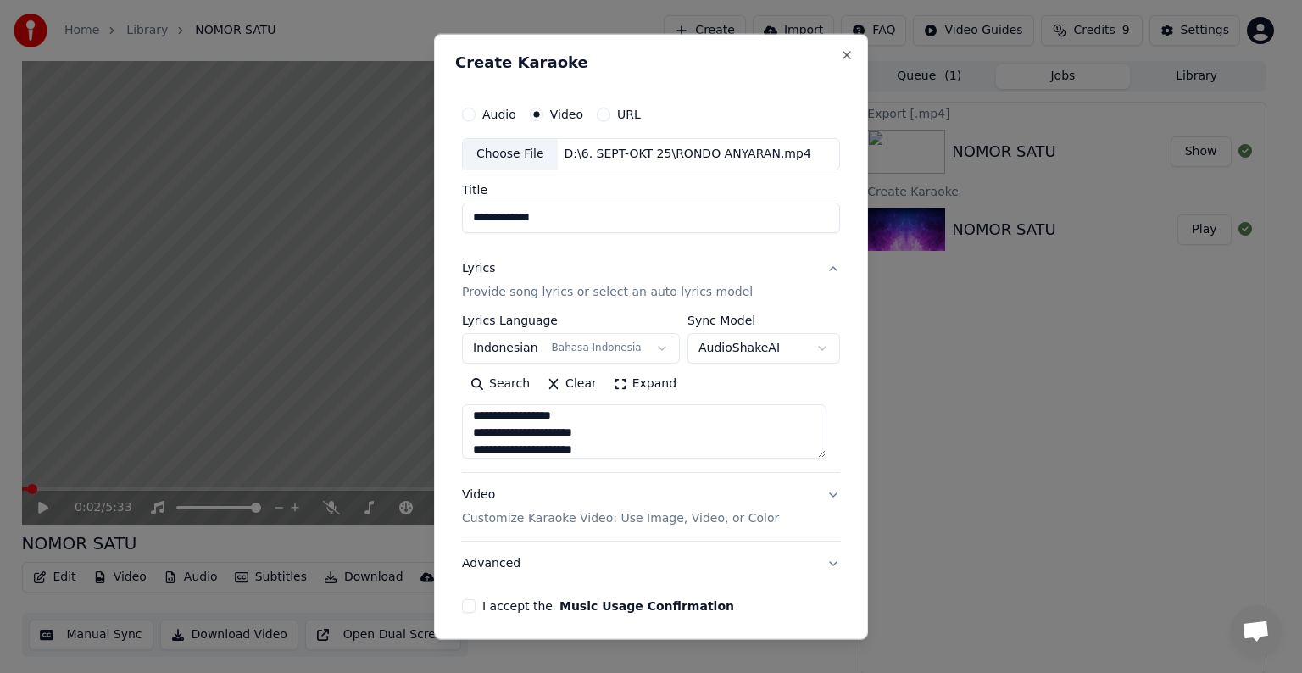
type textarea "**********"
click at [724, 515] on p "Customize Karaoke Video: Use Image, Video, or Color" at bounding box center [620, 518] width 317 height 17
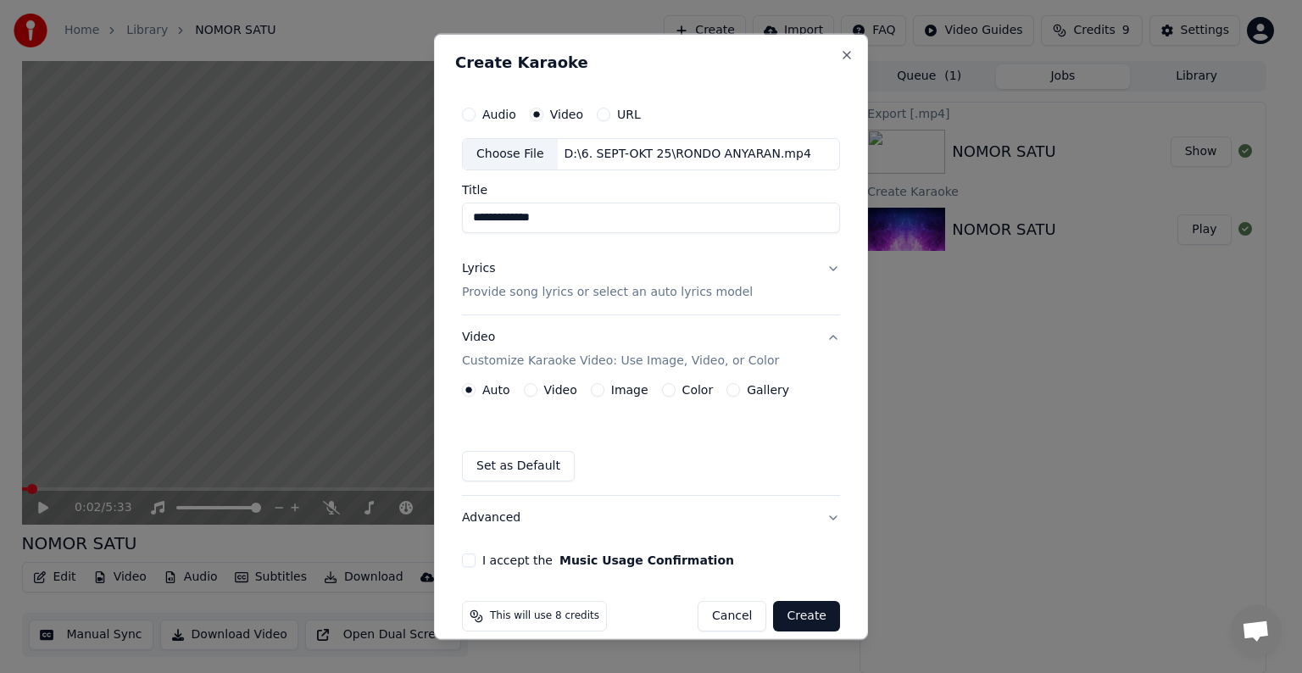
click at [553, 393] on label "Video" at bounding box center [560, 390] width 33 height 12
click at [537, 393] on button "Video" at bounding box center [531, 390] width 14 height 14
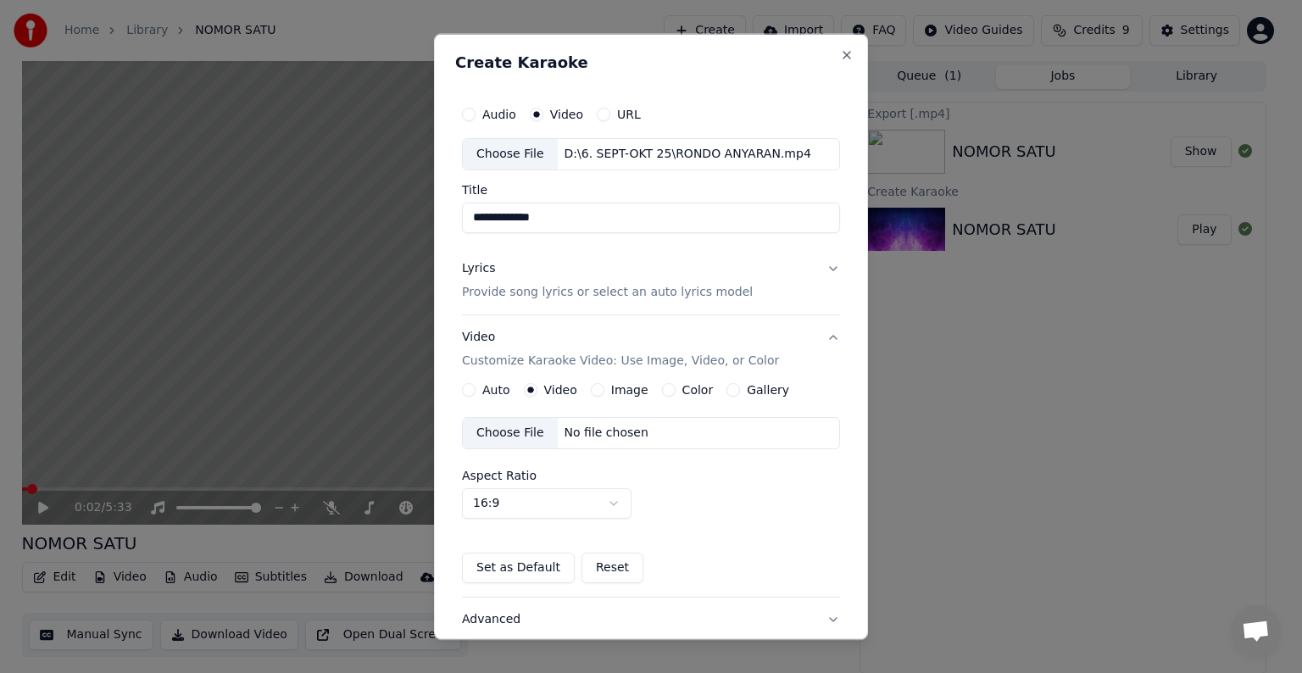
click at [587, 440] on div "No file chosen" at bounding box center [606, 433] width 97 height 17
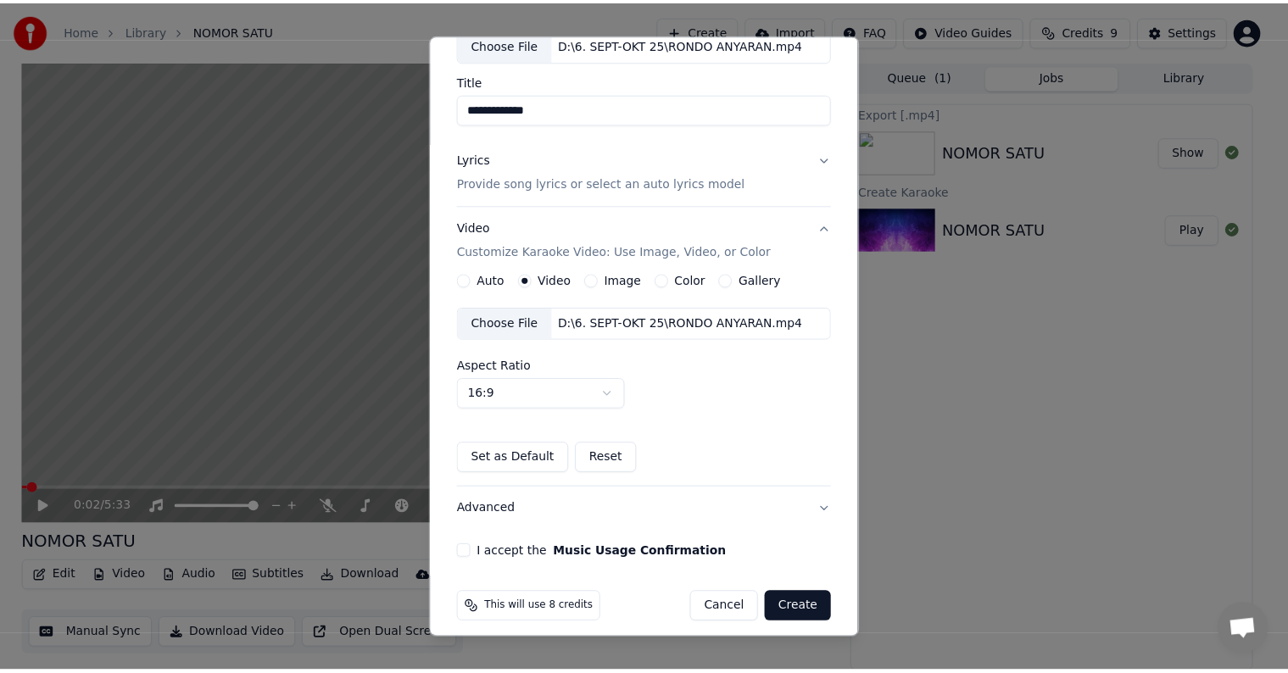
scroll to position [120, 0]
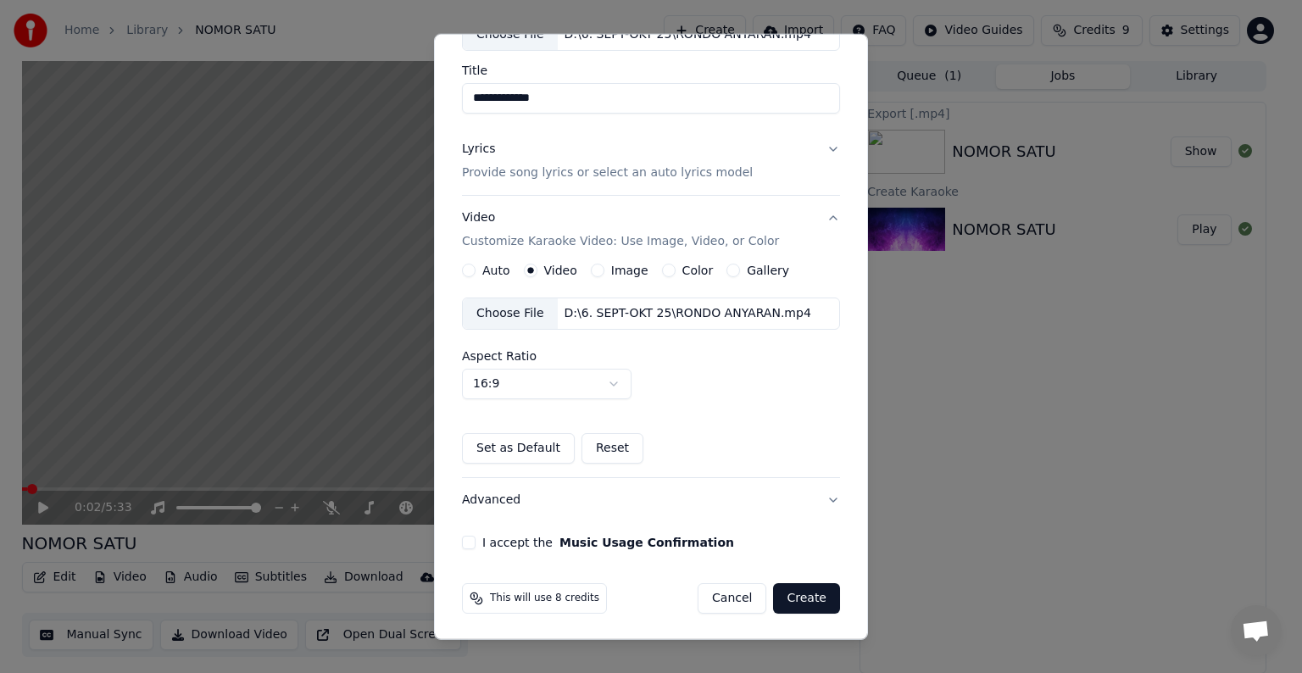
click at [465, 536] on button "I accept the Music Usage Confirmation" at bounding box center [469, 543] width 14 height 14
click at [793, 598] on button "Create" at bounding box center [806, 598] width 67 height 31
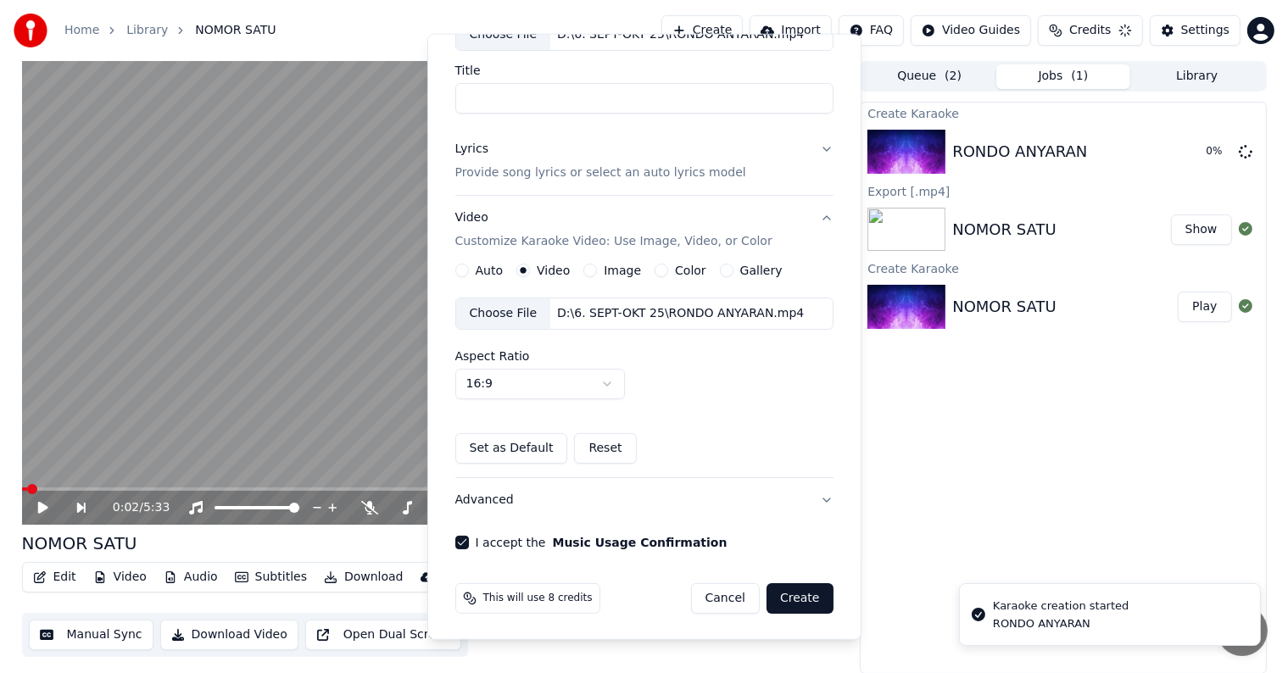
scroll to position [19, 0]
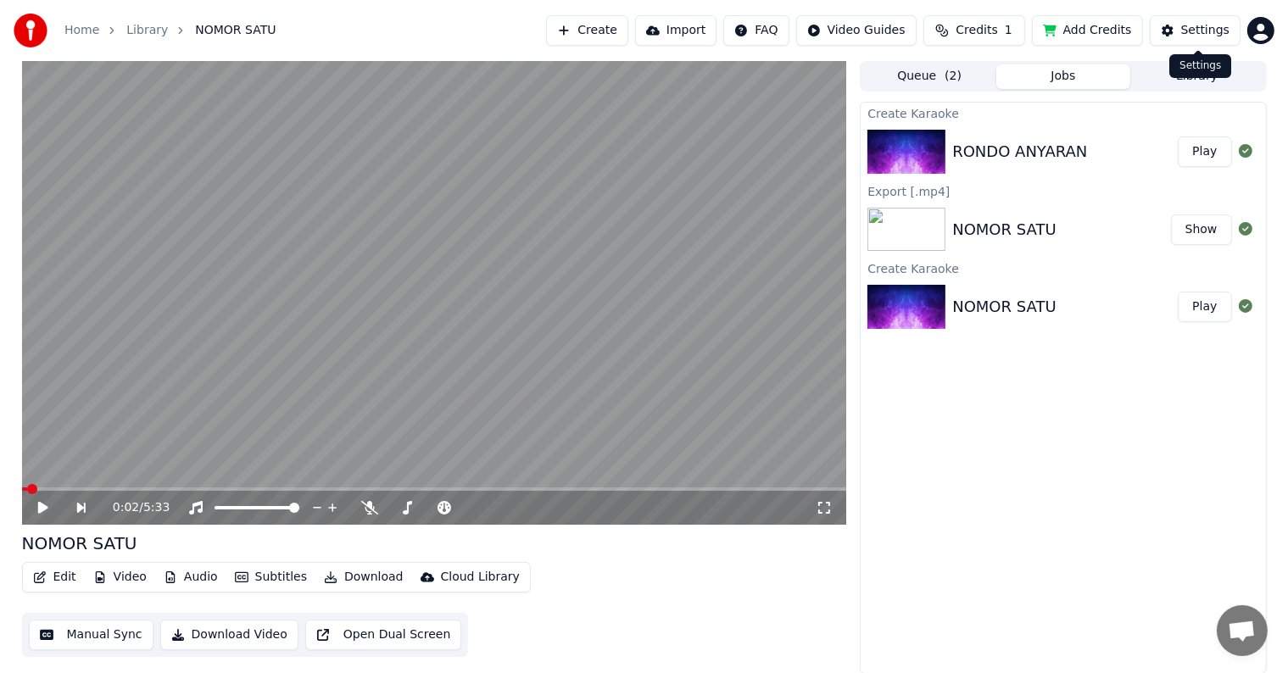
click at [1210, 37] on div "Settings" at bounding box center [1205, 30] width 48 height 17
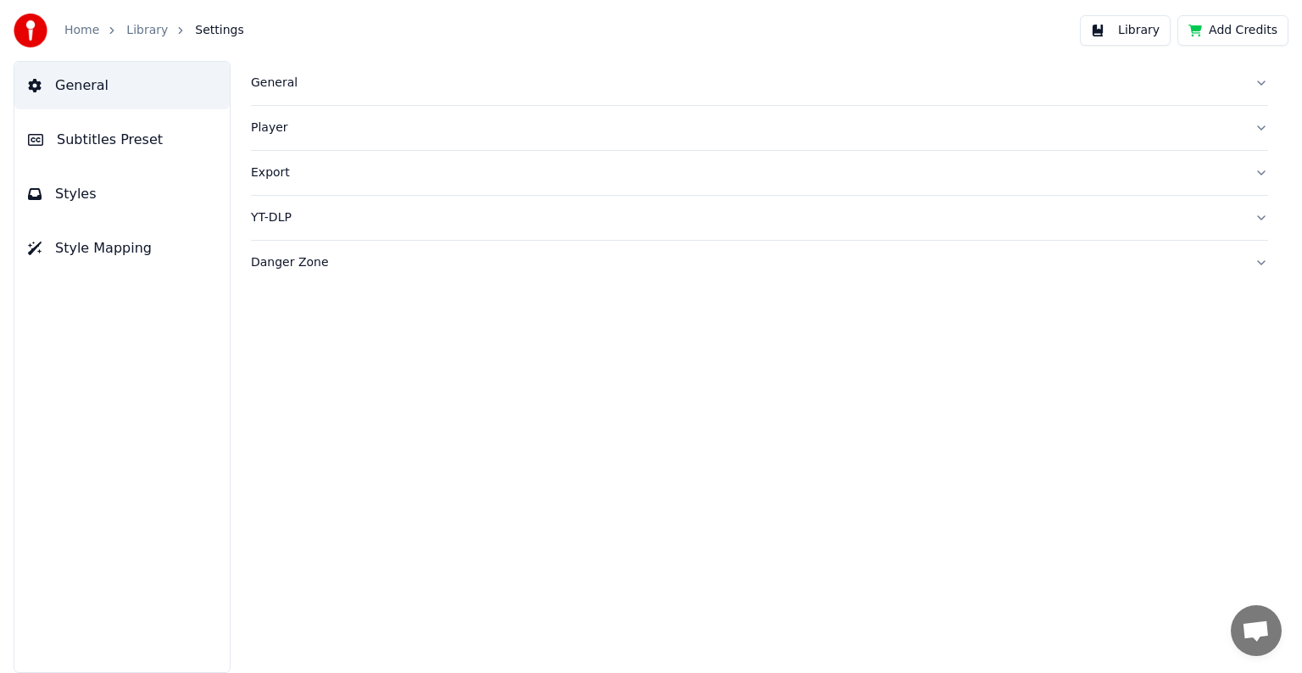
click at [136, 245] on span "Style Mapping" at bounding box center [103, 248] width 97 height 20
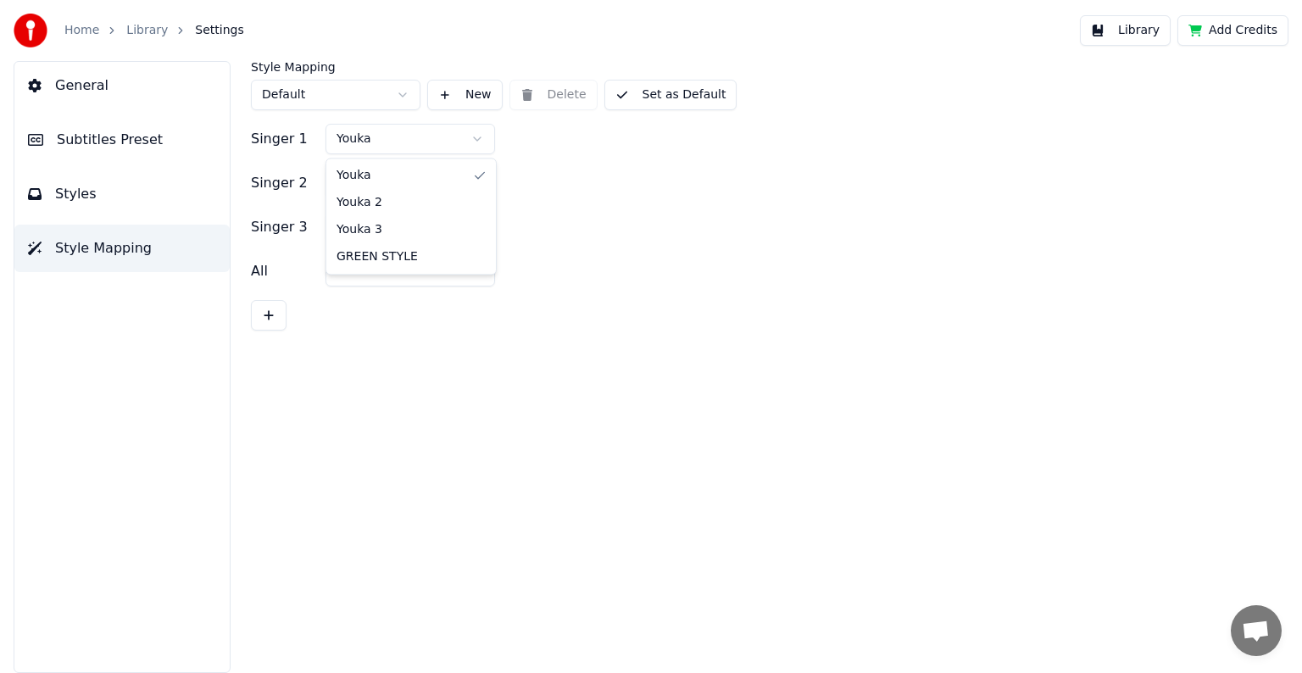
click at [476, 139] on html "Home Library Settings Library Add Credits General Subtitles Preset Styles Style…" at bounding box center [651, 336] width 1302 height 673
click at [475, 178] on html "Home Library Settings Library Add Credits General Subtitles Preset Styles Style…" at bounding box center [651, 336] width 1302 height 673
click at [463, 234] on html "Home Library Settings Library Add Credits General Subtitles Preset Styles Style…" at bounding box center [651, 336] width 1302 height 673
click at [661, 92] on button "Set as Default" at bounding box center [670, 95] width 133 height 31
click at [1133, 33] on button "Library" at bounding box center [1125, 30] width 91 height 31
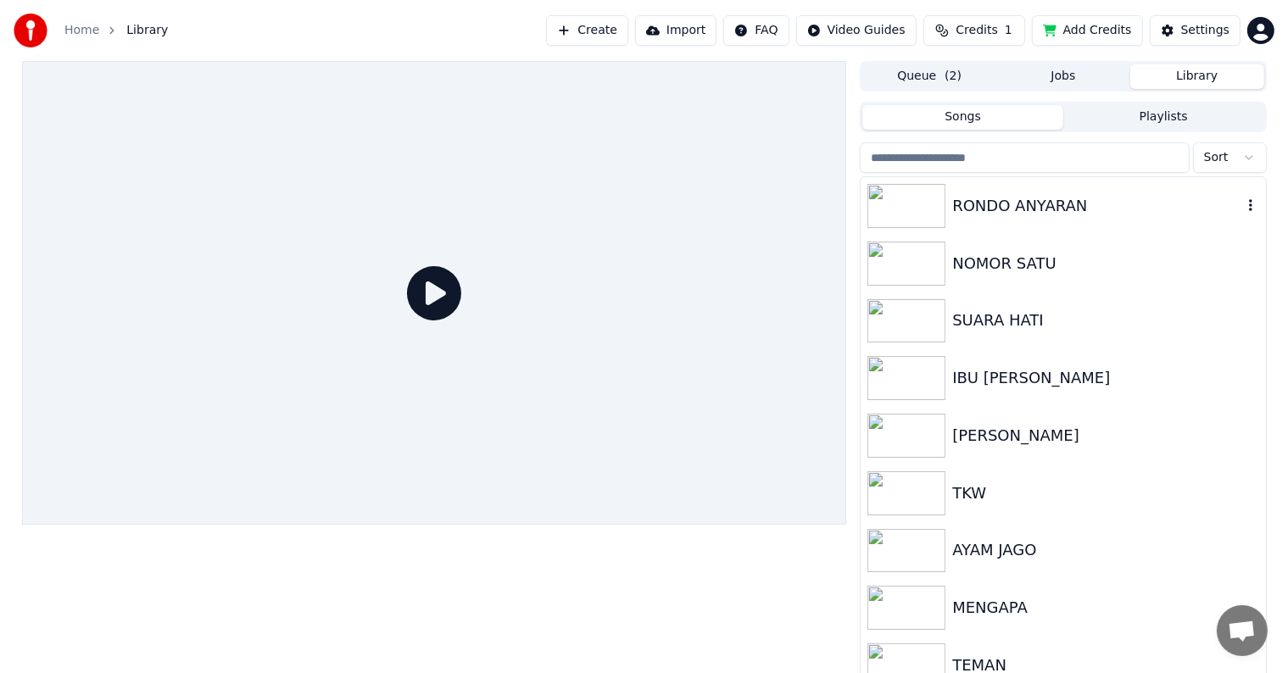
click at [1108, 211] on div "RONDO ANYARAN" at bounding box center [1096, 206] width 289 height 24
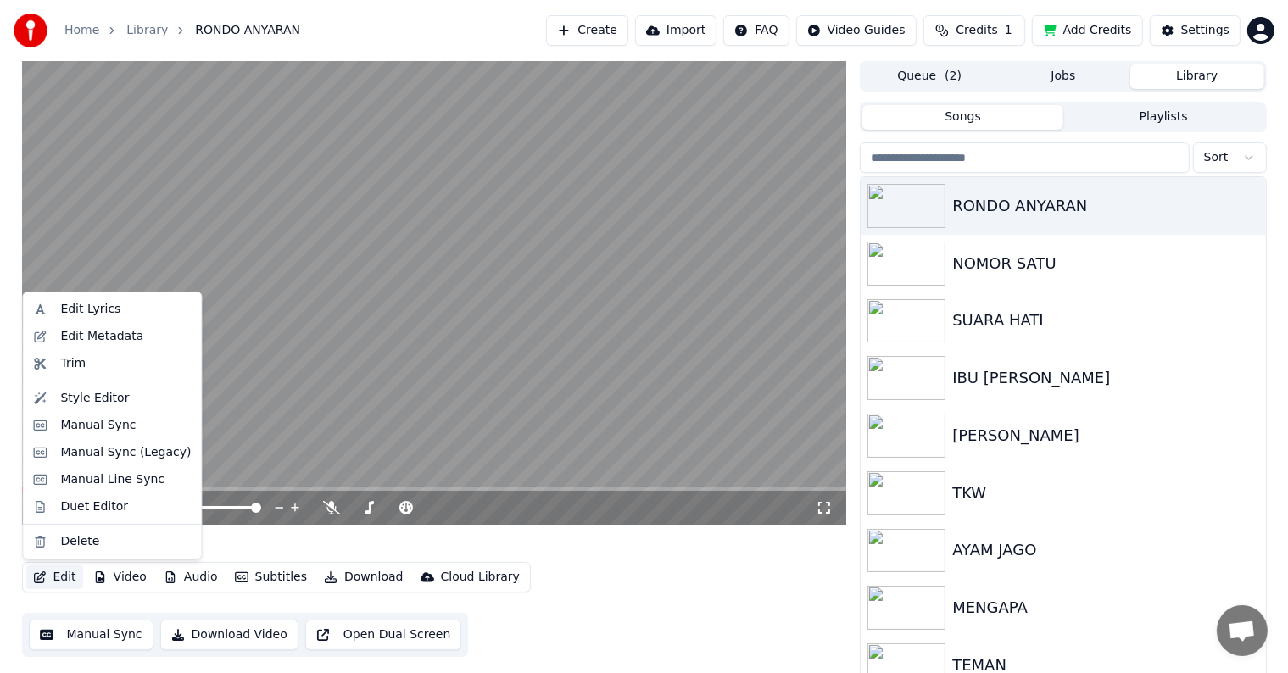
click at [53, 586] on button "Edit" at bounding box center [54, 577] width 57 height 24
click at [88, 510] on div "Duet Editor" at bounding box center [94, 506] width 68 height 17
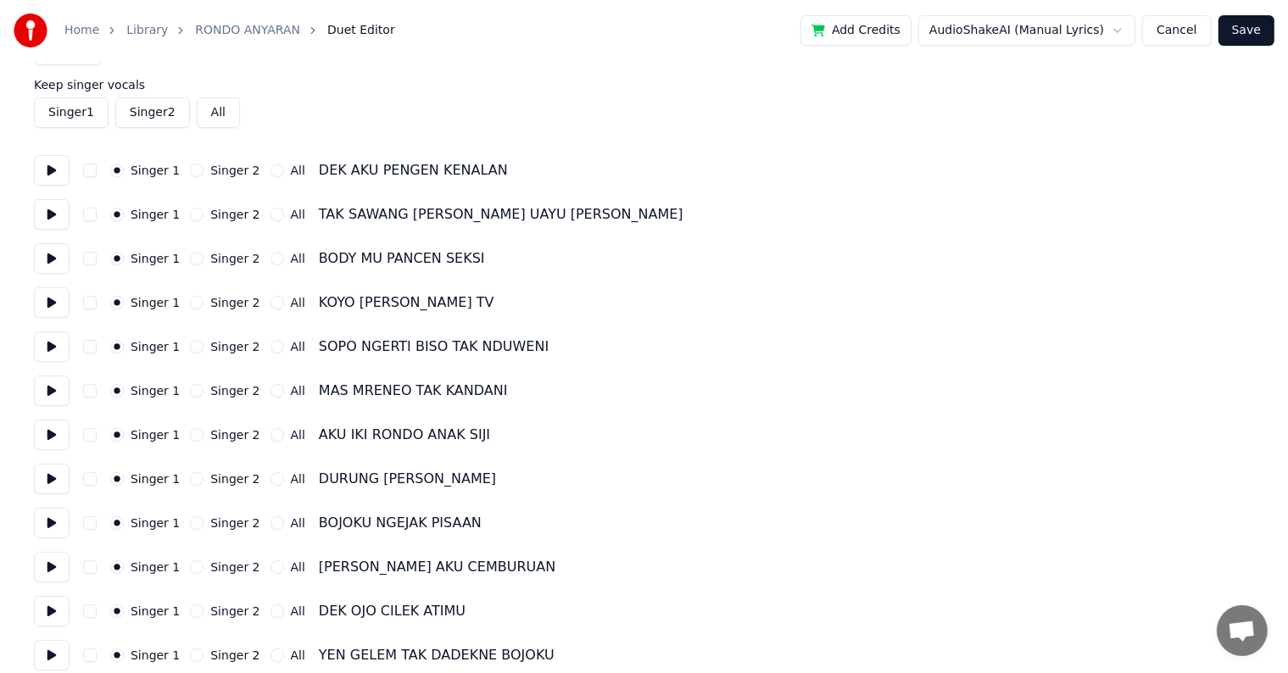
scroll to position [85, 0]
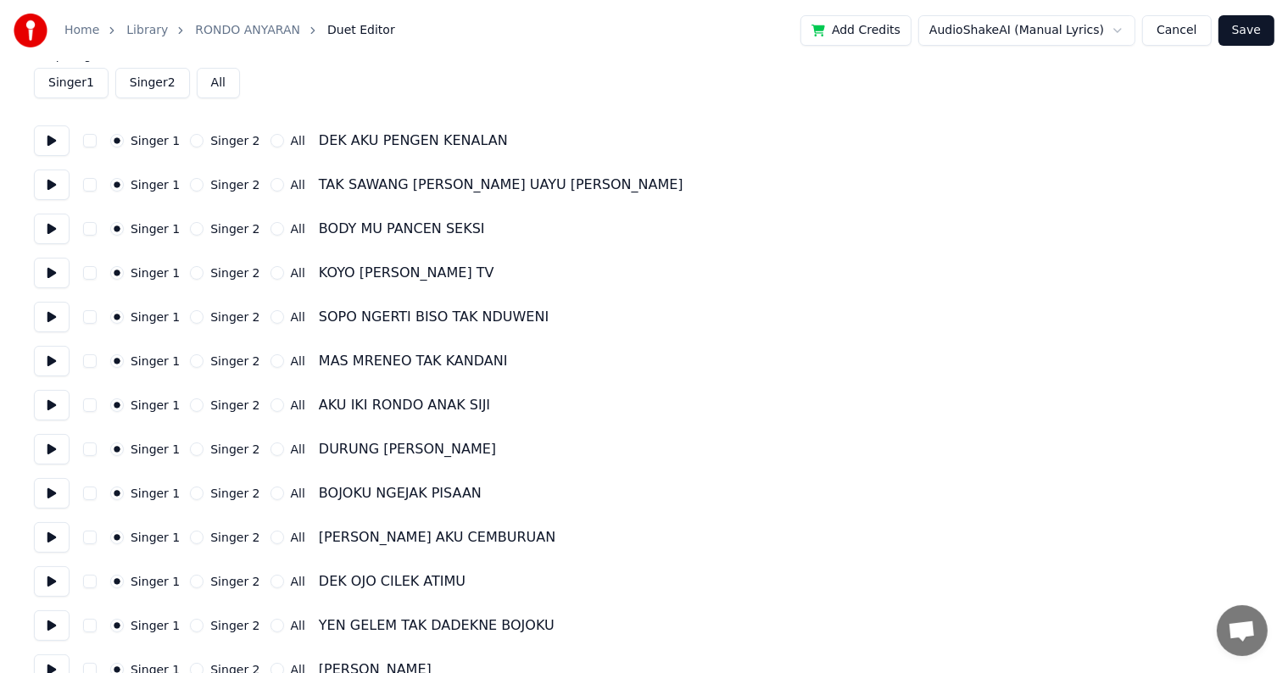
click at [191, 365] on button "Singer 2" at bounding box center [197, 361] width 14 height 14
click at [196, 410] on div "Singer 2" at bounding box center [225, 405] width 70 height 14
click at [193, 404] on button "Singer 2" at bounding box center [197, 405] width 14 height 14
click at [190, 448] on button "Singer 2" at bounding box center [197, 450] width 14 height 14
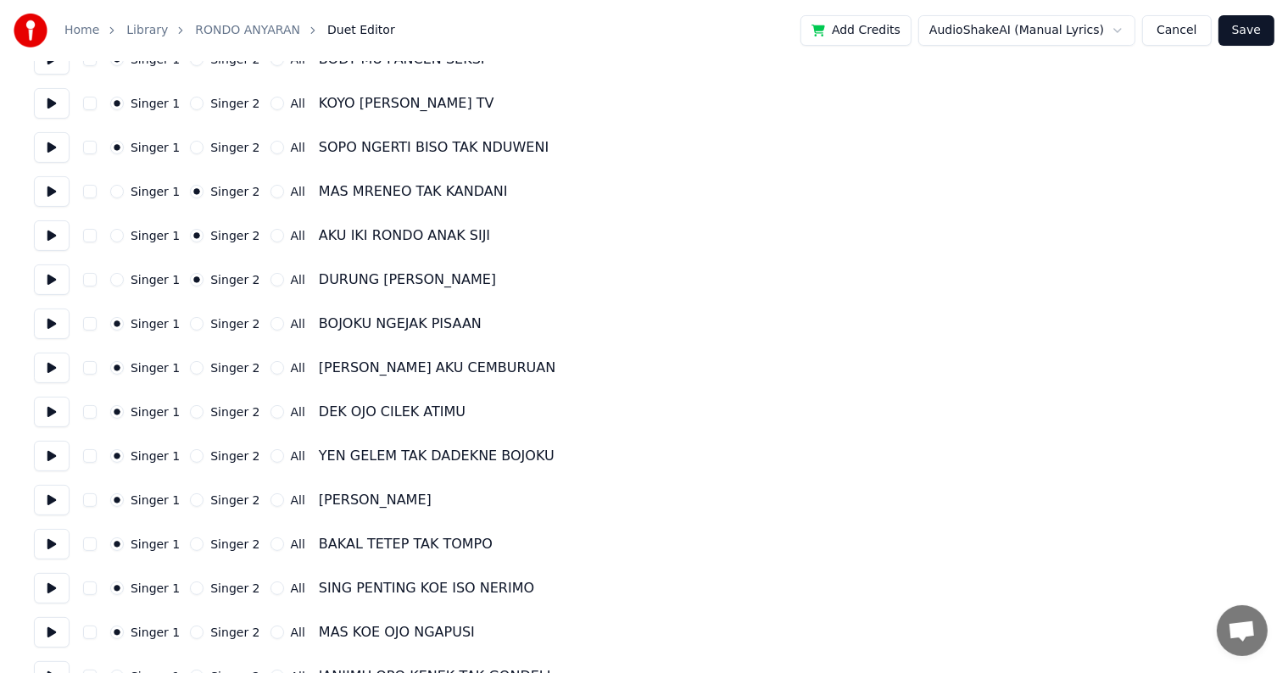
click at [196, 323] on button "Singer 2" at bounding box center [197, 324] width 14 height 14
click at [190, 365] on button "Singer 2" at bounding box center [197, 368] width 14 height 14
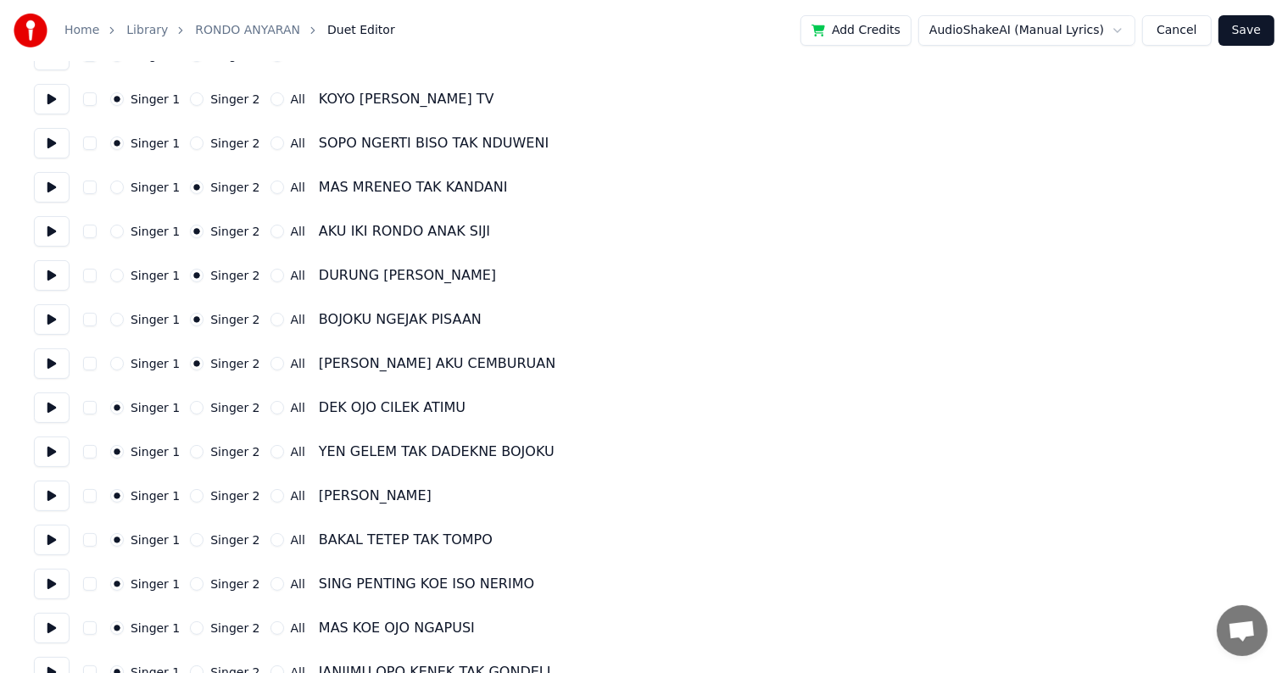
scroll to position [424, 0]
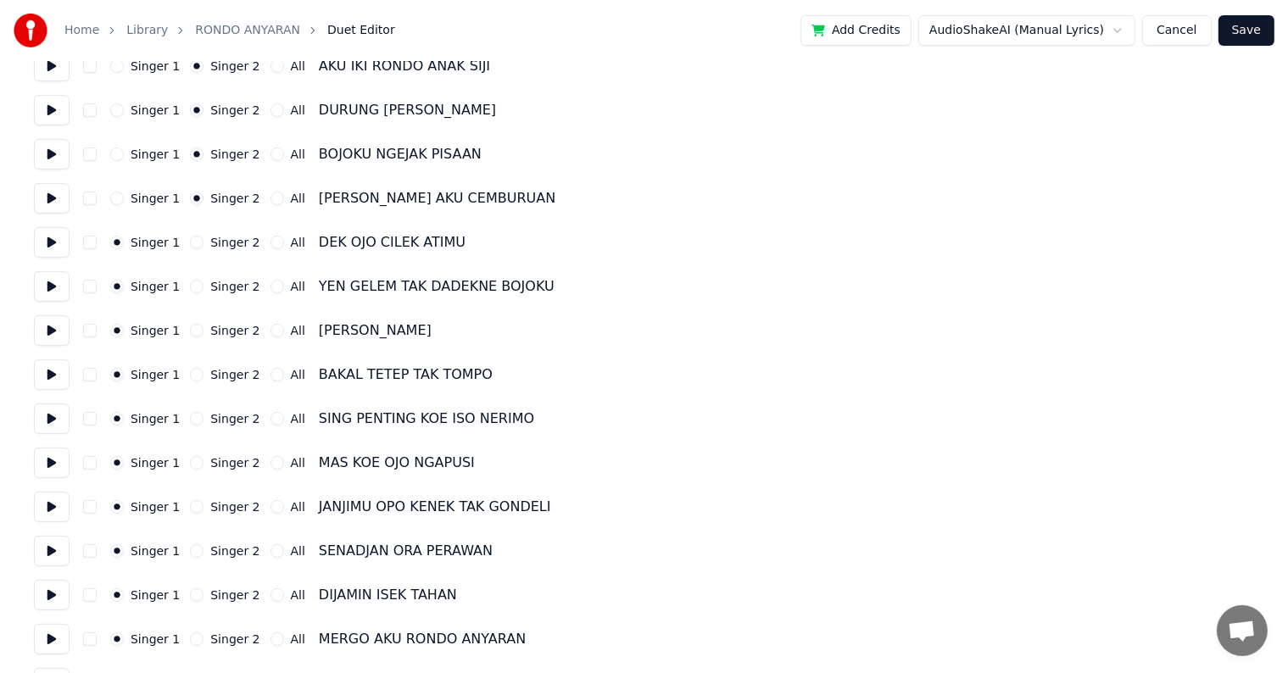
click at [190, 466] on button "Singer 2" at bounding box center [197, 463] width 14 height 14
click at [190, 509] on button "Singer 2" at bounding box center [197, 507] width 14 height 14
click at [190, 548] on button "Singer 2" at bounding box center [197, 551] width 14 height 14
click at [193, 600] on button "Singer 2" at bounding box center [197, 595] width 14 height 14
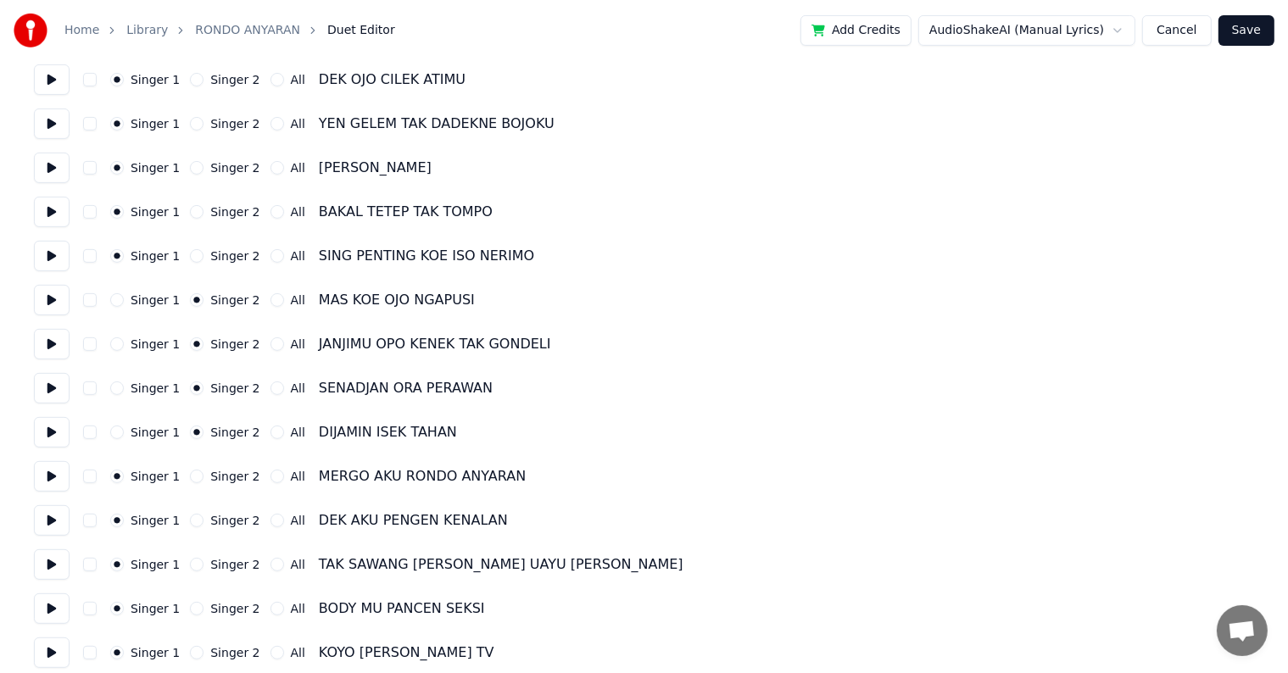
scroll to position [593, 0]
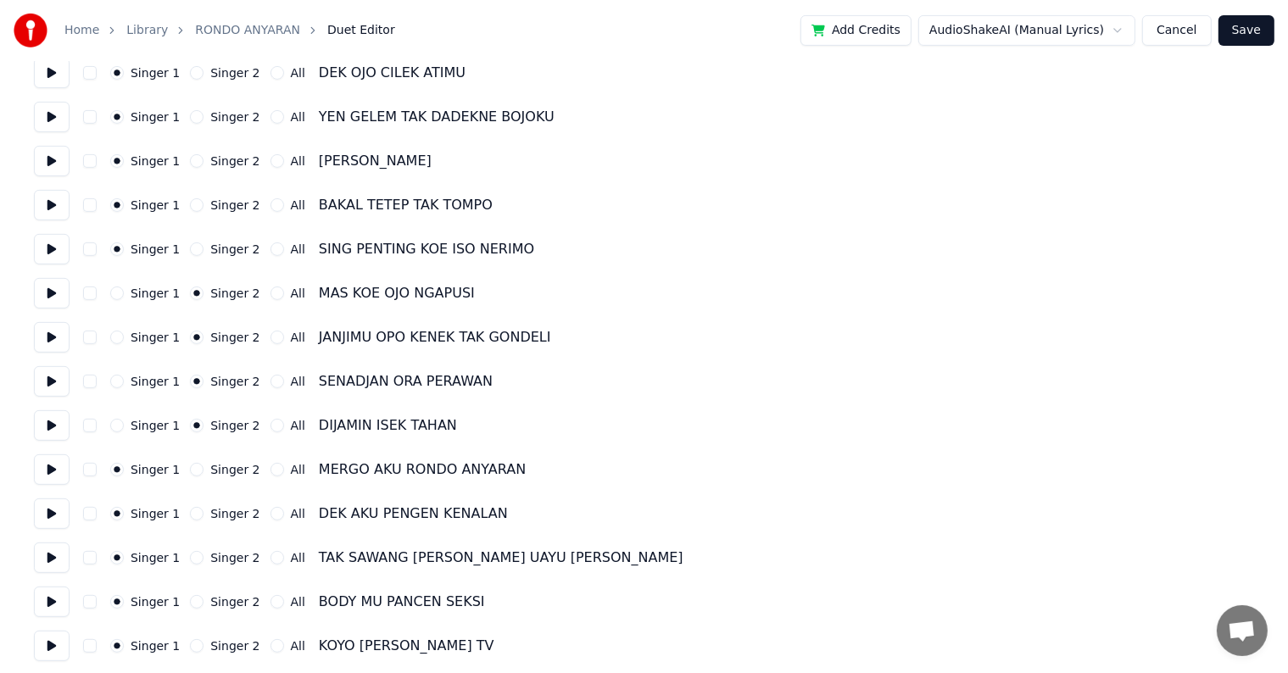
click at [190, 472] on button "Singer 2" at bounding box center [197, 470] width 14 height 14
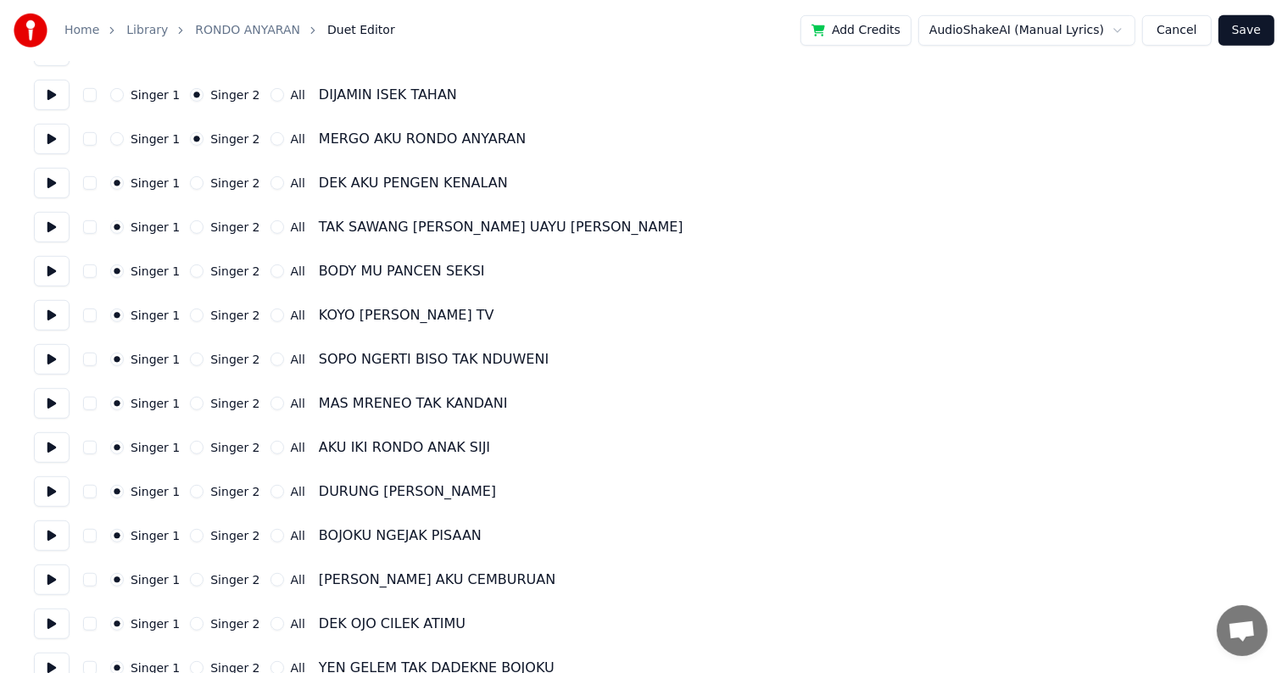
scroll to position [933, 0]
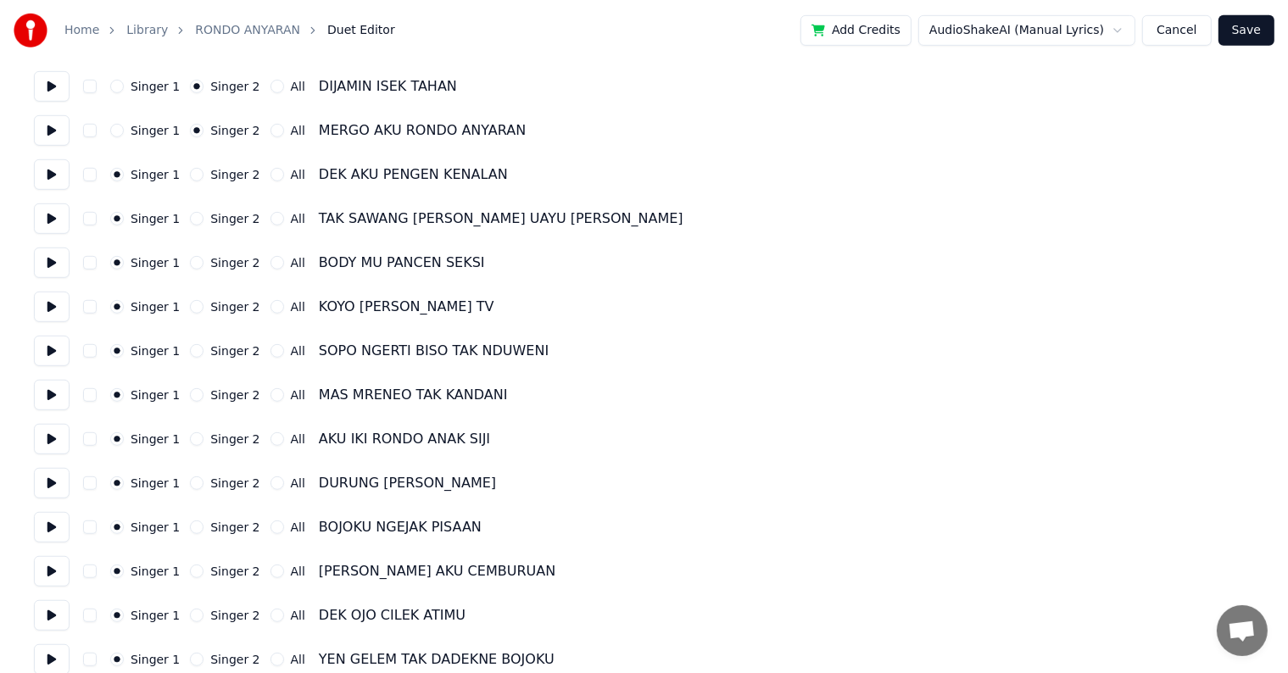
click at [190, 394] on button "Singer 2" at bounding box center [197, 395] width 14 height 14
click at [193, 440] on button "Singer 2" at bounding box center [197, 439] width 14 height 14
click at [193, 483] on button "Singer 2" at bounding box center [197, 483] width 14 height 14
click at [193, 528] on button "Singer 2" at bounding box center [197, 528] width 14 height 14
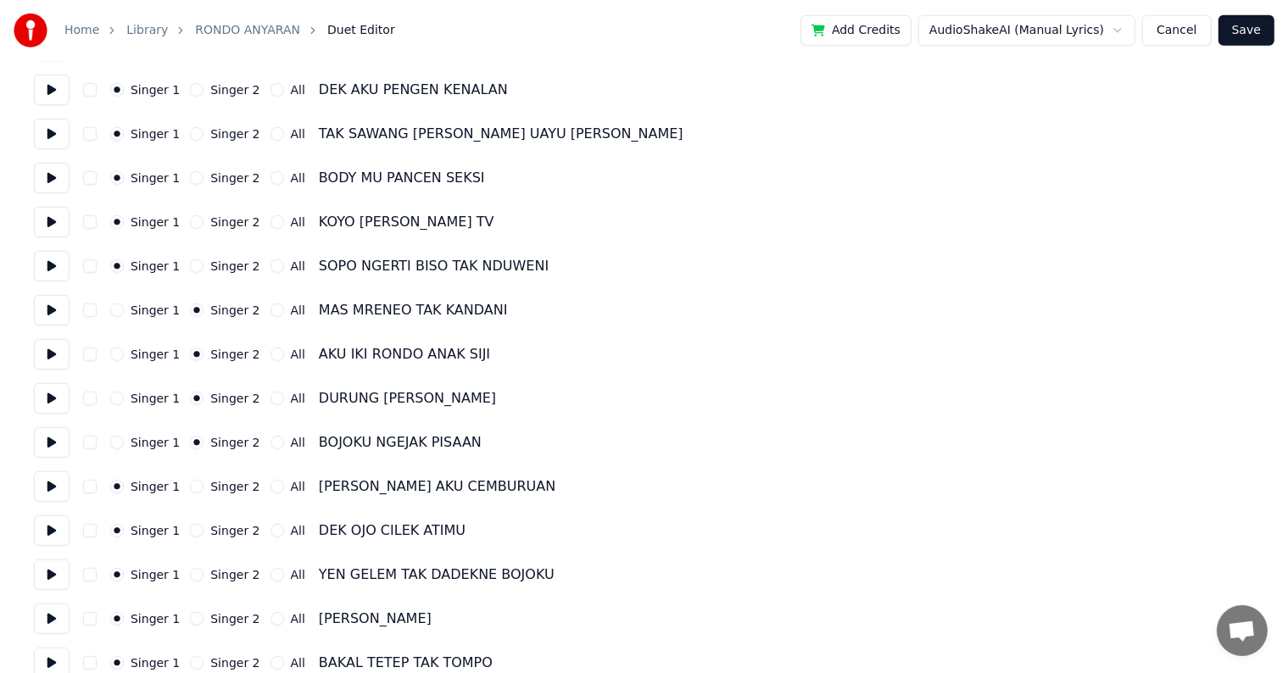
click at [190, 488] on button "Singer 2" at bounding box center [197, 487] width 14 height 14
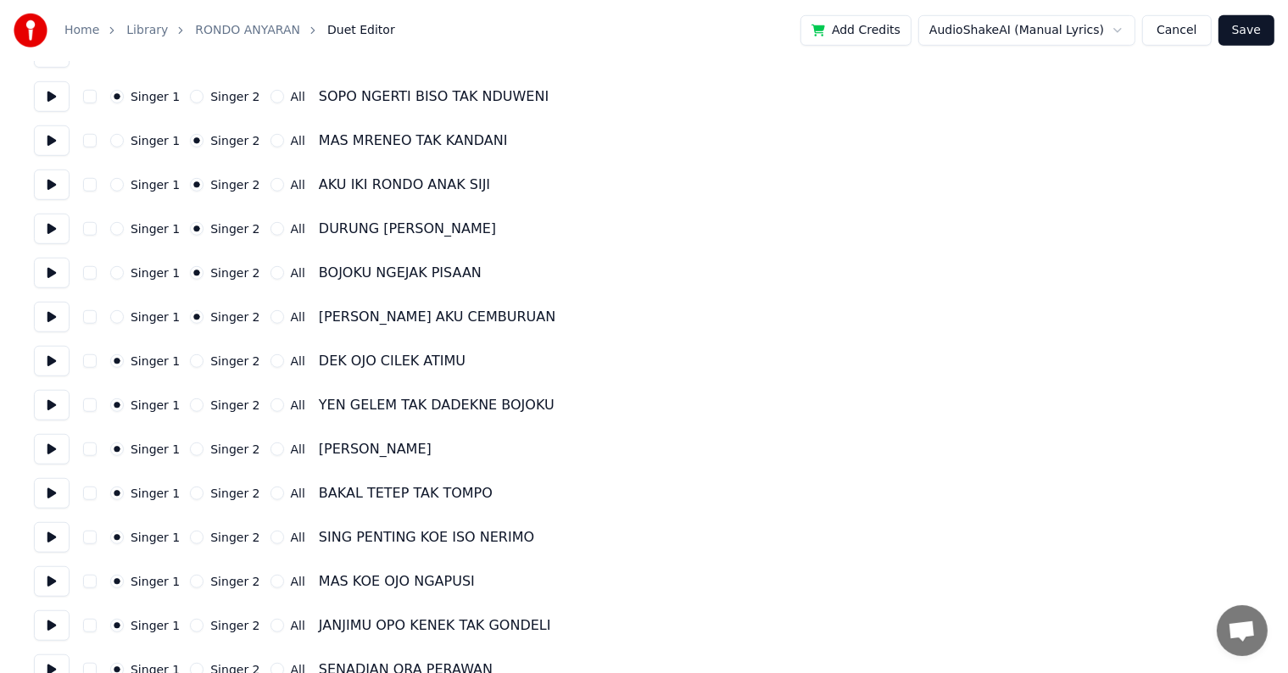
scroll to position [1272, 0]
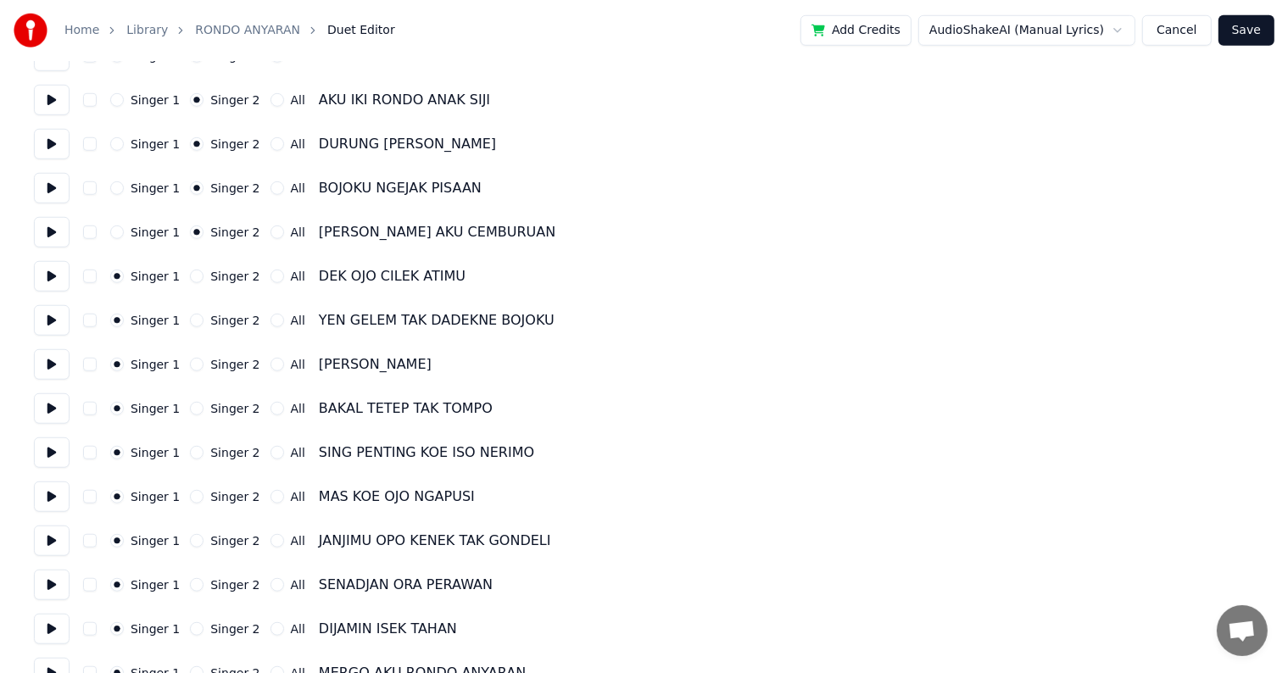
click at [190, 497] on button "Singer 2" at bounding box center [197, 497] width 14 height 14
click at [192, 539] on button "Singer 2" at bounding box center [197, 541] width 14 height 14
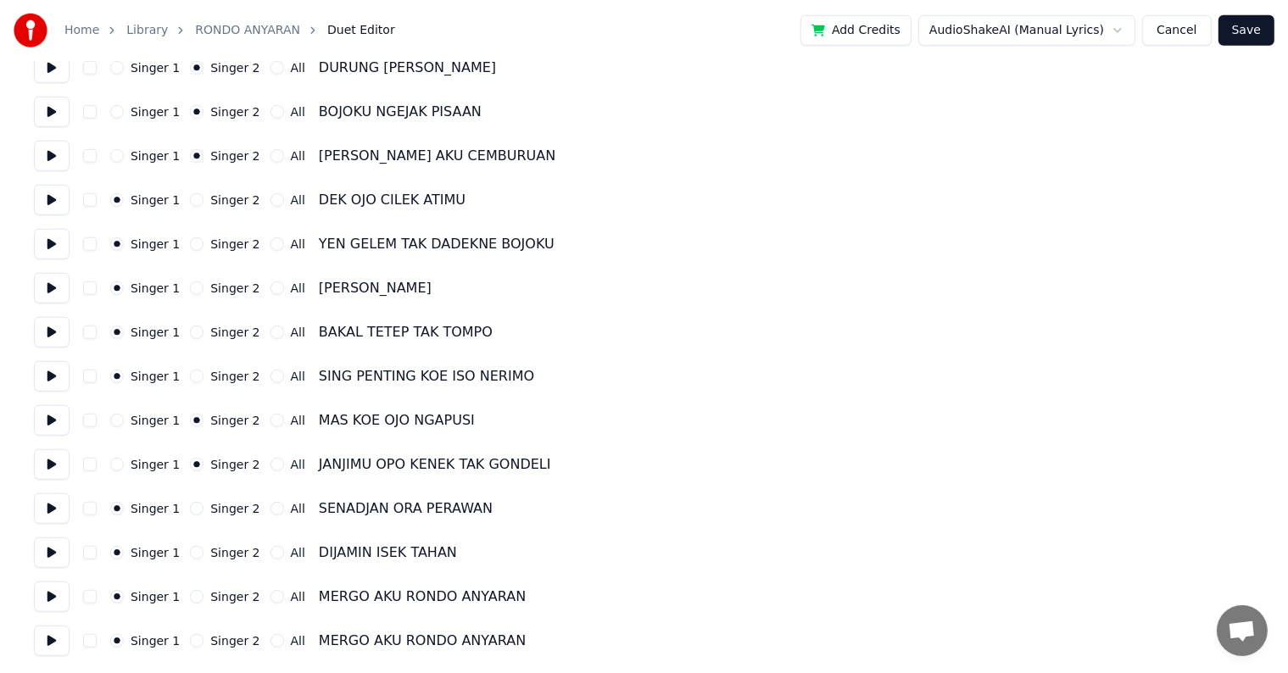
click at [193, 509] on button "Singer 2" at bounding box center [197, 509] width 14 height 14
click at [195, 553] on button "Singer 2" at bounding box center [197, 553] width 14 height 14
click at [190, 591] on button "Singer 2" at bounding box center [197, 597] width 14 height 14
click at [193, 643] on button "Singer 2" at bounding box center [197, 641] width 14 height 14
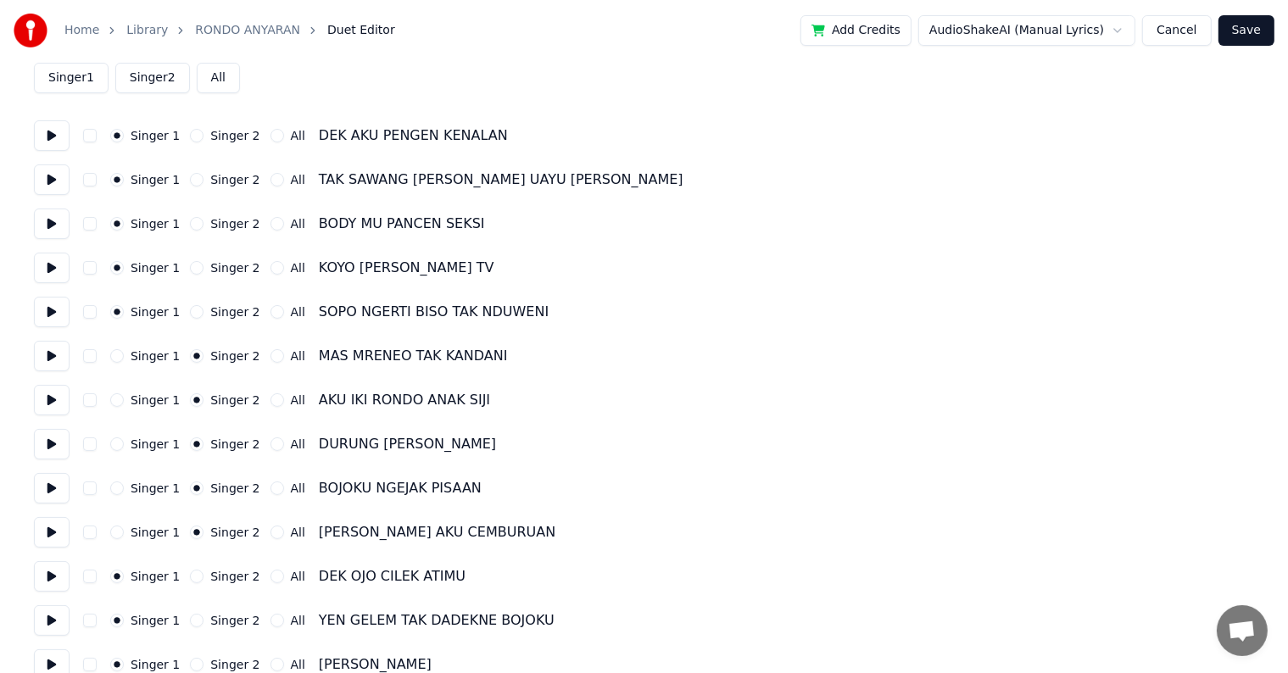
scroll to position [76, 0]
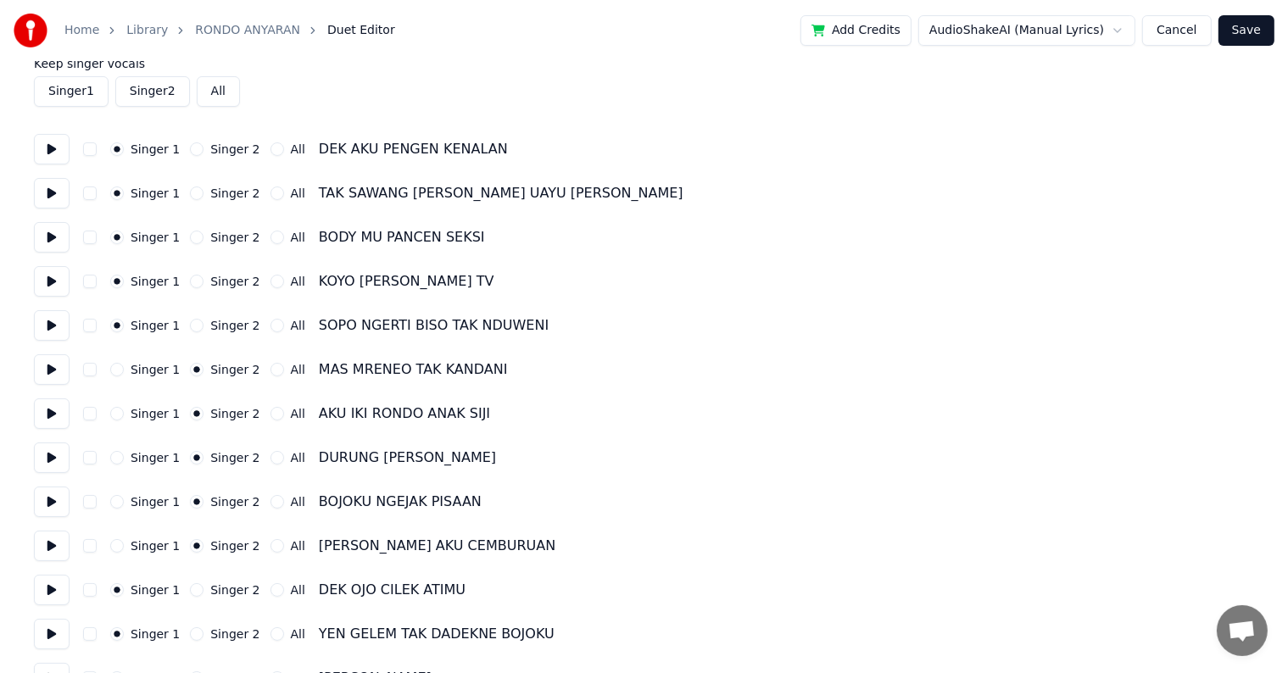
click at [1243, 34] on button "Save" at bounding box center [1246, 30] width 56 height 31
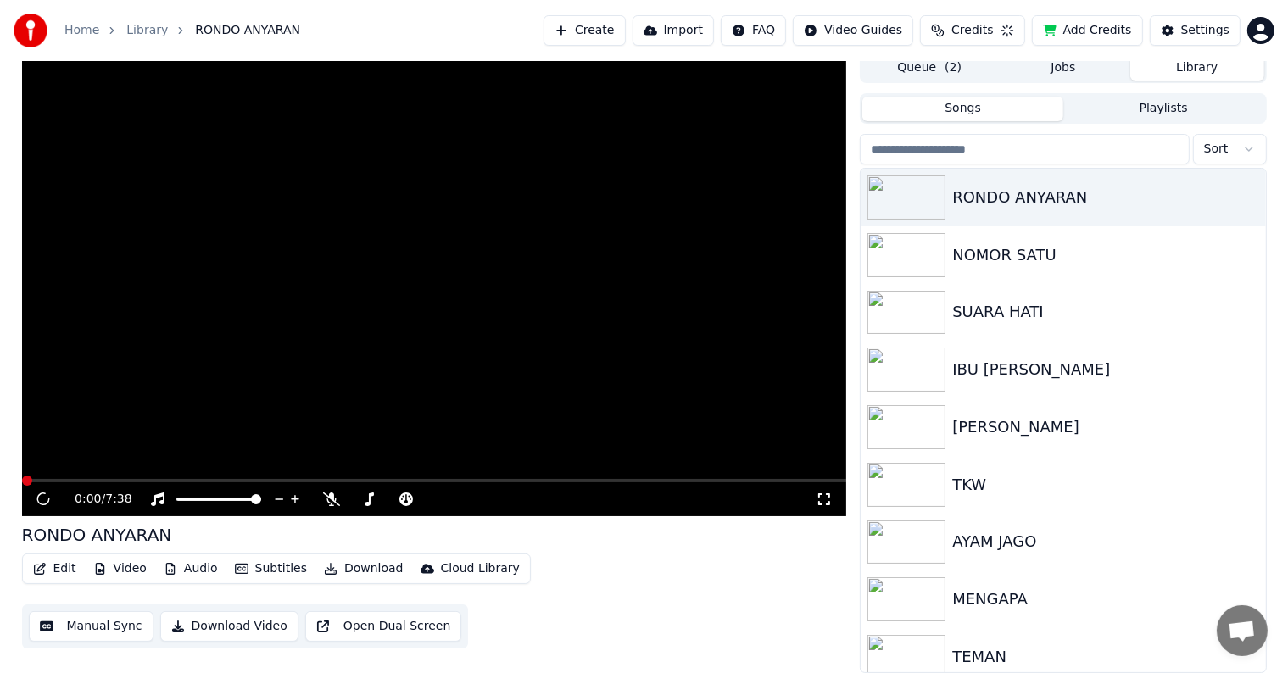
scroll to position [8, 0]
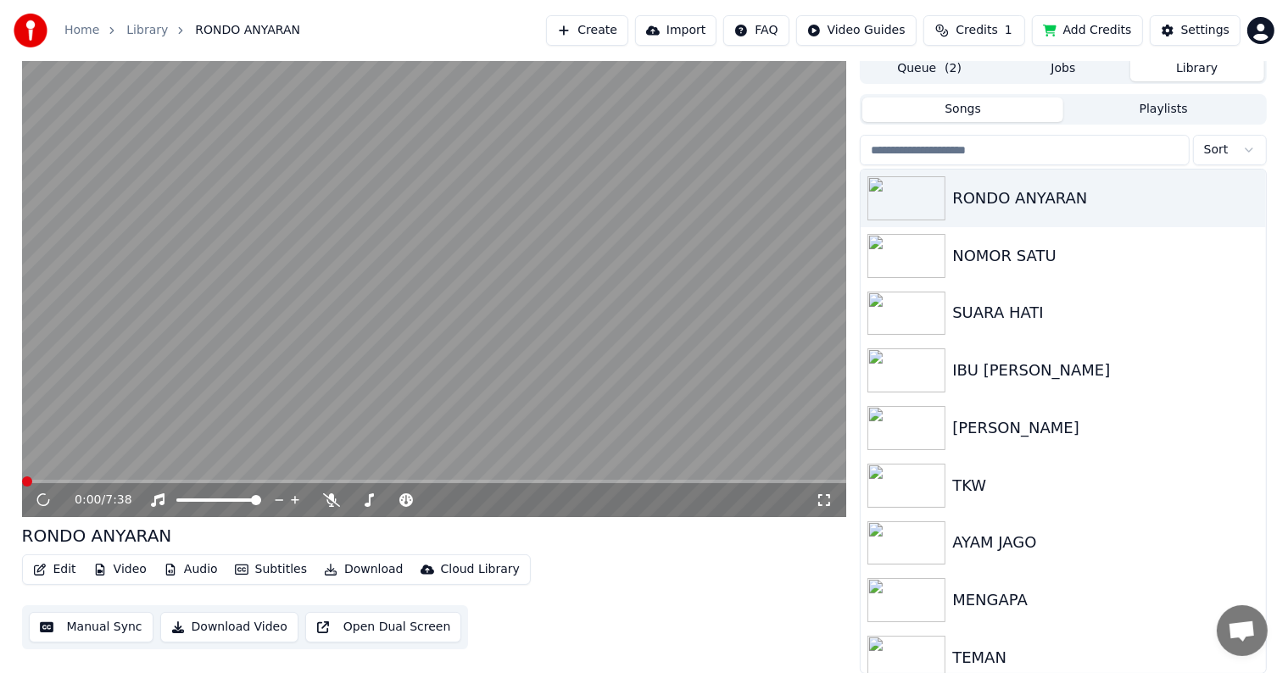
click at [108, 631] on button "Manual Sync" at bounding box center [91, 627] width 125 height 31
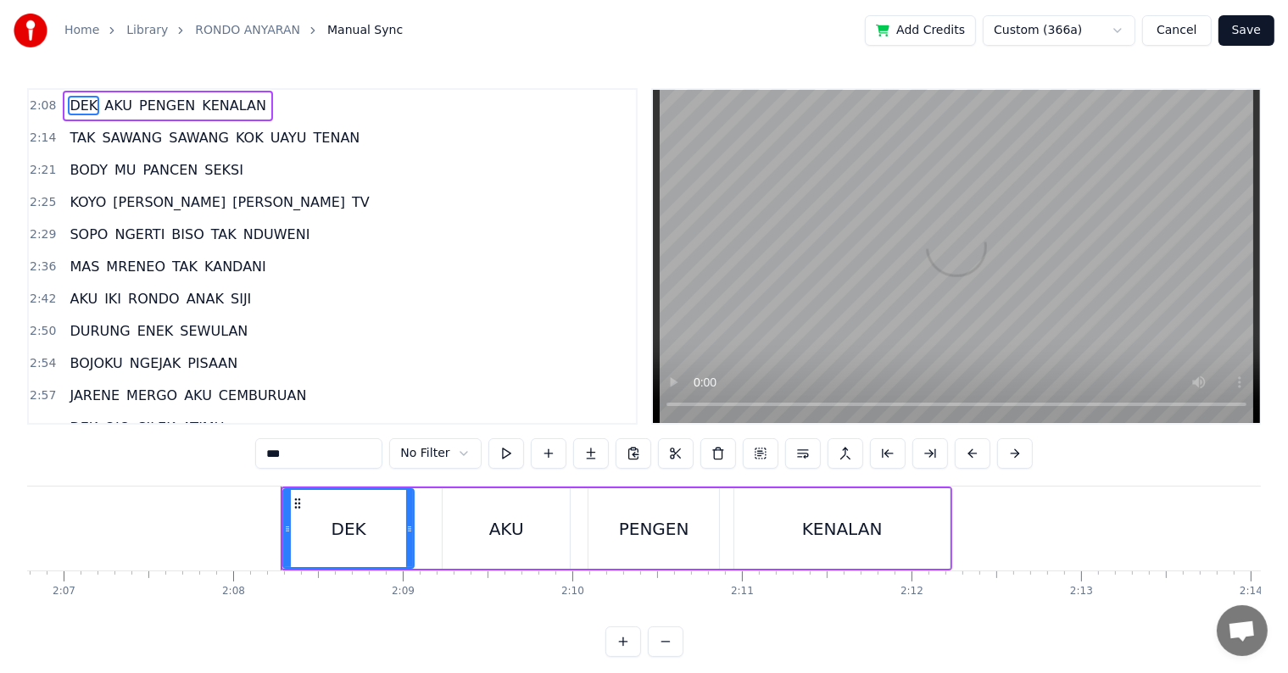
scroll to position [0, 21665]
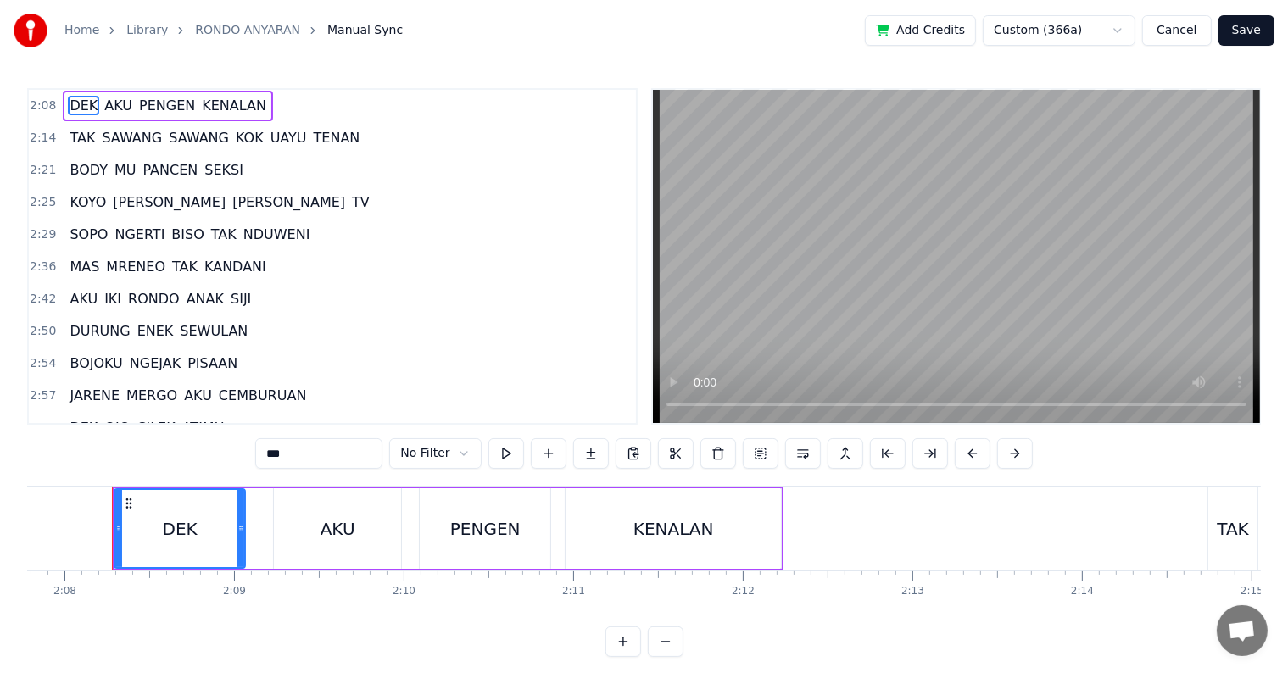
click at [25, 536] on div "Home Library RONDO ANYARAN Manual Sync Add Credits Custom (366a) Cancel Save 2:…" at bounding box center [644, 328] width 1288 height 657
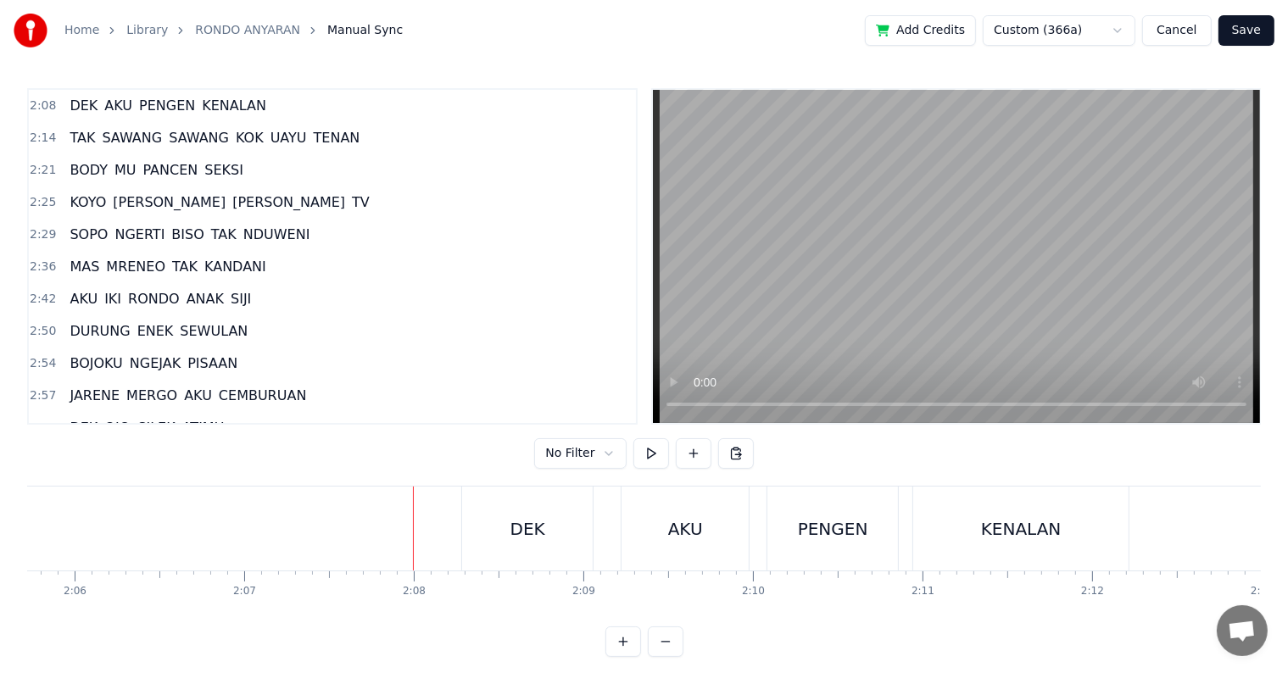
scroll to position [0, 21228]
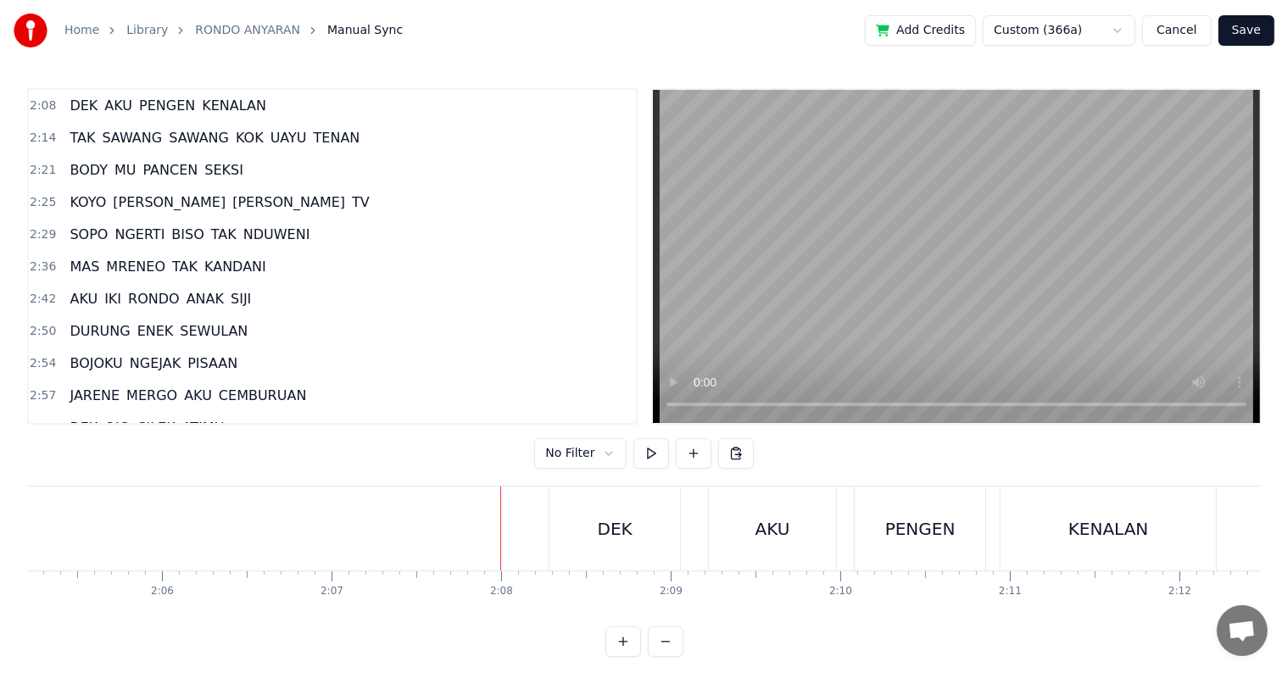
click at [643, 454] on button at bounding box center [651, 453] width 36 height 31
click at [80, 418] on span "DEK" at bounding box center [83, 427] width 31 height 19
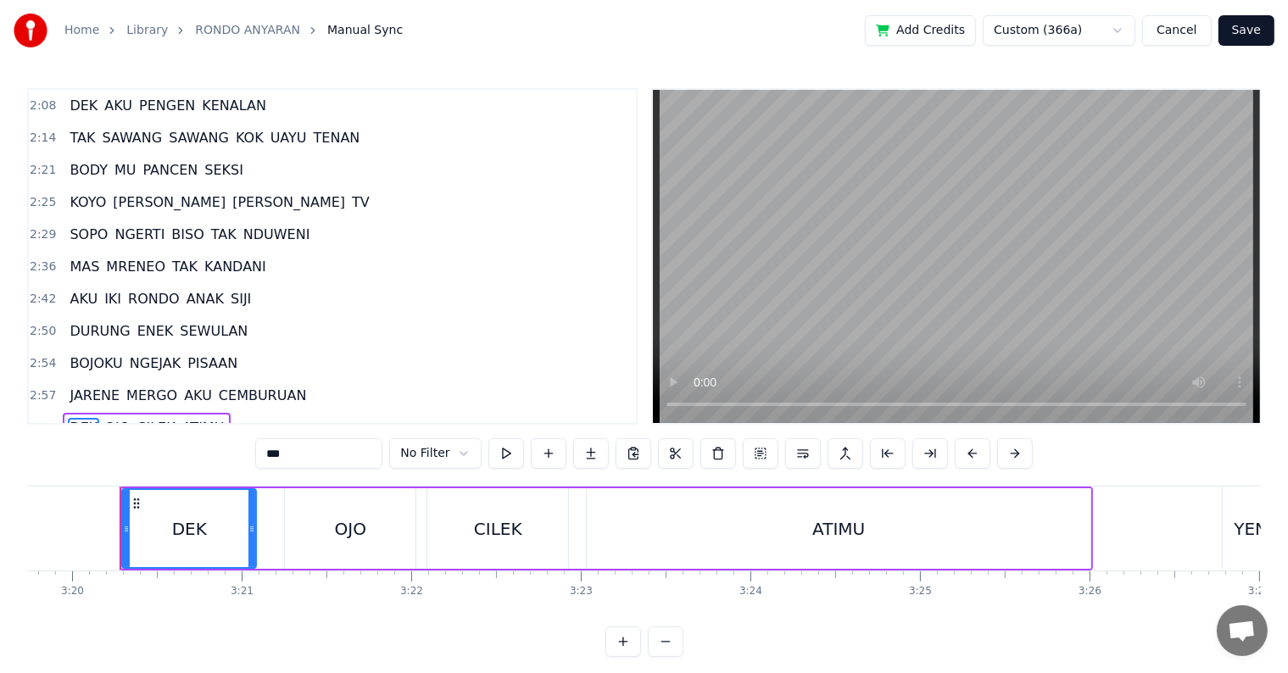
scroll to position [0, 33872]
click at [25, 535] on div "Home Library RONDO ANYARAN Manual Sync Add Credits Custom (366a) Cancel Save 2:…" at bounding box center [644, 328] width 1288 height 657
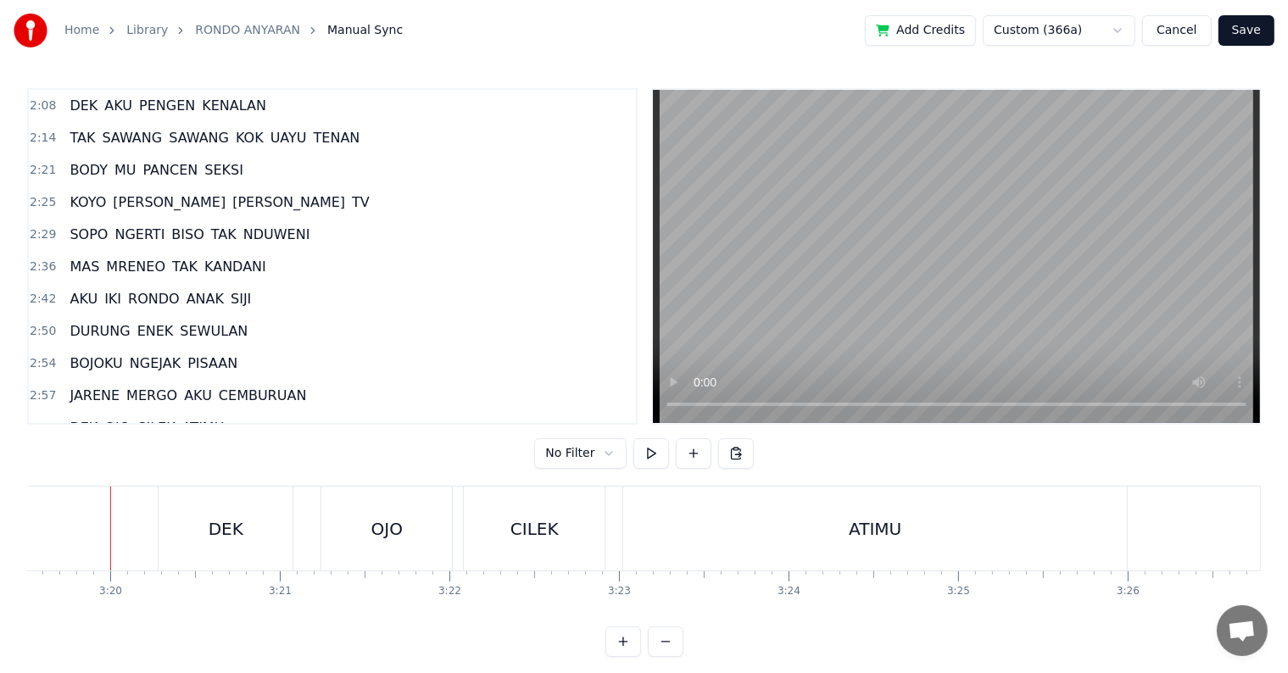
scroll to position [0, 33825]
click at [649, 453] on button at bounding box center [651, 453] width 36 height 31
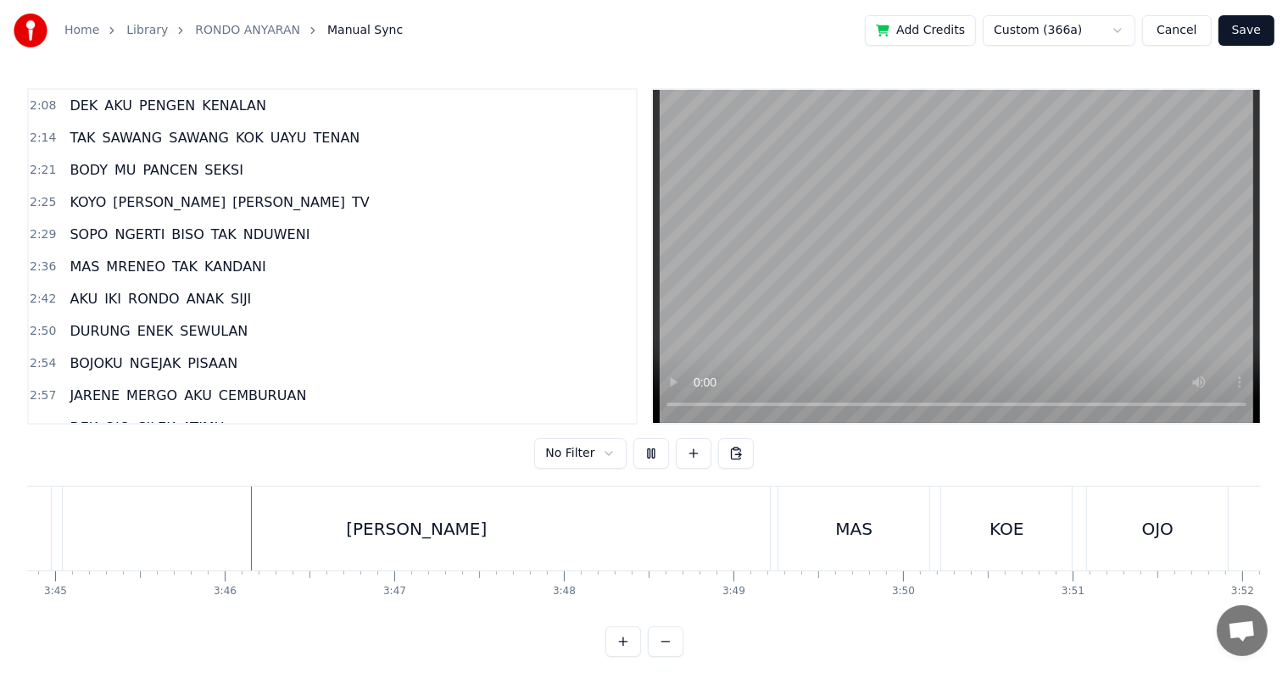
scroll to position [0, 38152]
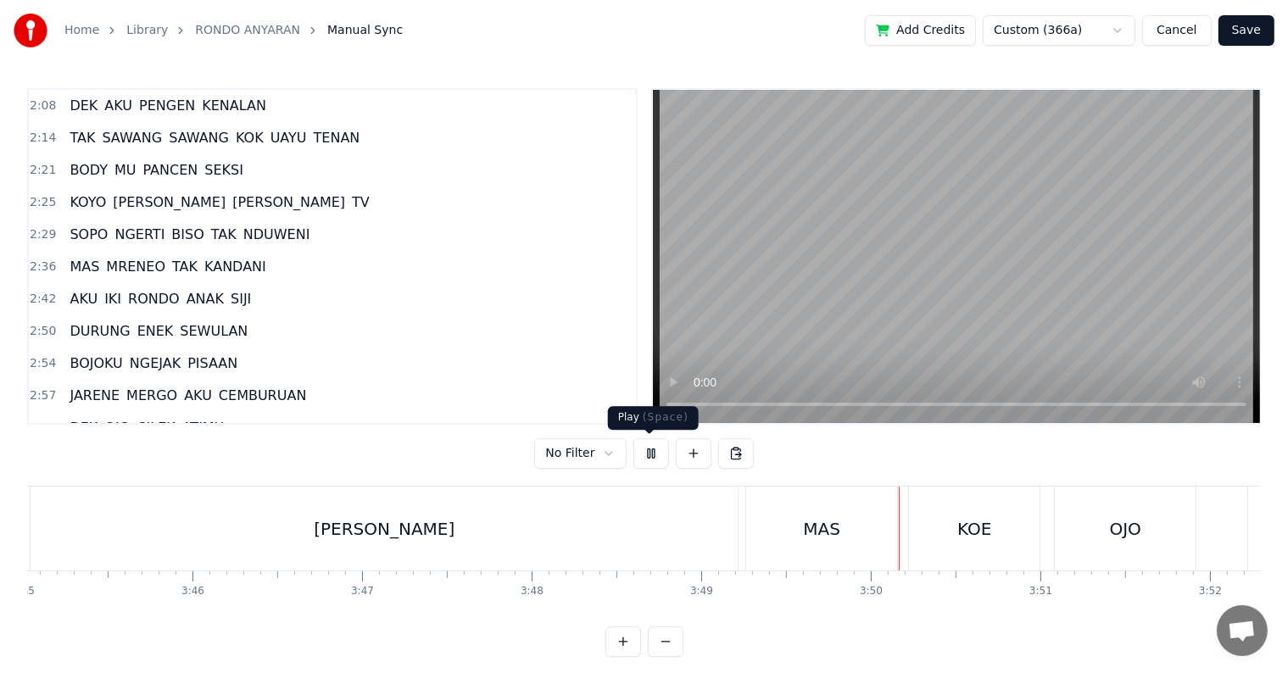
click at [645, 453] on button at bounding box center [651, 453] width 36 height 31
click at [390, 540] on div "[PERSON_NAME]" at bounding box center [384, 528] width 141 height 25
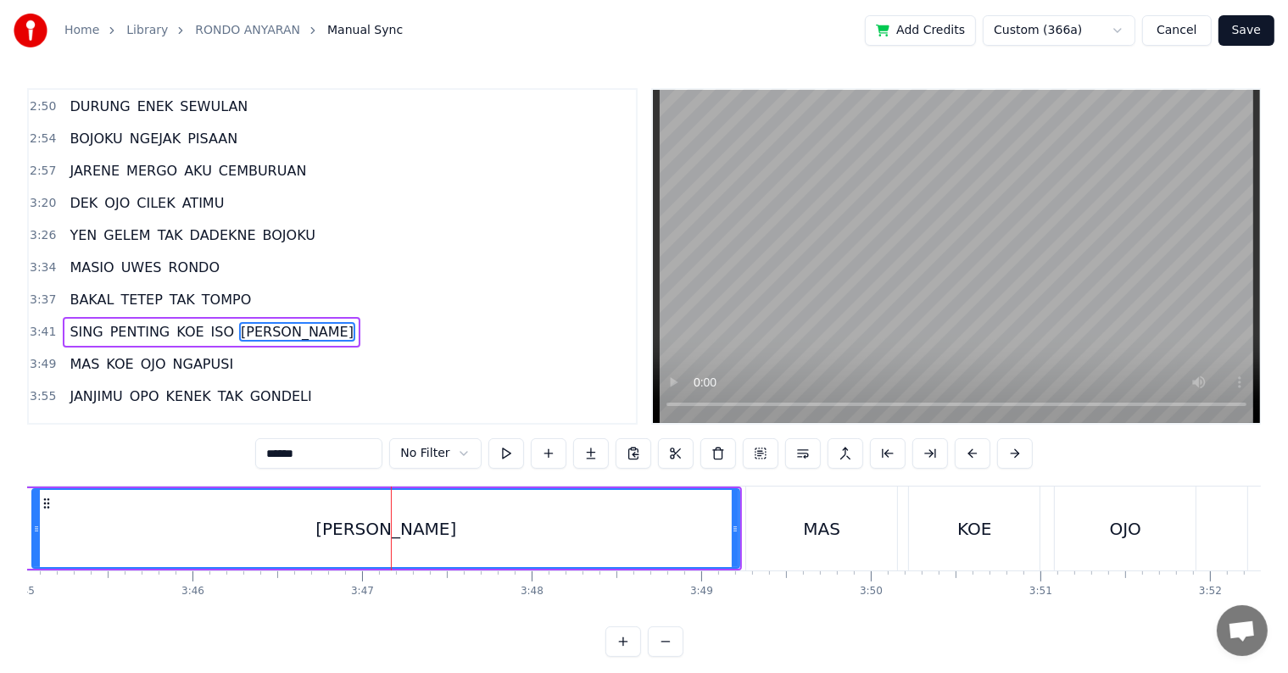
scroll to position [285, 0]
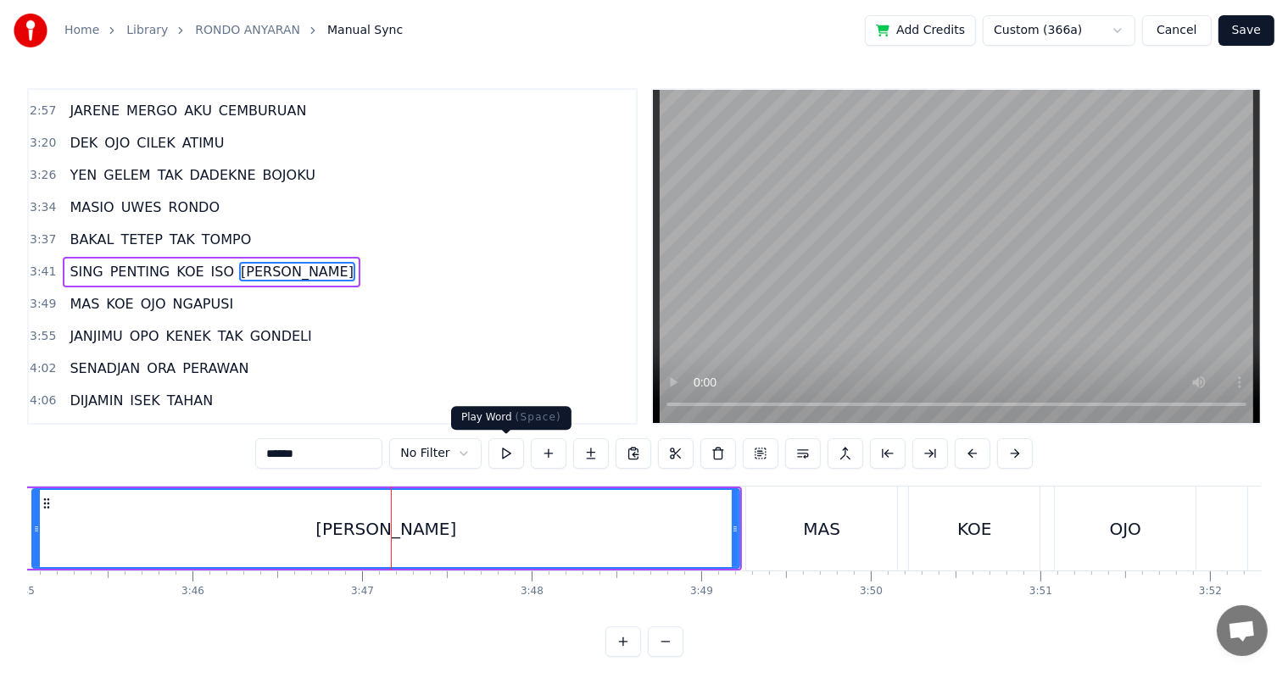
click at [502, 454] on button at bounding box center [506, 453] width 36 height 31
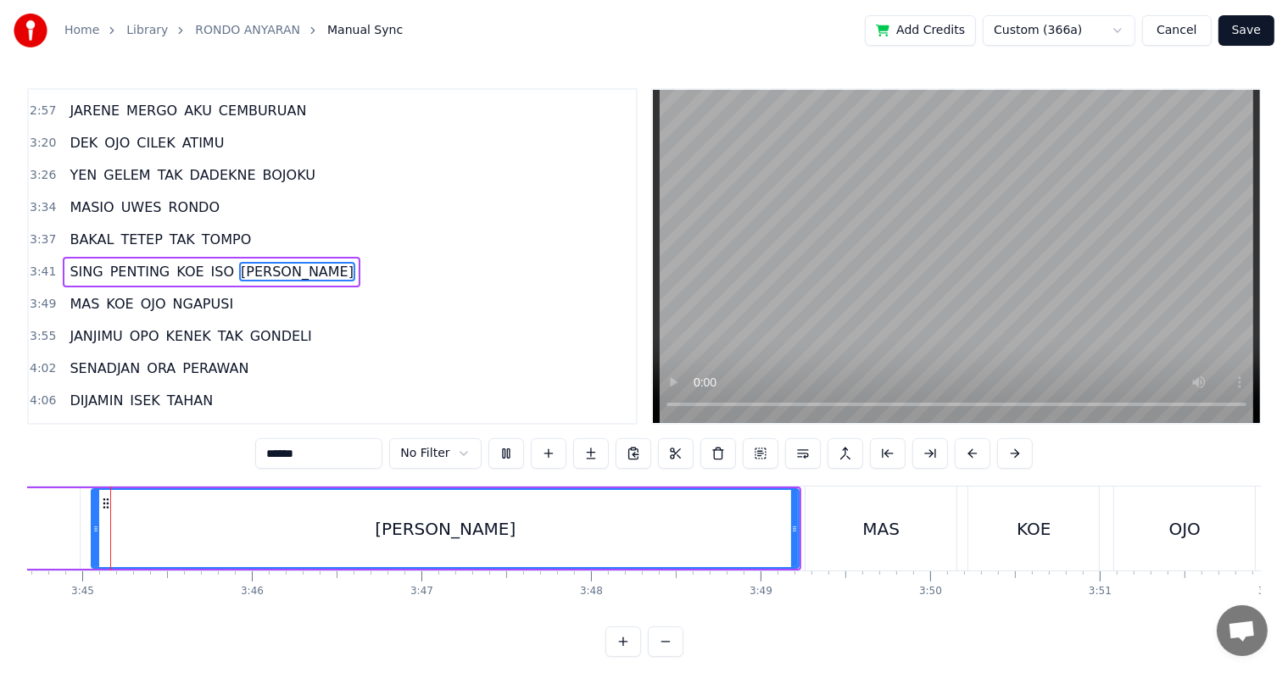
scroll to position [0, 38070]
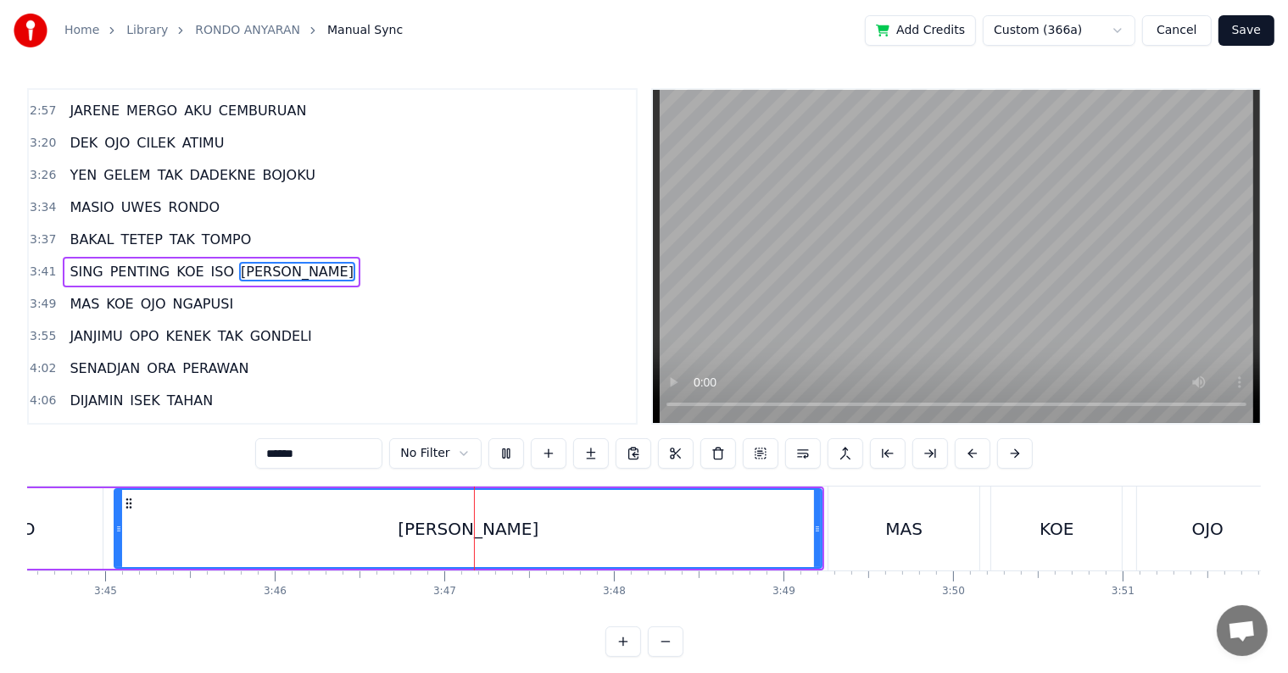
click at [502, 454] on button at bounding box center [506, 453] width 36 height 31
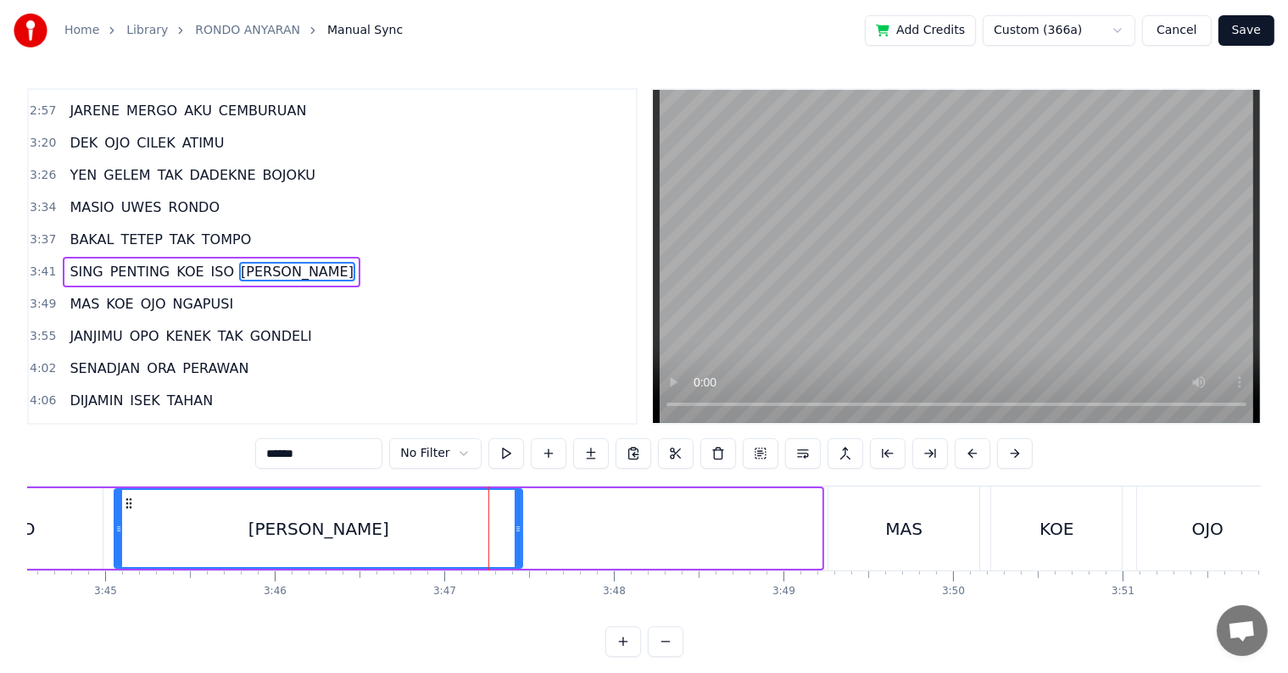
drag, startPoint x: 818, startPoint y: 539, endPoint x: 508, endPoint y: 526, distance: 310.5
click at [515, 526] on div at bounding box center [518, 528] width 7 height 77
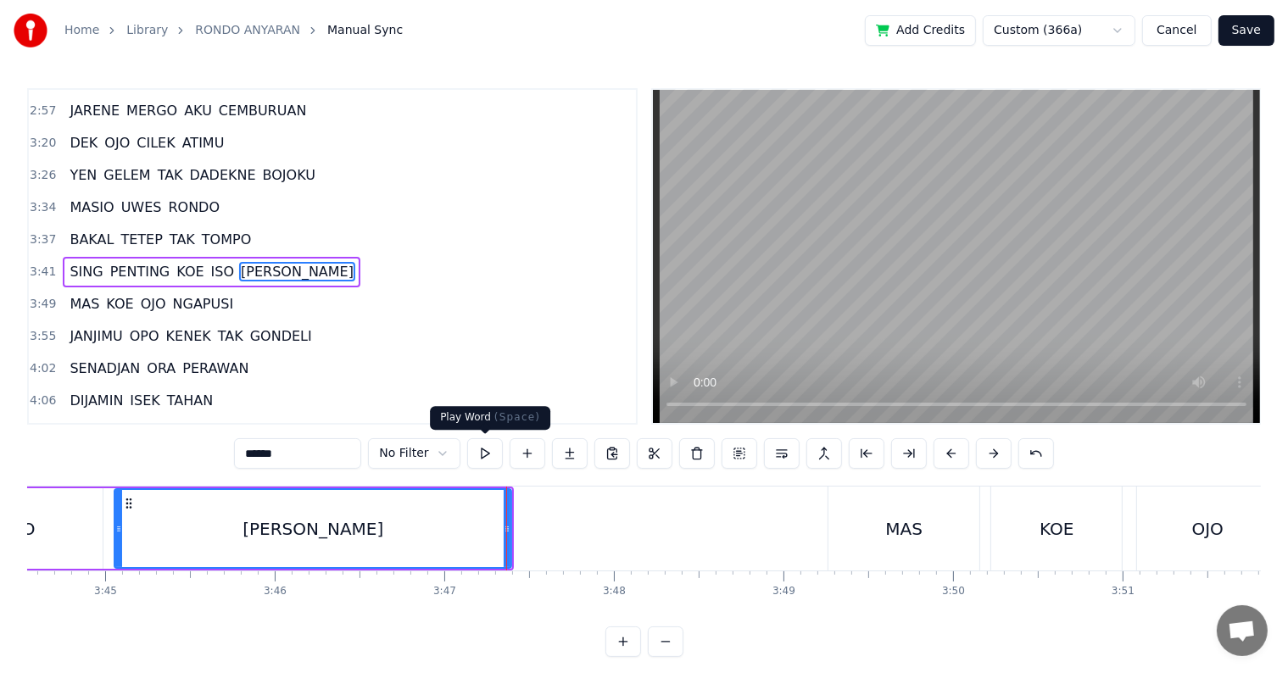
click at [482, 459] on button at bounding box center [485, 453] width 36 height 31
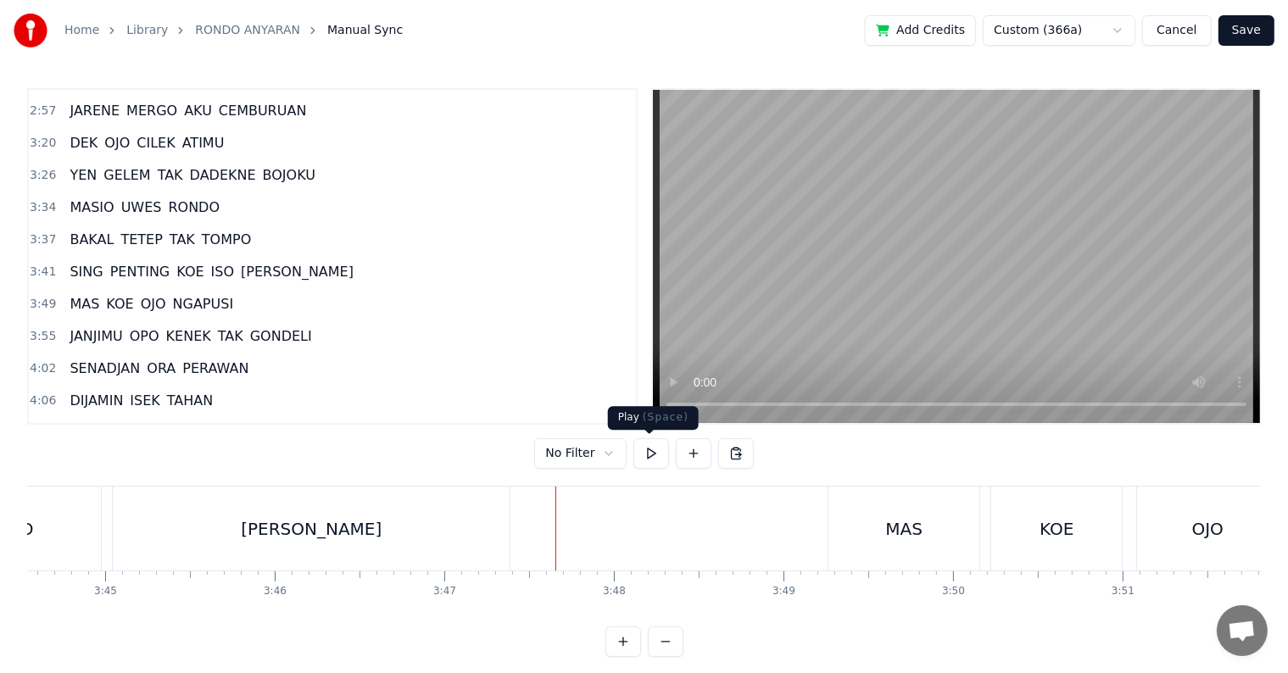
click at [640, 458] on button at bounding box center [651, 453] width 36 height 31
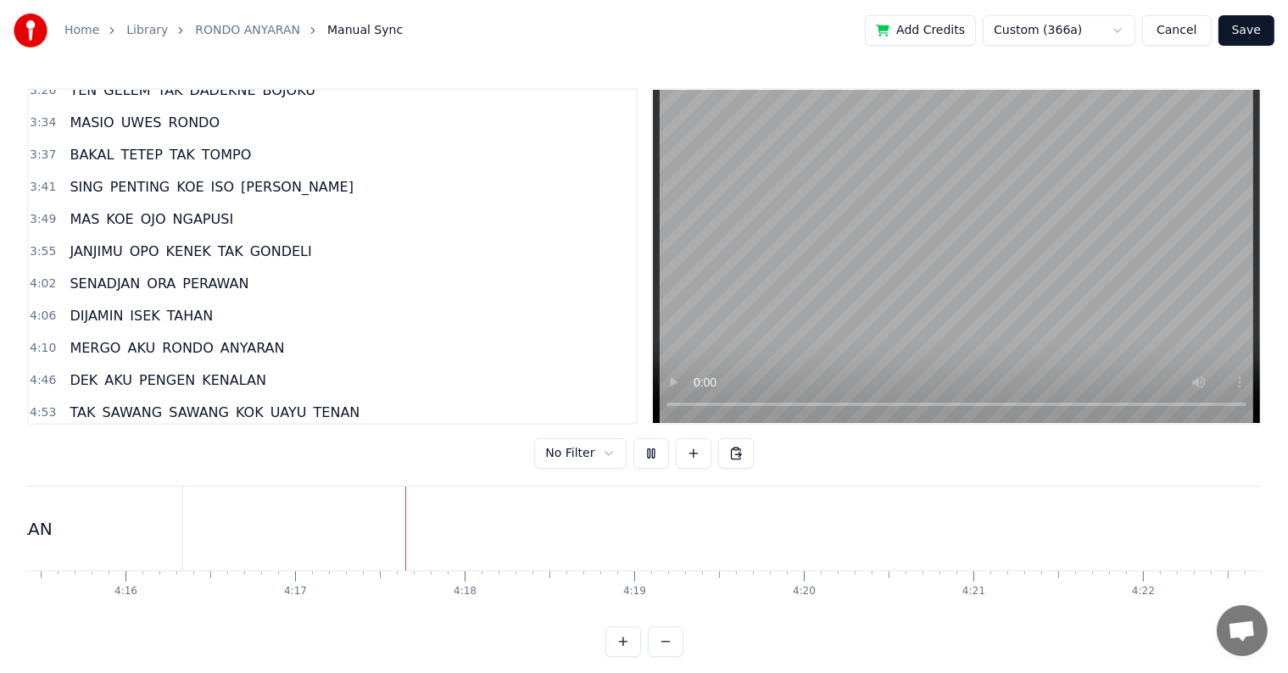
scroll to position [0, 43506]
click at [80, 370] on span "DEK" at bounding box center [83, 379] width 31 height 19
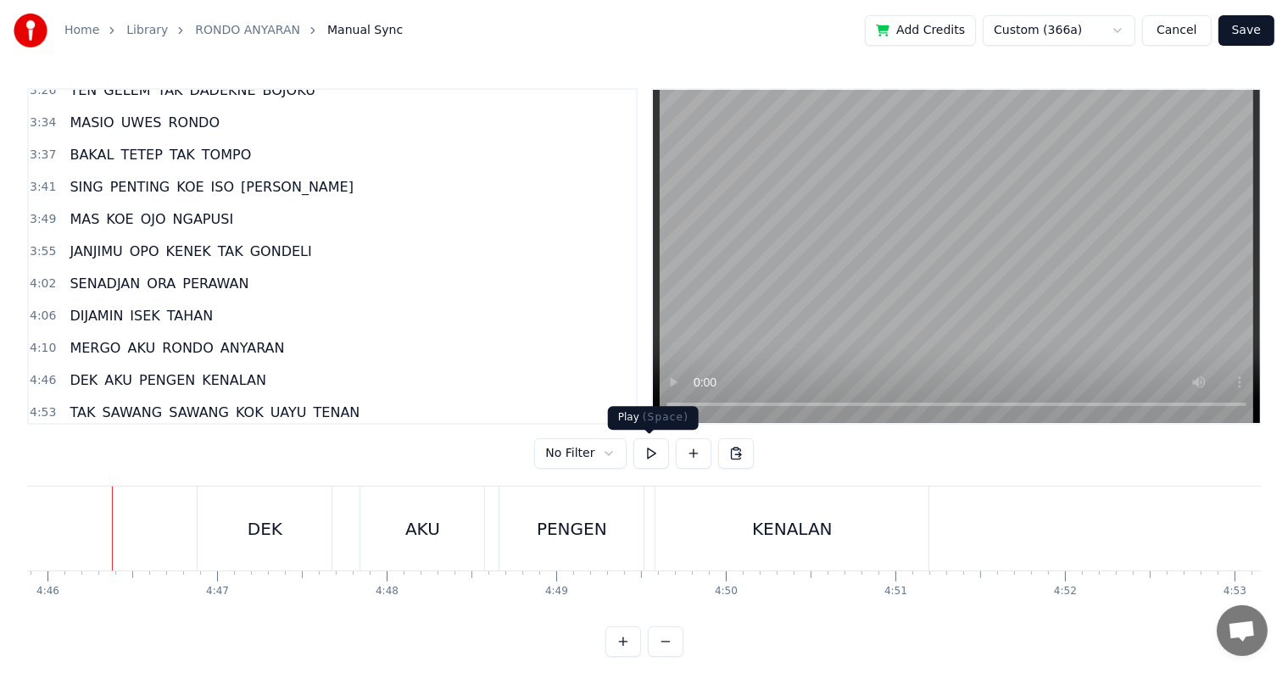
click at [641, 457] on button at bounding box center [651, 453] width 36 height 31
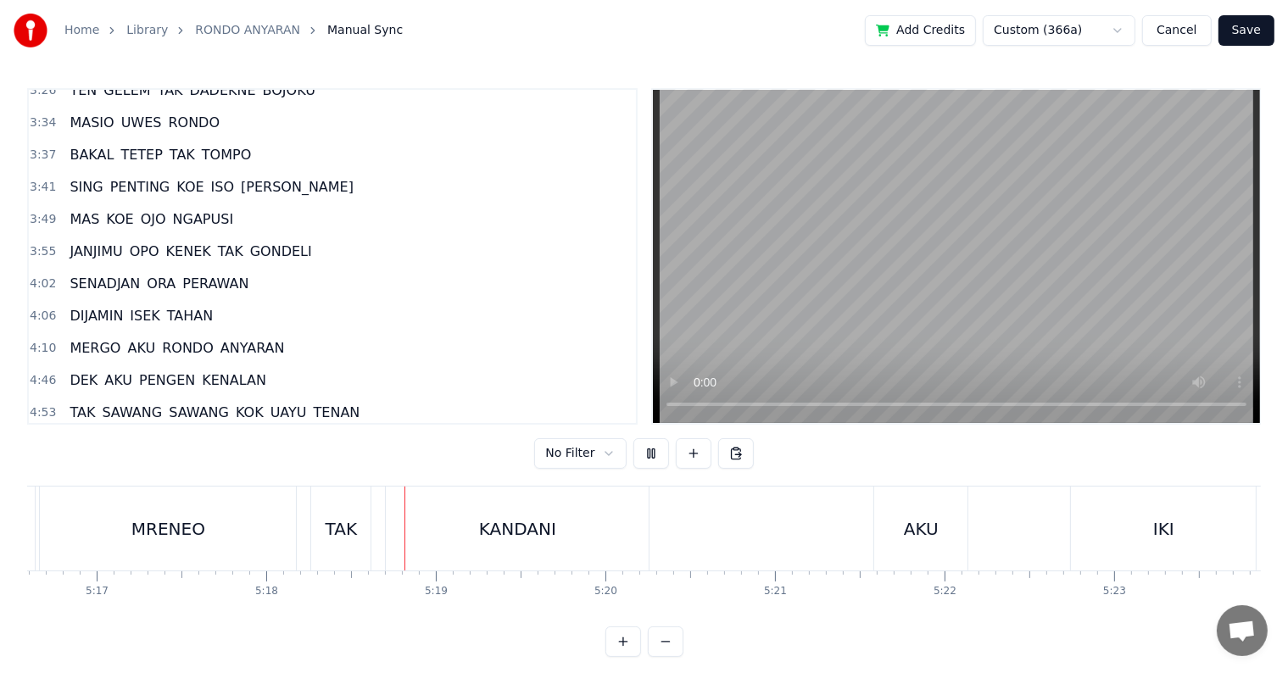
scroll to position [0, 53878]
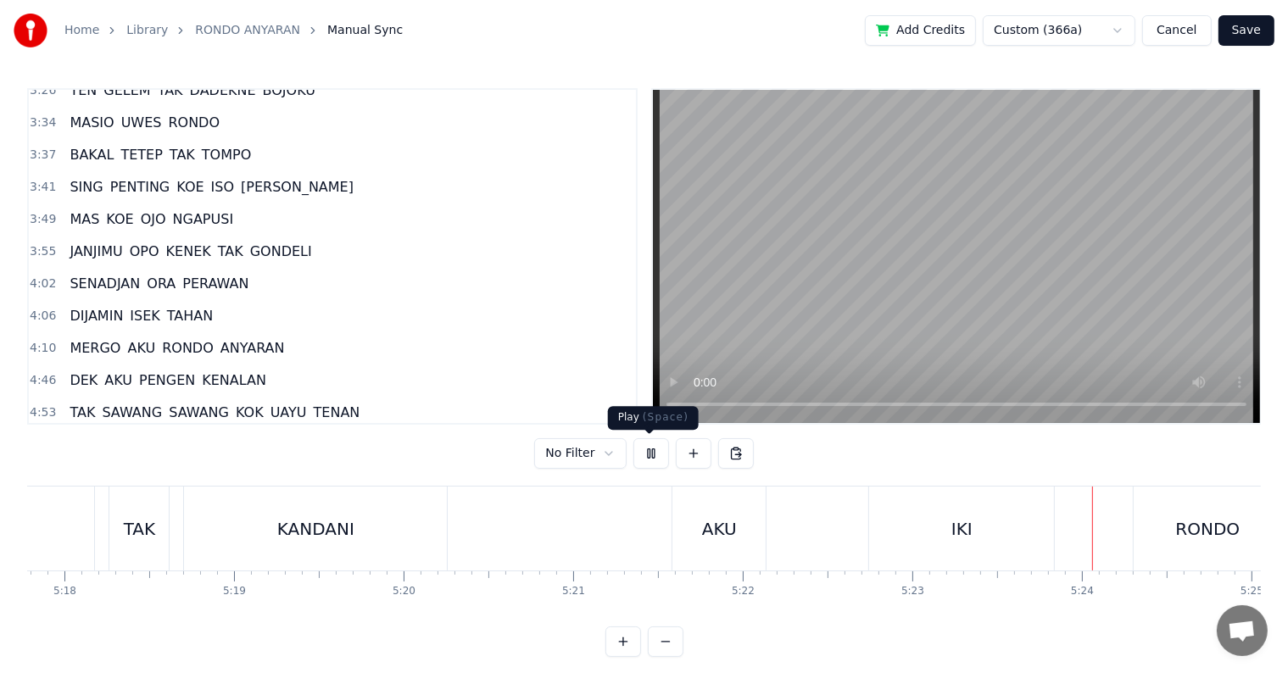
click at [656, 447] on button at bounding box center [651, 453] width 36 height 31
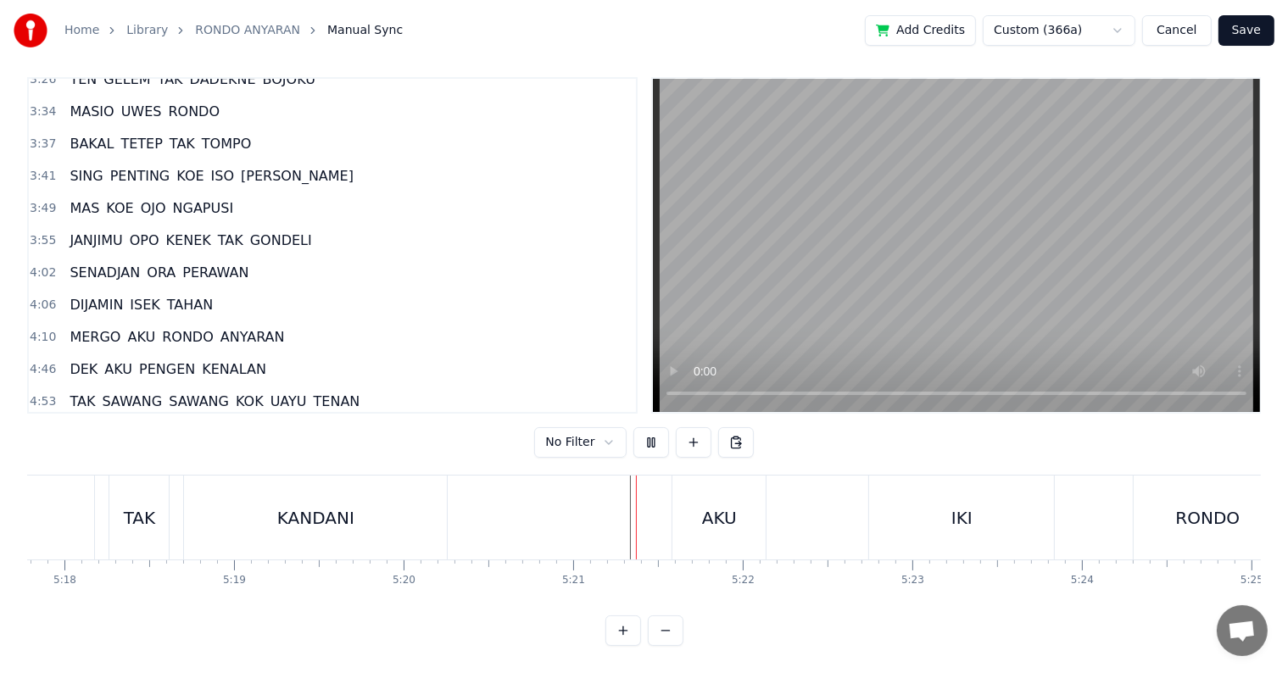
scroll to position [25, 0]
click at [743, 509] on div "AKU" at bounding box center [718, 518] width 93 height 84
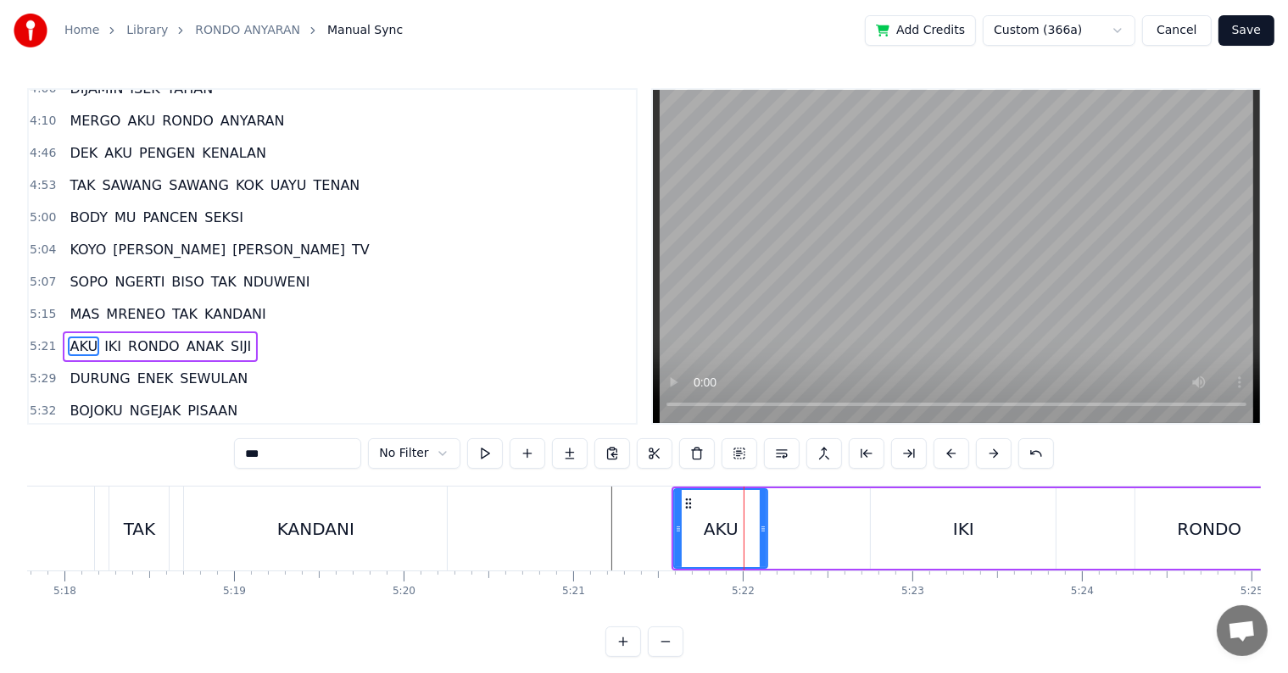
scroll to position [660, 0]
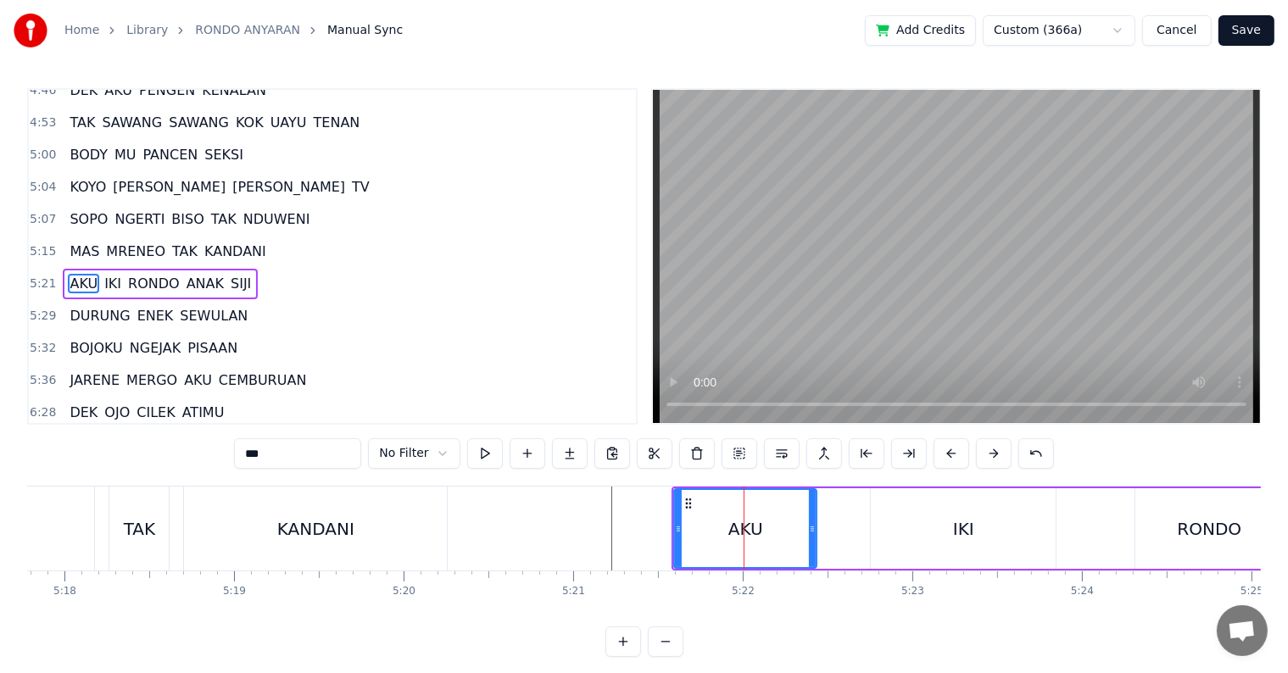
drag, startPoint x: 766, startPoint y: 525, endPoint x: 815, endPoint y: 526, distance: 49.2
click at [815, 526] on icon at bounding box center [812, 529] width 7 height 14
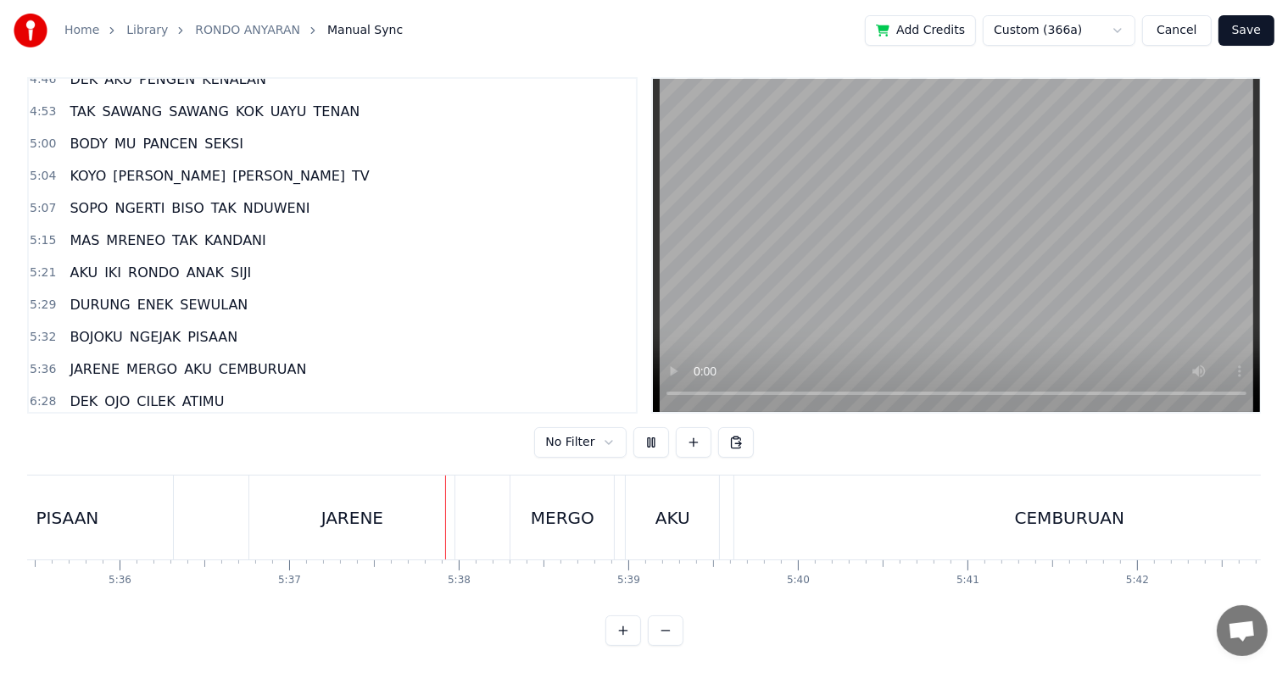
scroll to position [0, 57111]
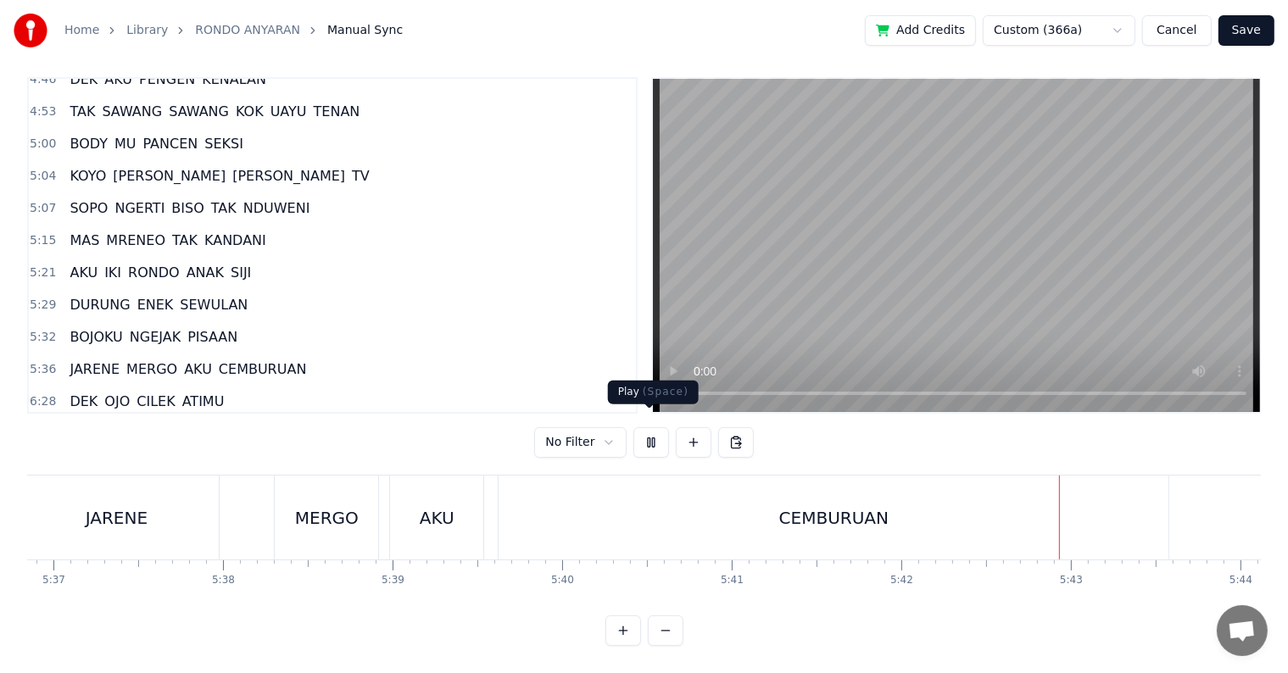
click at [648, 431] on button at bounding box center [651, 442] width 36 height 31
click at [682, 504] on div "CEMBURUAN" at bounding box center [833, 518] width 670 height 84
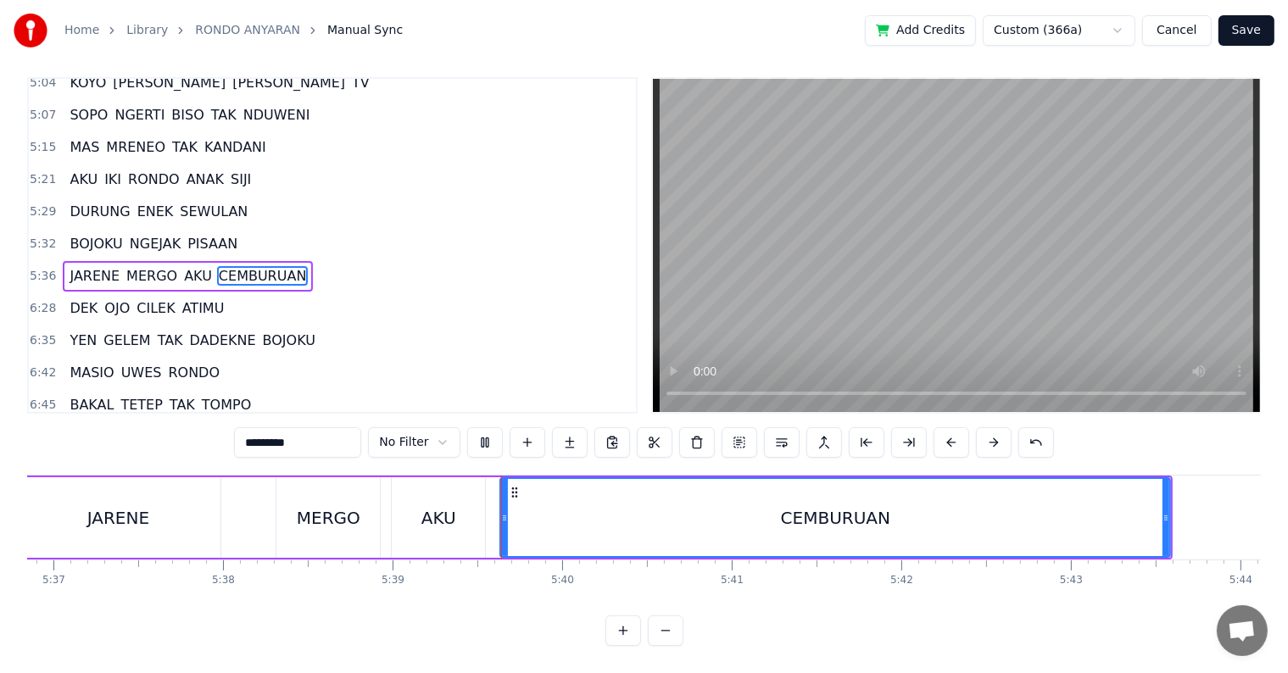
scroll to position [25, 0]
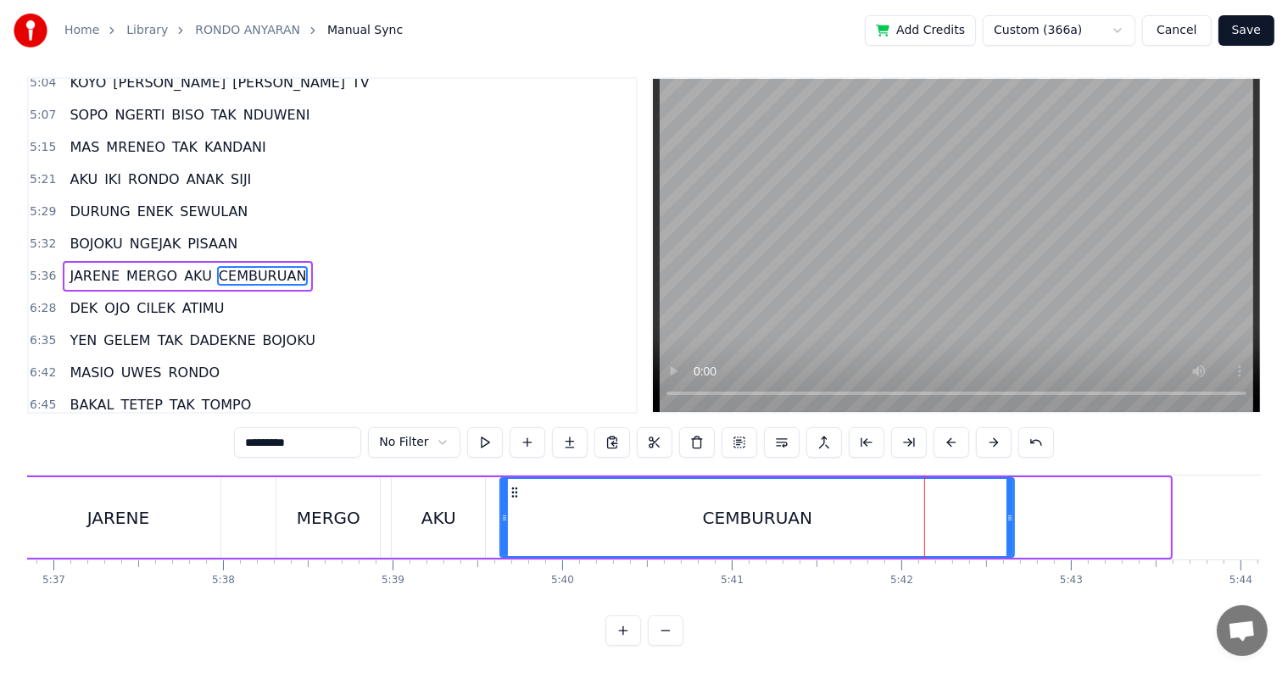
drag, startPoint x: 1166, startPoint y: 506, endPoint x: 1010, endPoint y: 508, distance: 156.0
click at [1010, 511] on icon at bounding box center [1009, 518] width 7 height 14
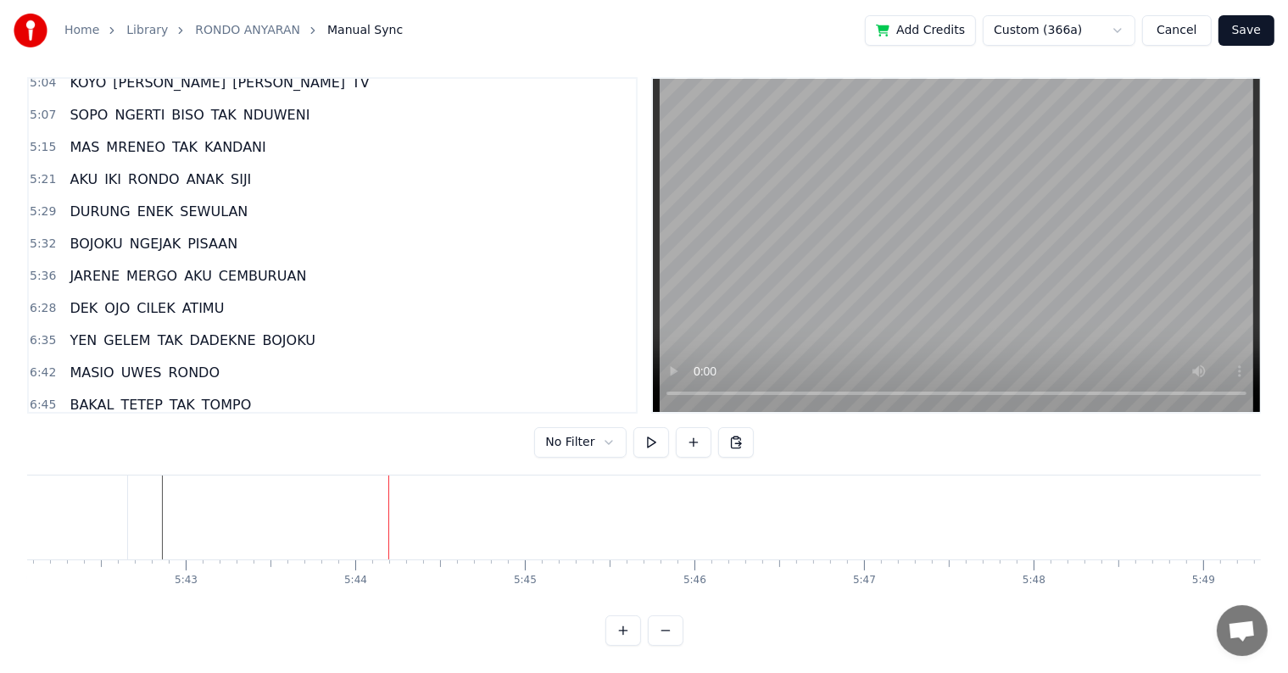
scroll to position [0, 58203]
click at [75, 298] on span "DEK" at bounding box center [83, 307] width 31 height 19
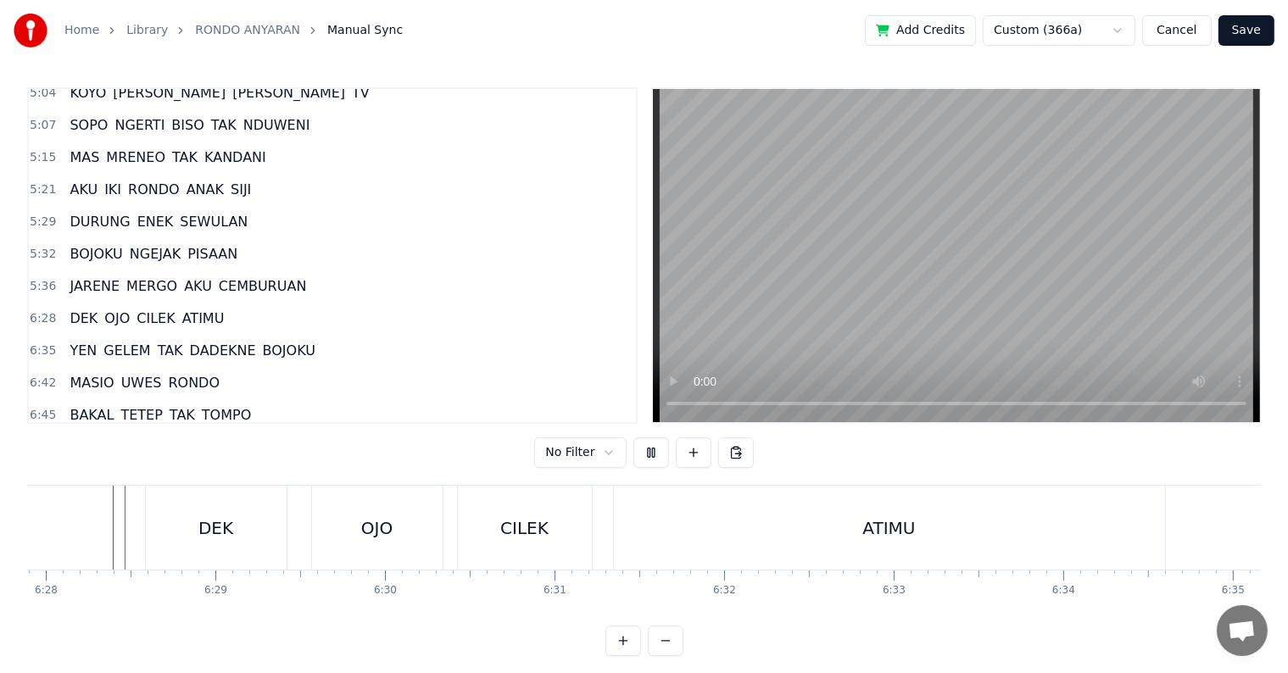
scroll to position [25, 0]
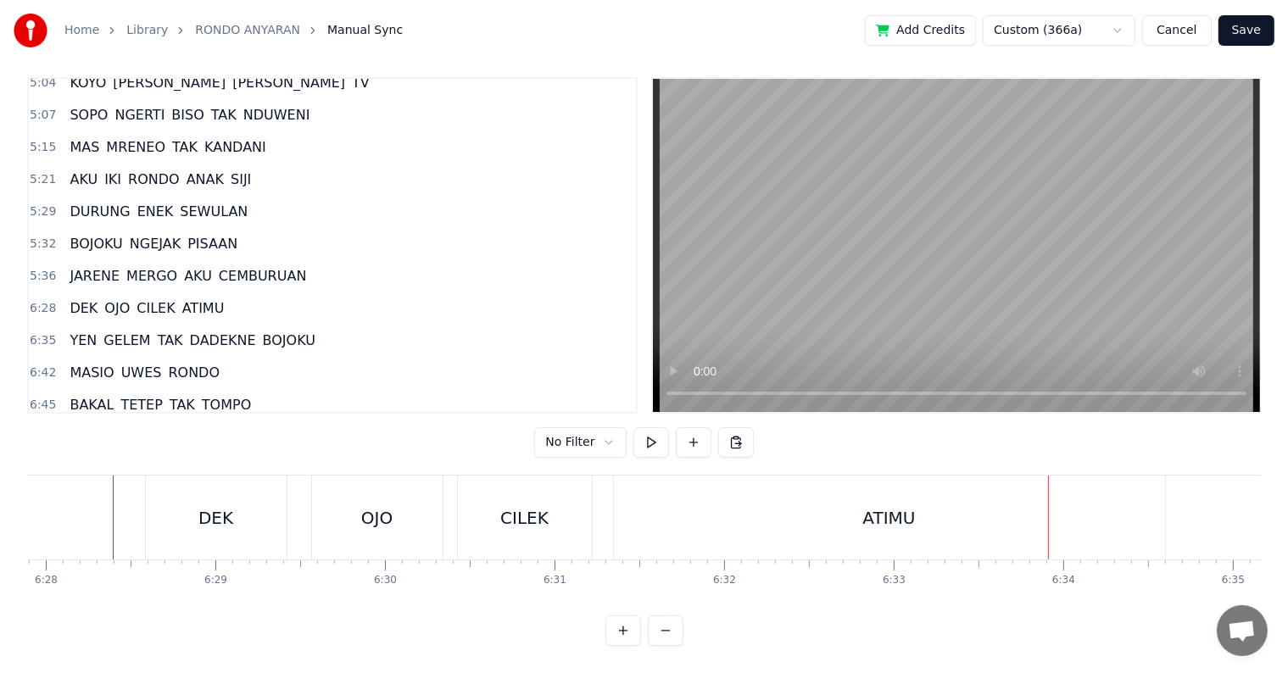
click at [649, 514] on div "ATIMU" at bounding box center [889, 518] width 551 height 84
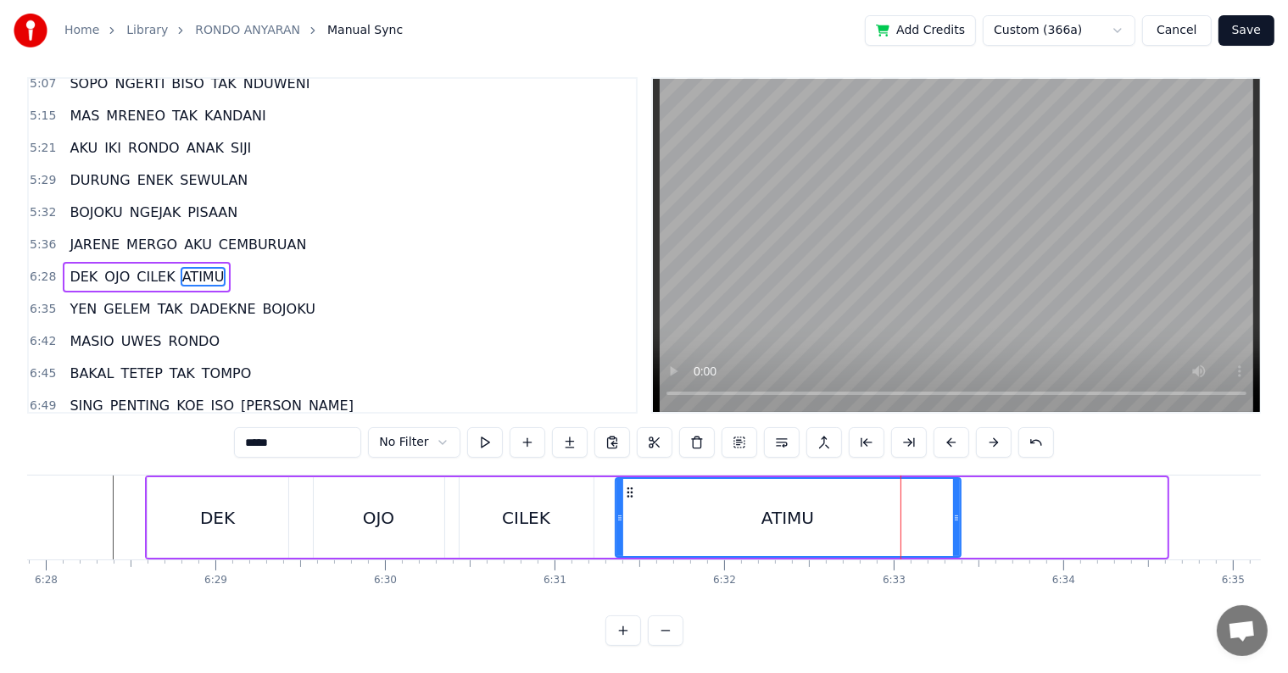
drag, startPoint x: 1162, startPoint y: 512, endPoint x: 956, endPoint y: 509, distance: 206.0
click at [956, 509] on div at bounding box center [956, 517] width 7 height 77
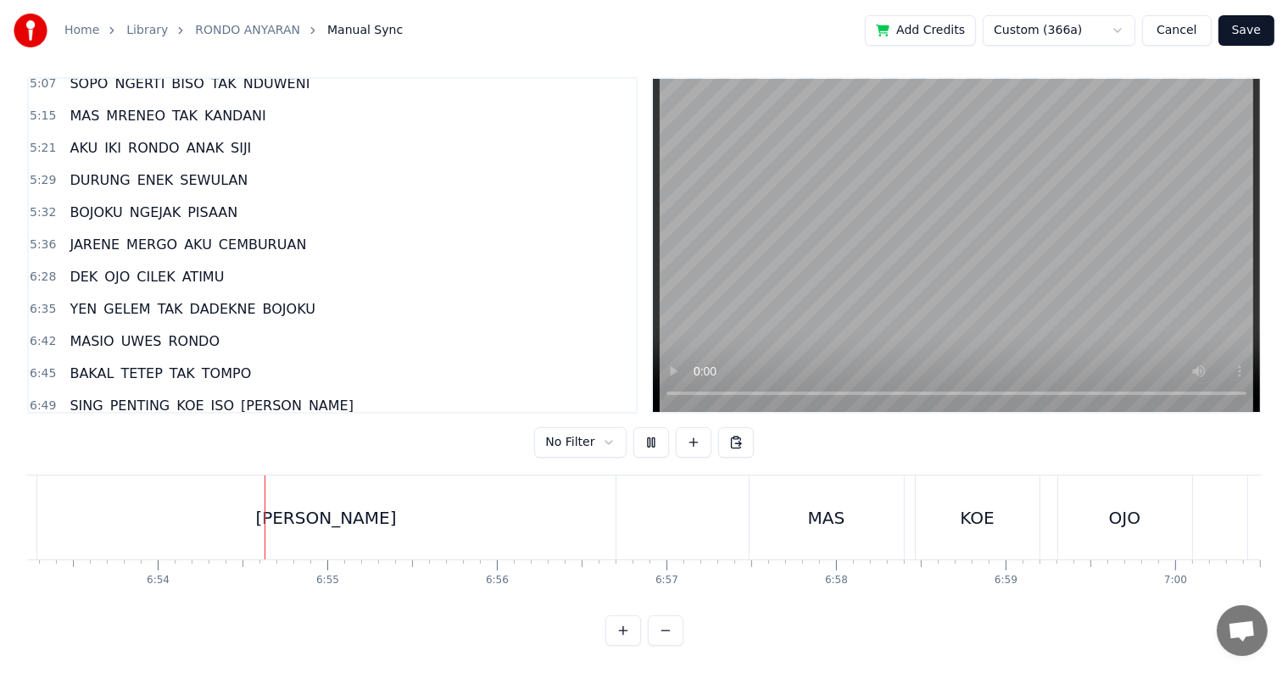
scroll to position [0, 70094]
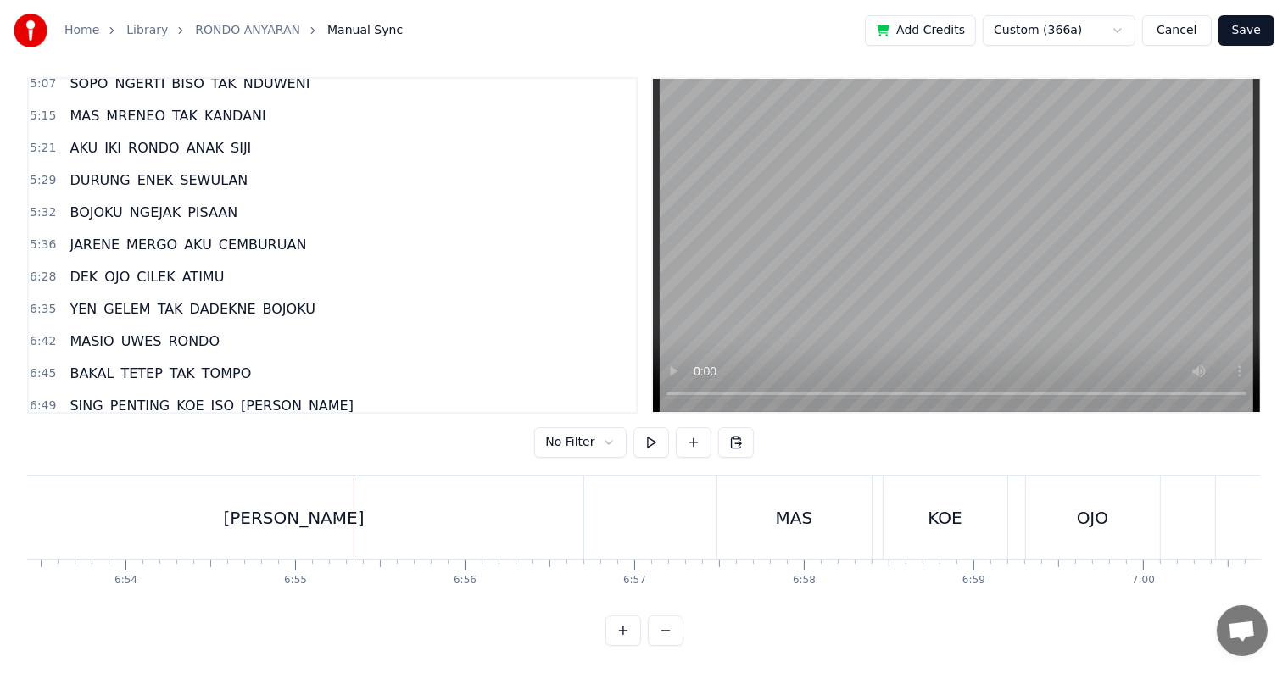
click at [491, 509] on div "[PERSON_NAME]" at bounding box center [294, 518] width 578 height 84
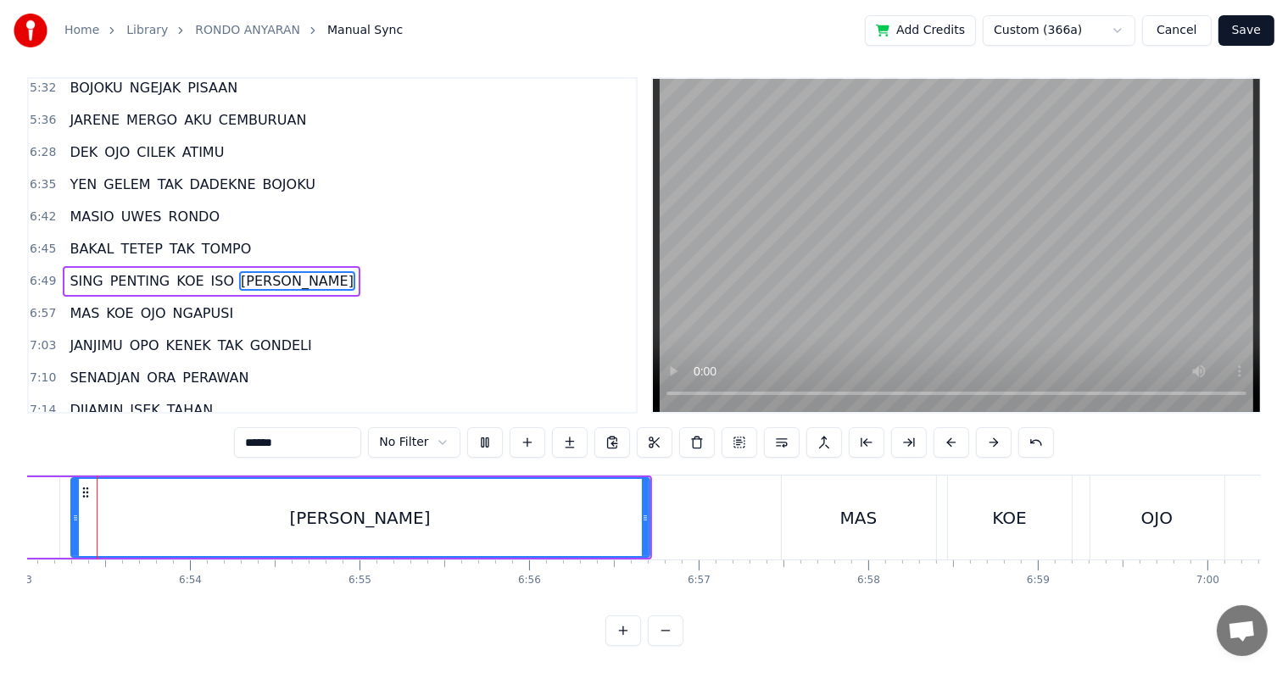
scroll to position [0, 69987]
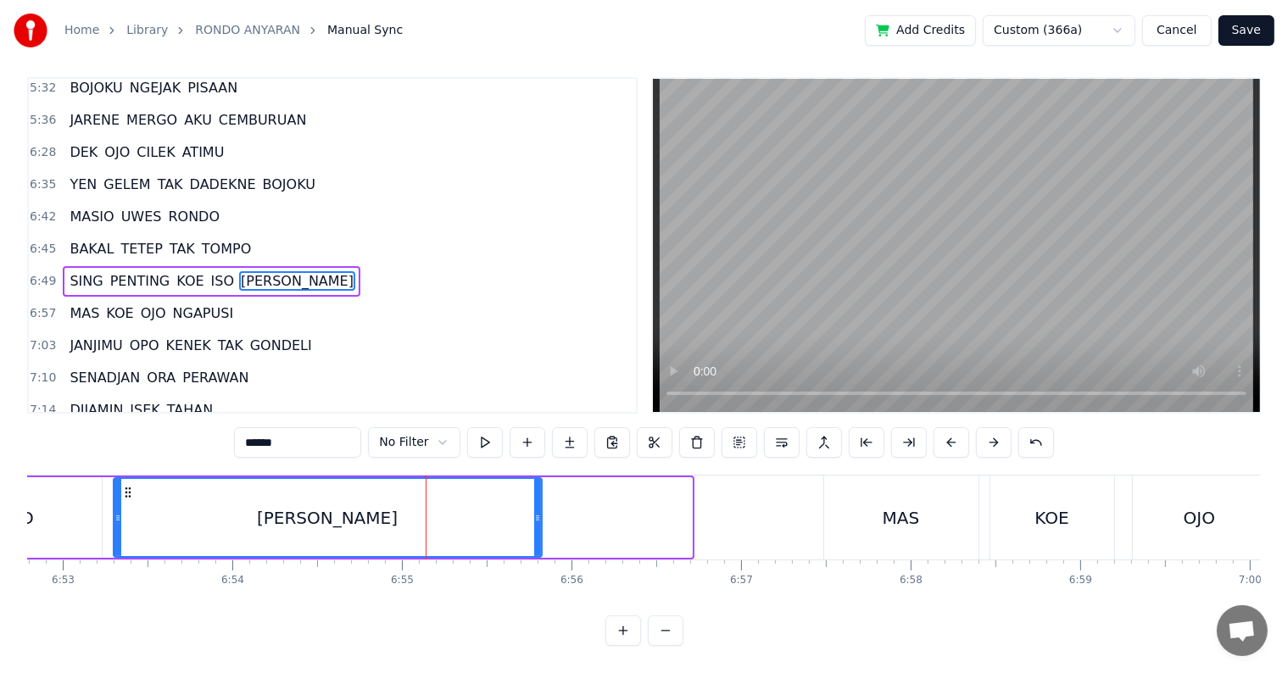
drag, startPoint x: 689, startPoint y: 509, endPoint x: 539, endPoint y: 504, distance: 150.1
click at [539, 504] on div at bounding box center [537, 517] width 7 height 77
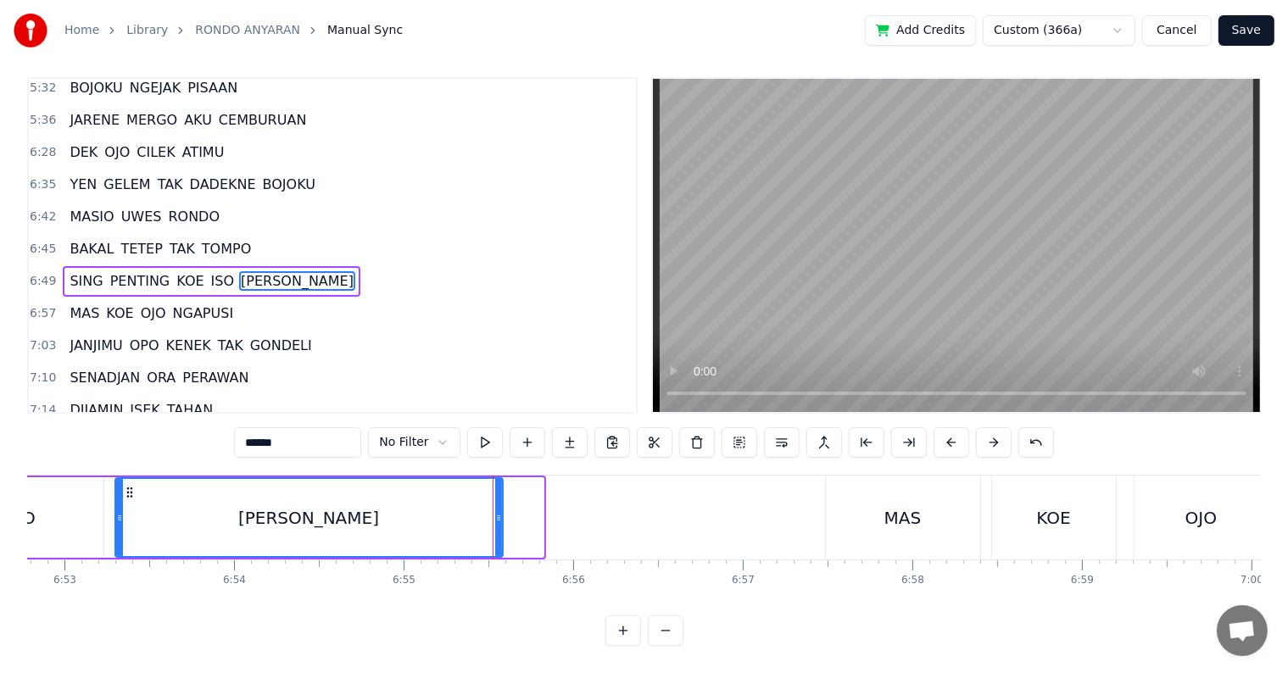
drag, startPoint x: 534, startPoint y: 504, endPoint x: 493, endPoint y: 504, distance: 41.5
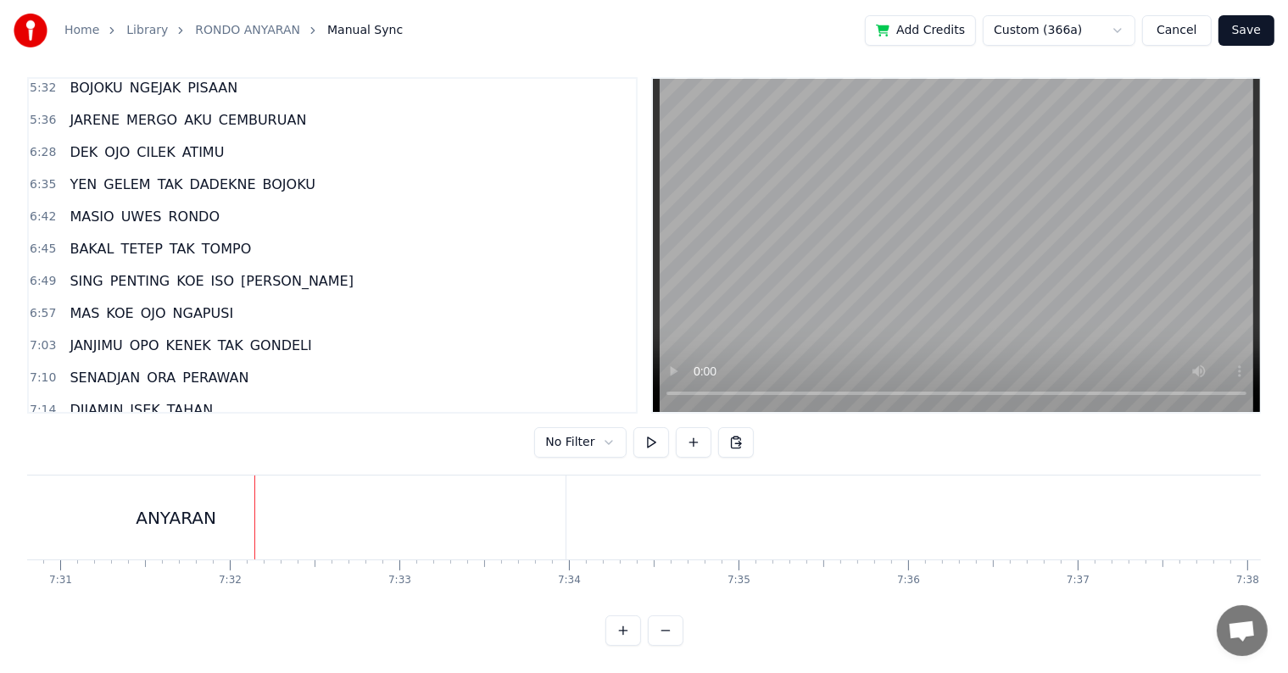
scroll to position [0, 76465]
click at [294, 514] on div "ANYARAN" at bounding box center [143, 518] width 778 height 84
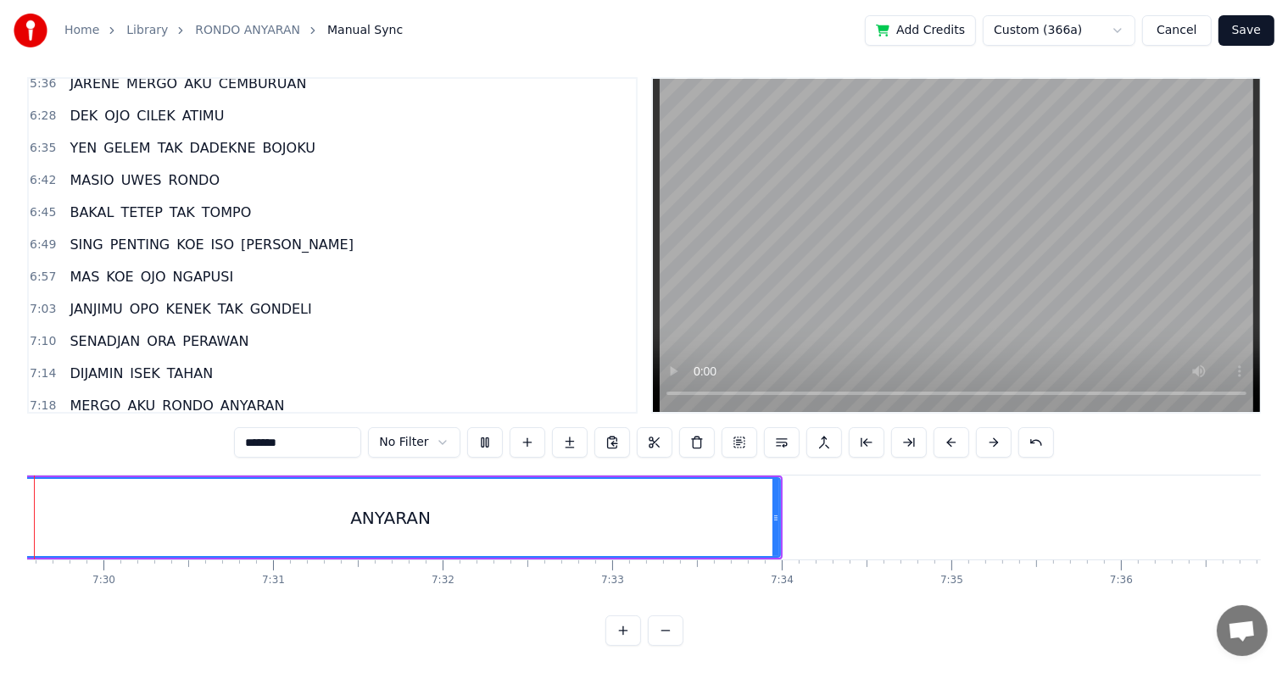
scroll to position [0, 76140]
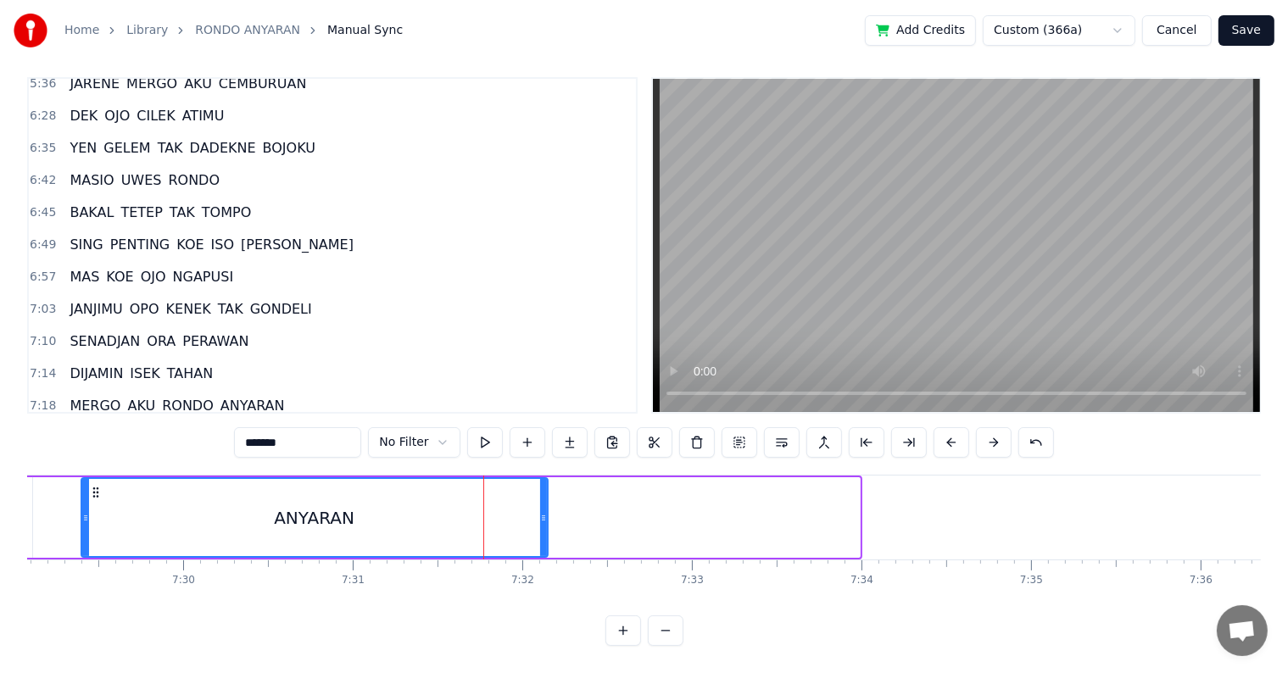
drag, startPoint x: 851, startPoint y: 521, endPoint x: 539, endPoint y: 521, distance: 312.0
click at [540, 521] on div at bounding box center [543, 517] width 7 height 77
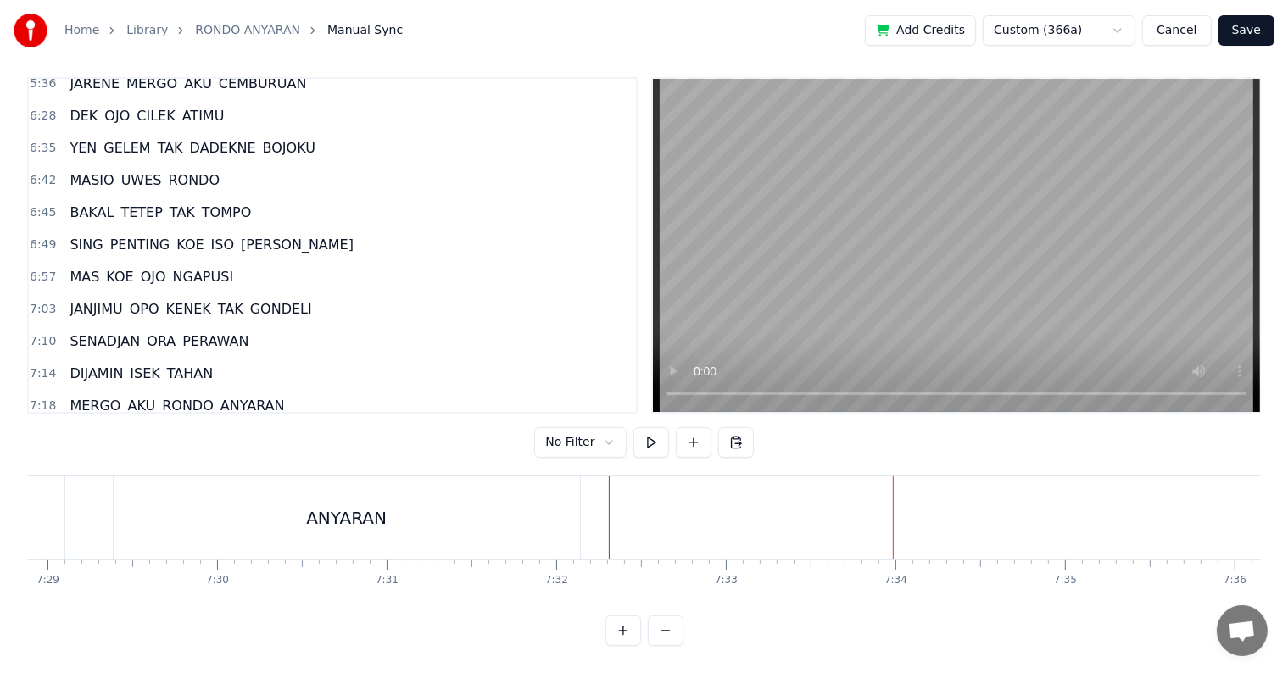
click at [1258, 36] on button "Save" at bounding box center [1246, 30] width 56 height 31
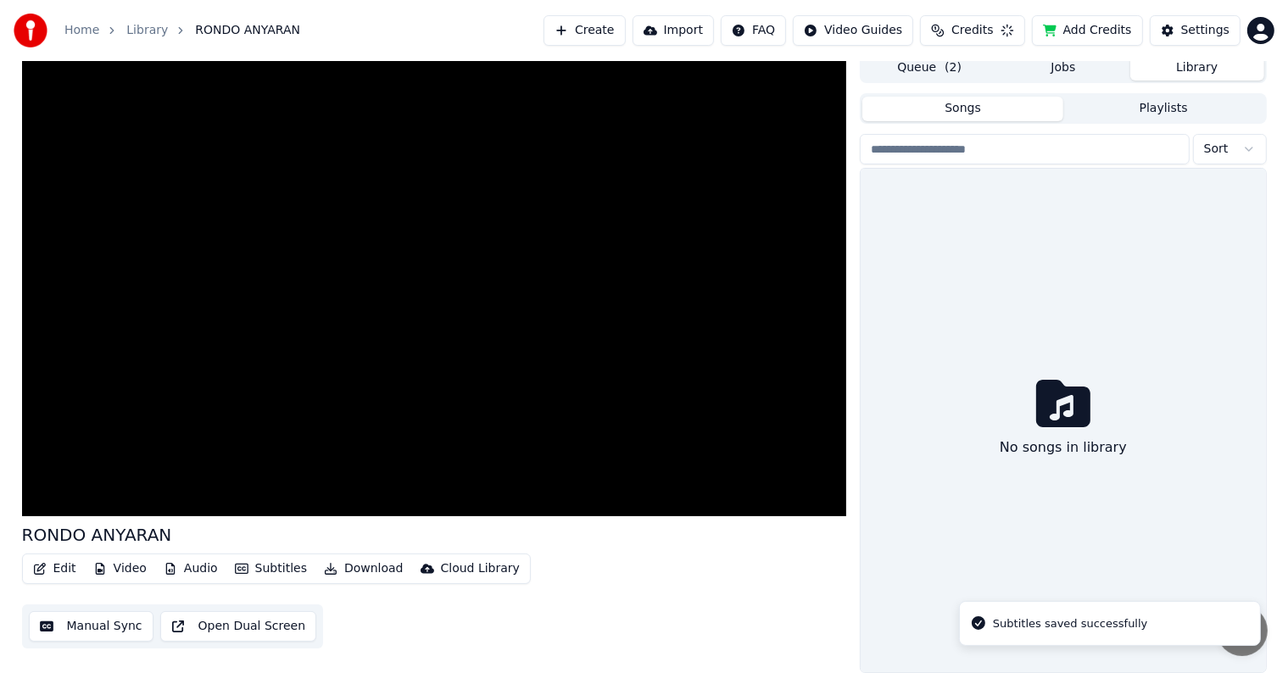
scroll to position [8, 0]
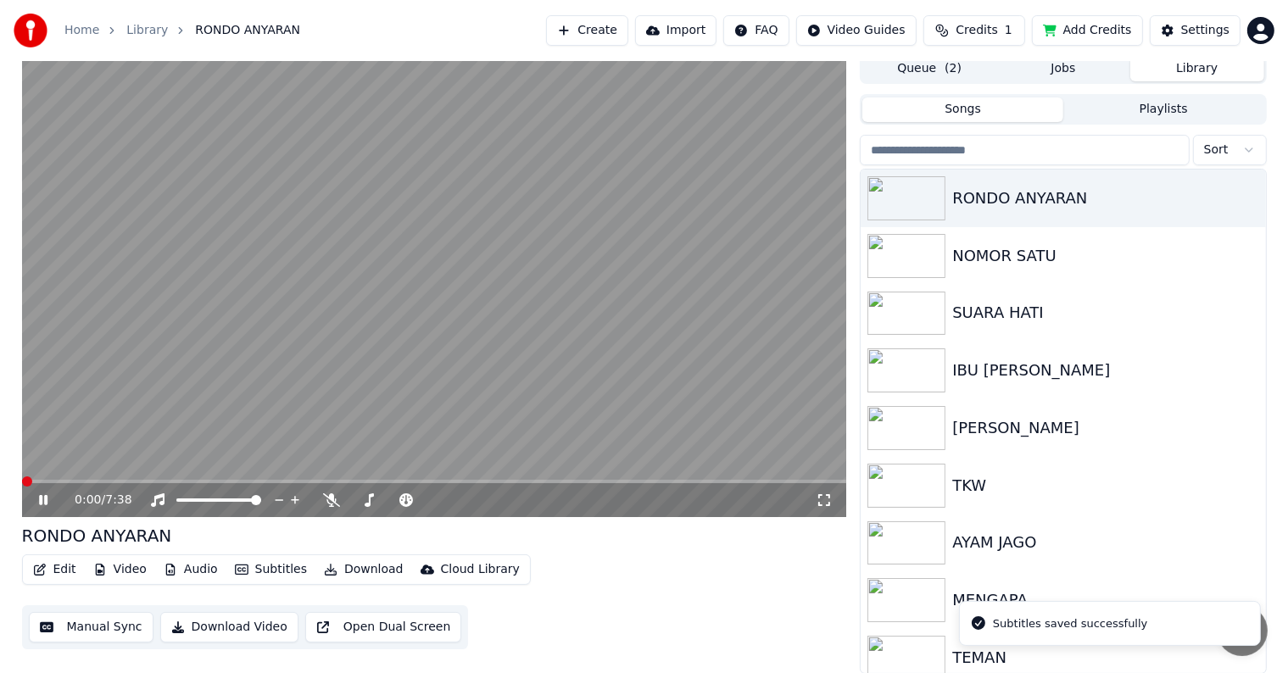
click at [250, 626] on button "Download Video" at bounding box center [229, 627] width 138 height 31
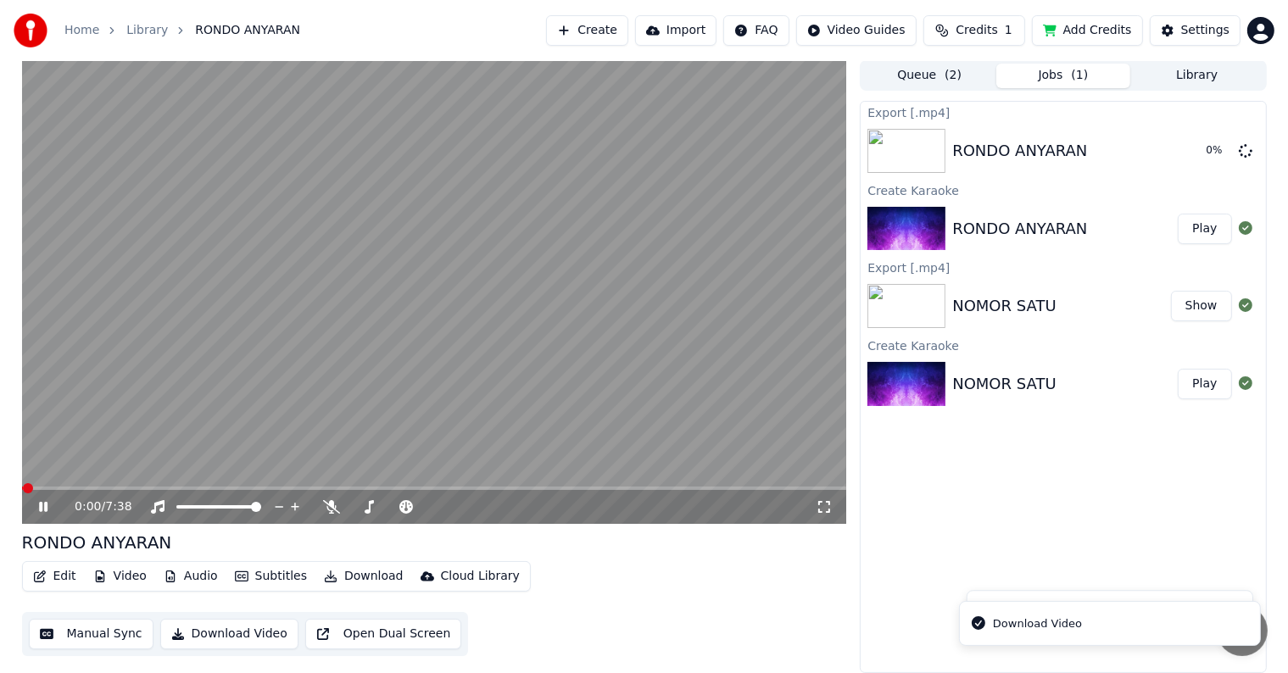
scroll to position [0, 0]
click at [42, 505] on icon at bounding box center [56, 508] width 40 height 14
click at [1262, 34] on html "Home Library RONDO ANYARAN Create Import FAQ Video Guides Credits 1 Add Credits…" at bounding box center [644, 336] width 1288 height 673
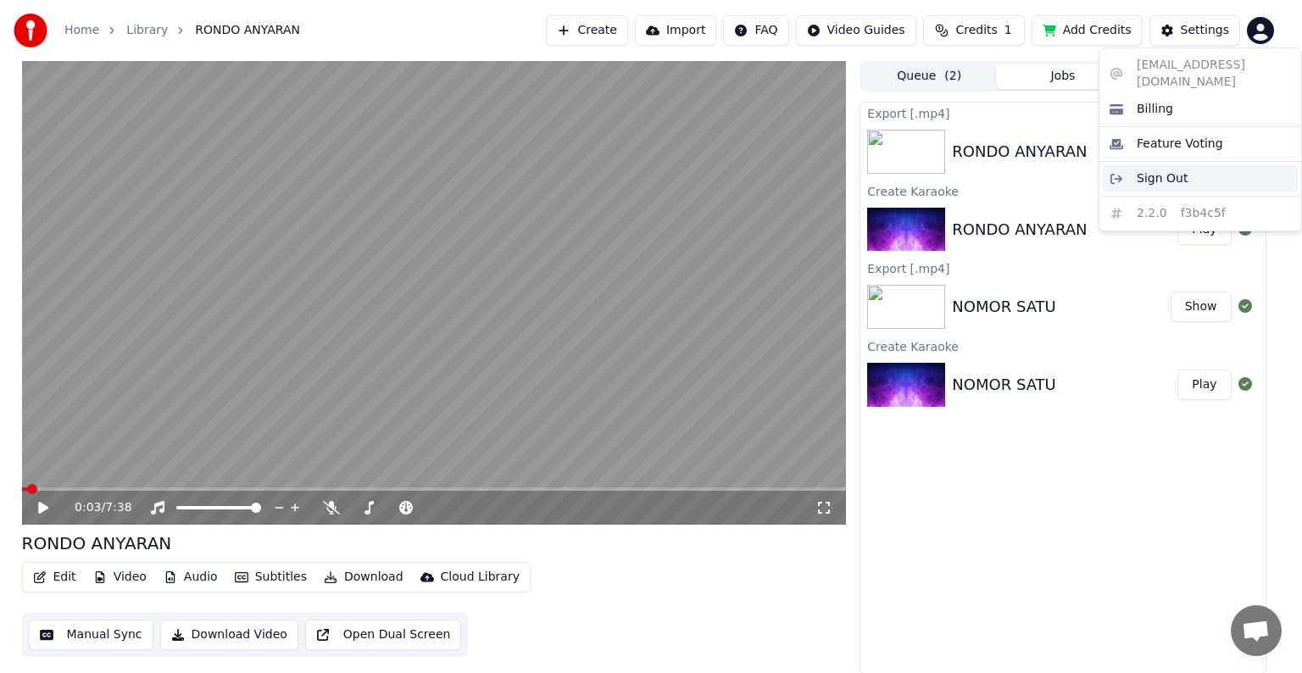
click at [1227, 165] on div "Sign Out" at bounding box center [1200, 178] width 195 height 27
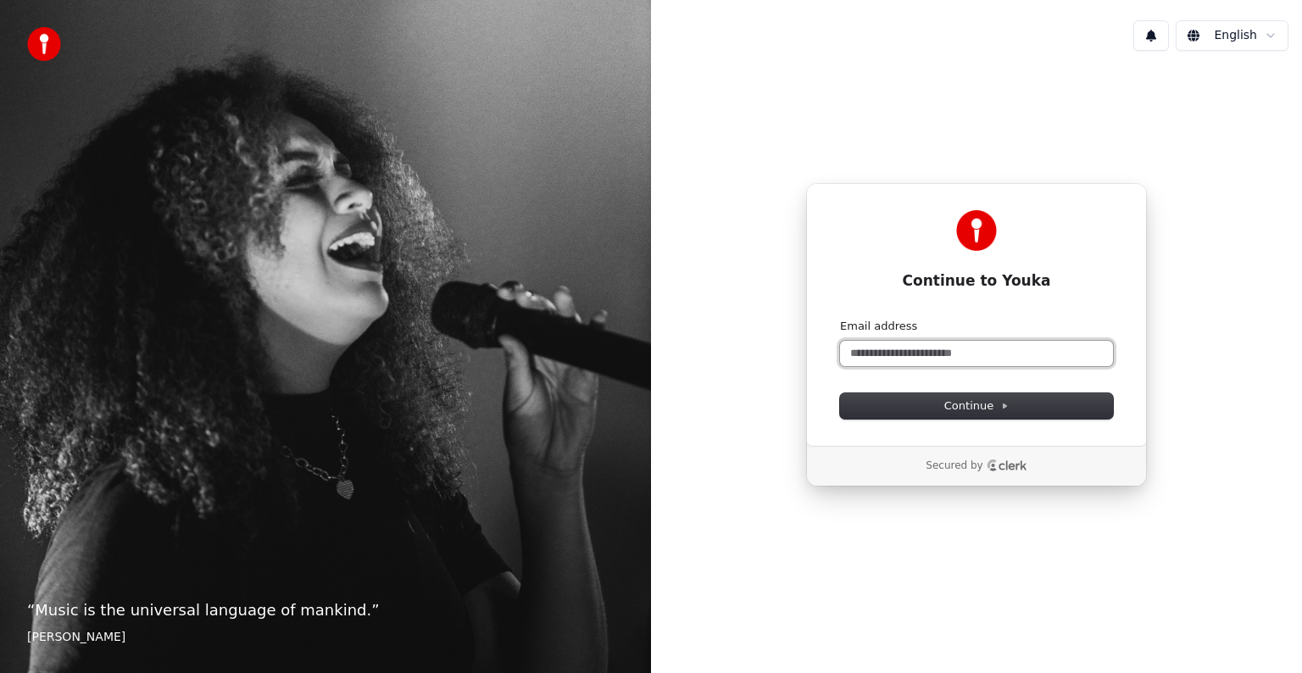
click at [991, 349] on input "Email address" at bounding box center [976, 353] width 273 height 25
click at [966, 407] on span "Continue" at bounding box center [976, 405] width 64 height 15
type input "**********"
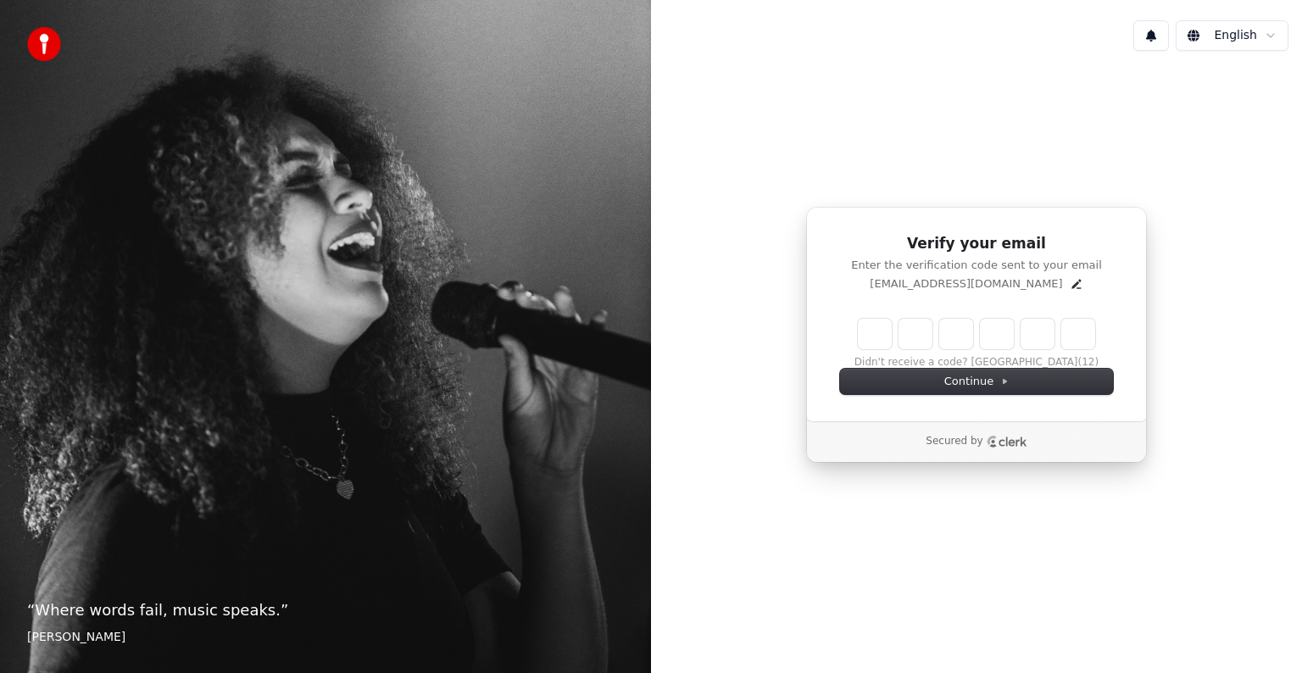
click at [883, 332] on input "Enter verification code" at bounding box center [976, 334] width 237 height 31
click at [1025, 332] on input "****" at bounding box center [993, 334] width 271 height 31
type input "******"
